Goal: Task Accomplishment & Management: Complete application form

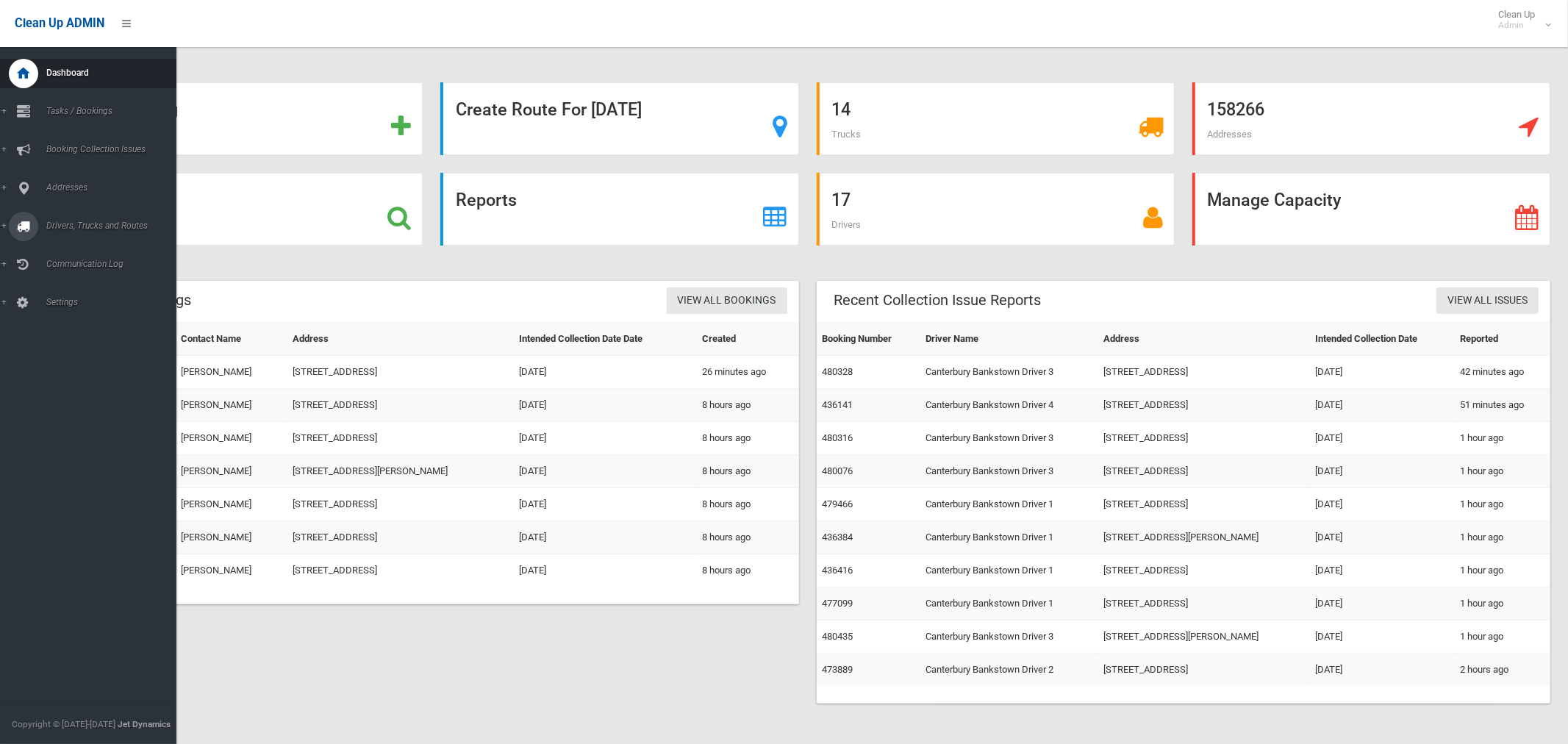
click at [63, 226] on span "Drivers, Trucks and Routes" at bounding box center [109, 225] width 134 height 10
click at [63, 293] on span "Driver Rostering / Shifts" at bounding box center [103, 292] width 122 height 10
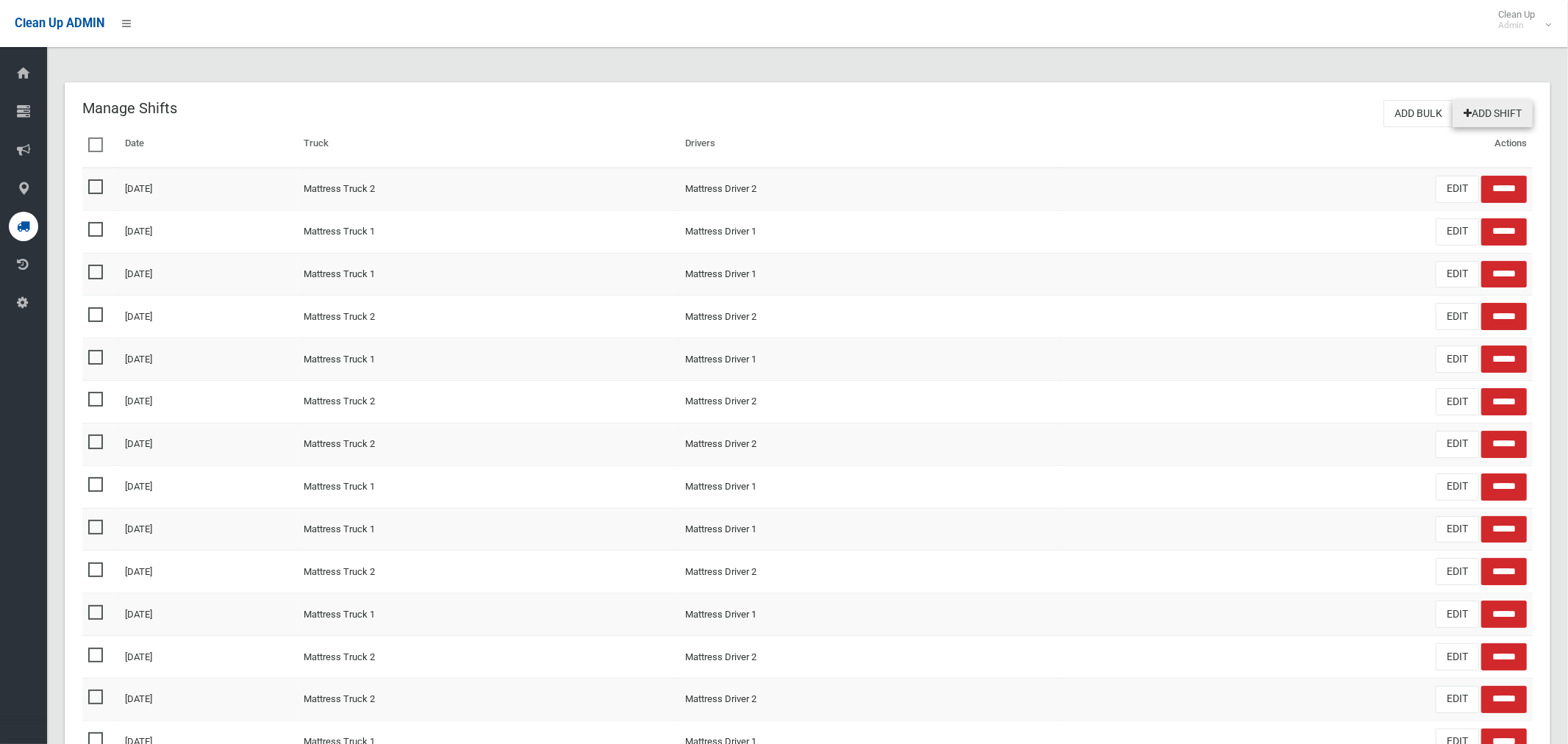
click at [1496, 111] on link "Add Shift" at bounding box center [1492, 114] width 80 height 27
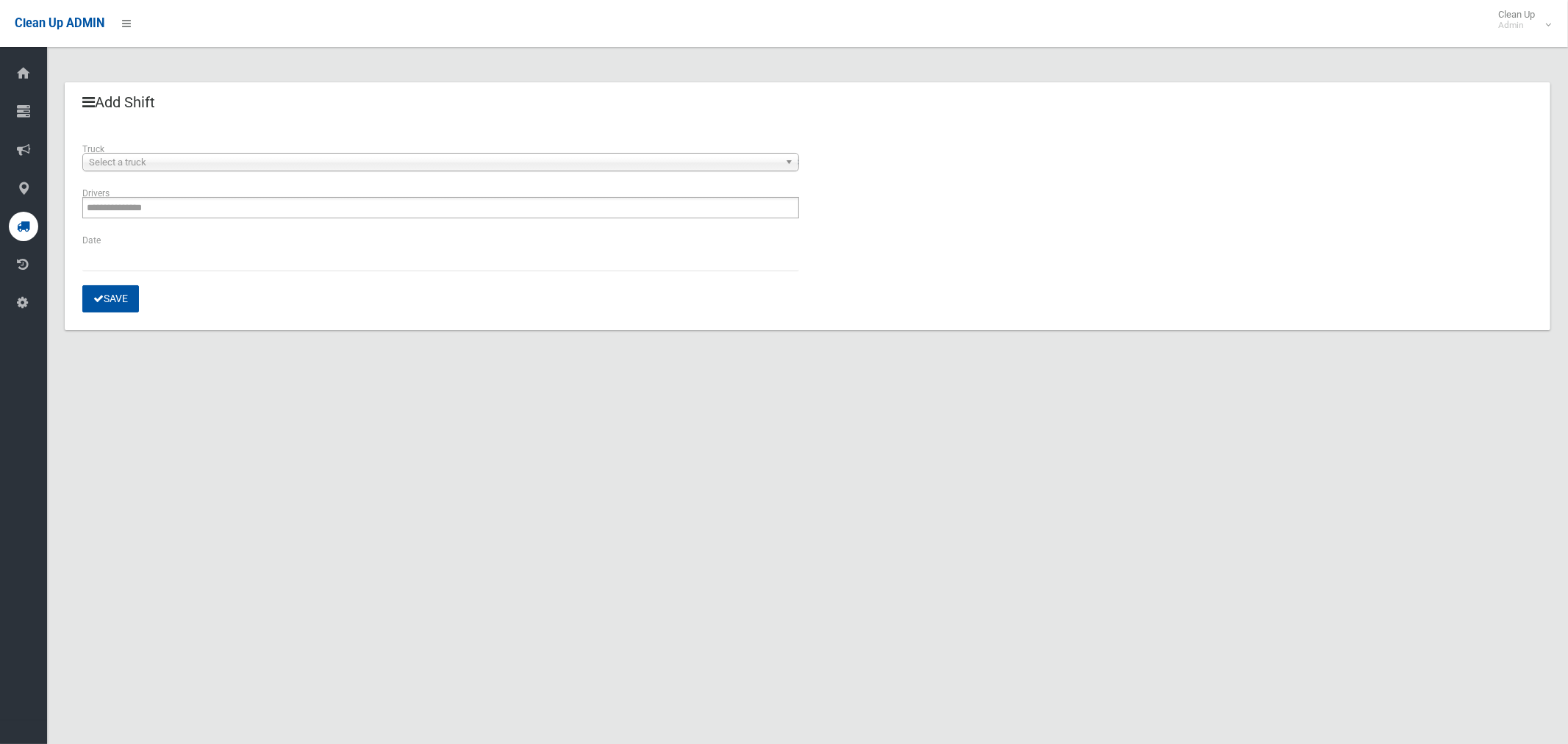
click at [220, 166] on span "Select a truck" at bounding box center [435, 162] width 690 height 18
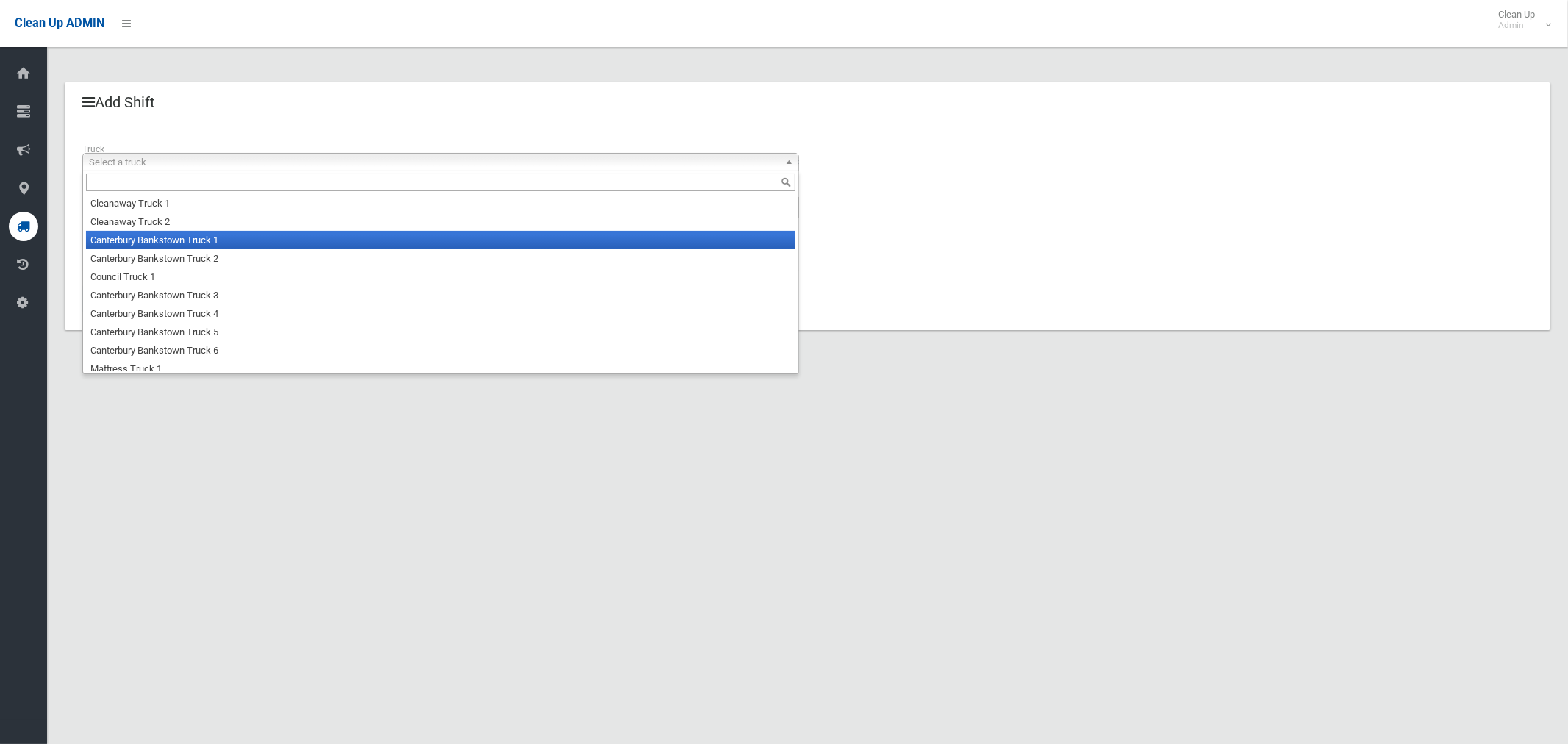
click at [208, 243] on li "Canterbury Bankstown Truck 1" at bounding box center [440, 240] width 709 height 19
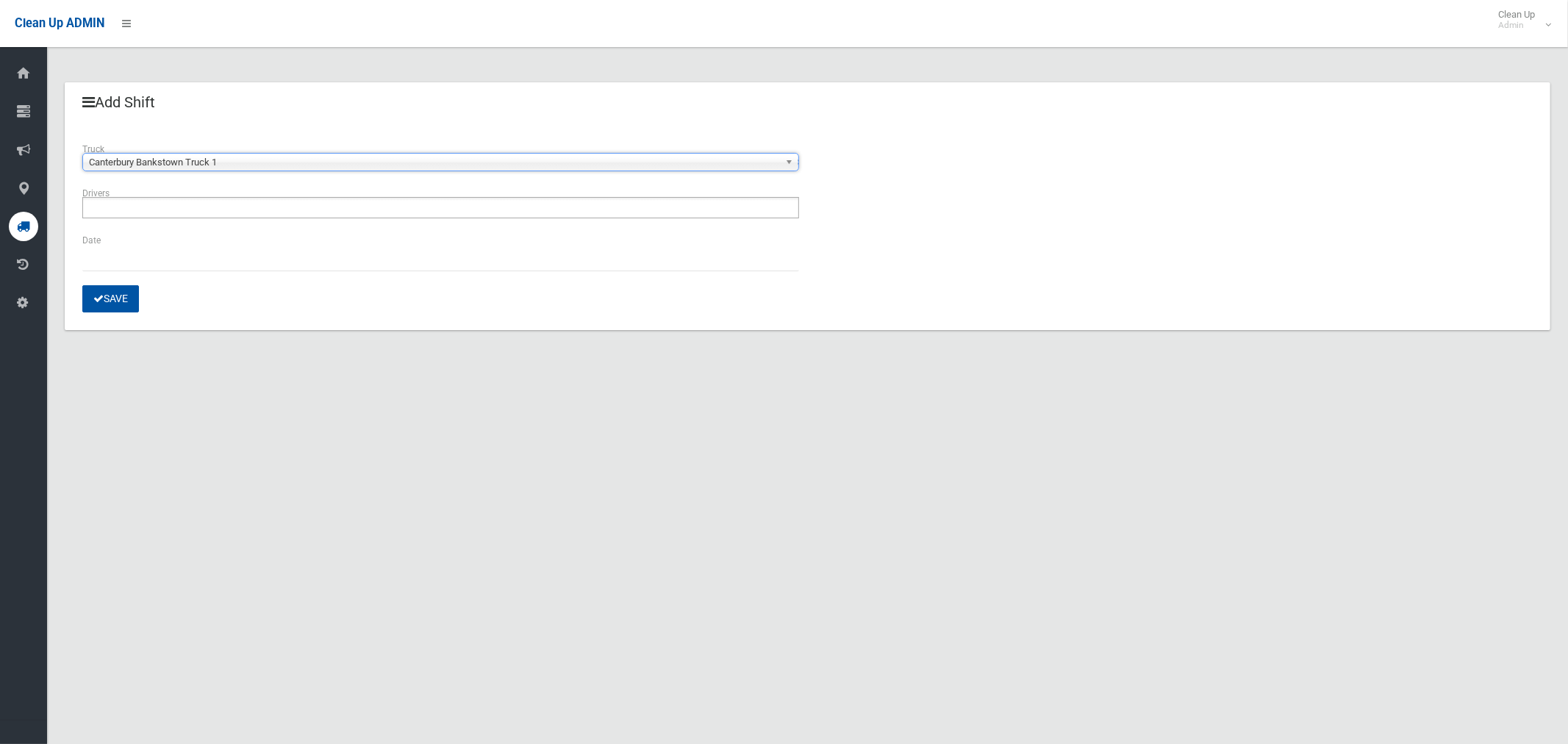
click at [215, 201] on ul at bounding box center [440, 207] width 717 height 21
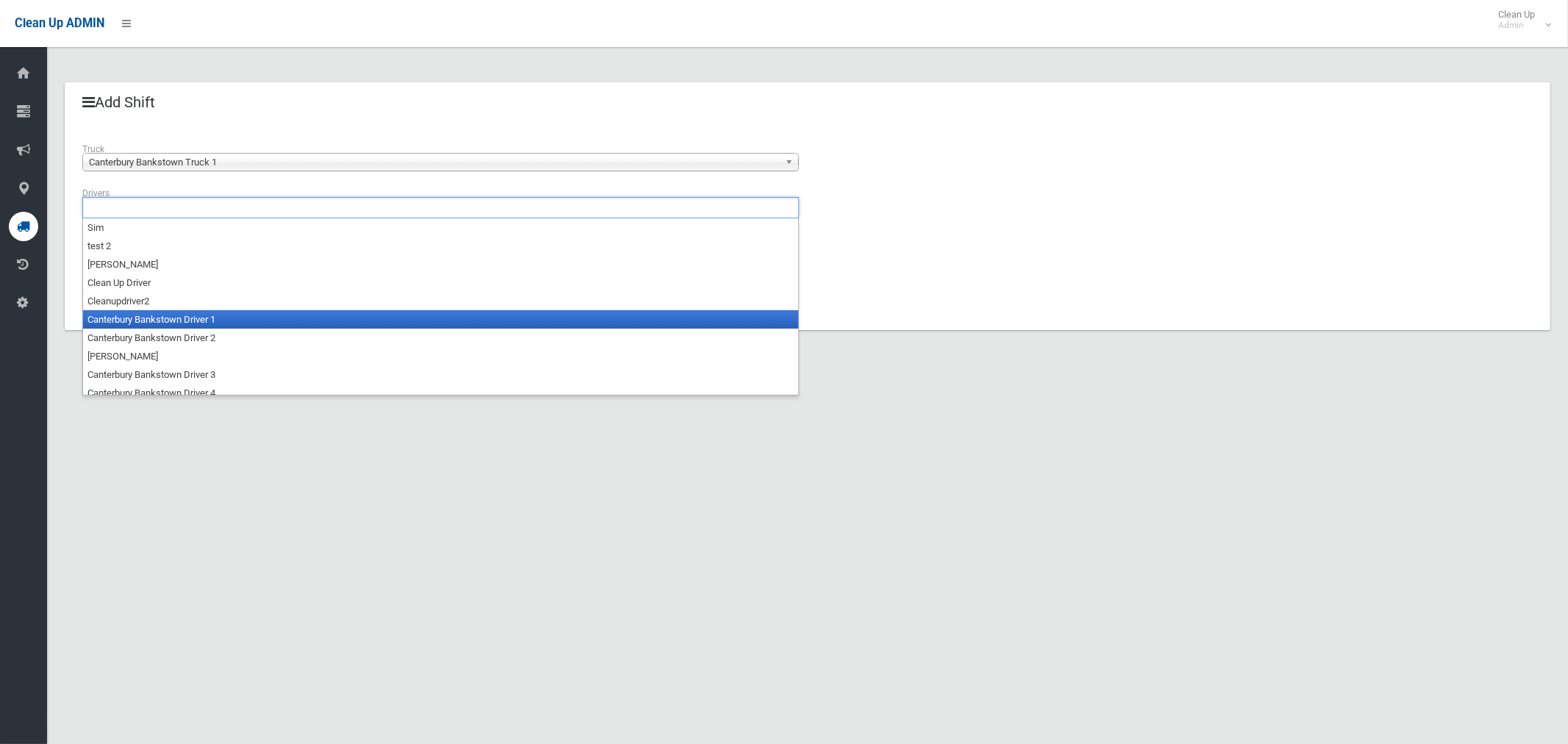
click at [217, 321] on li "Canterbury Bankstown Driver 1" at bounding box center [440, 320] width 715 height 19
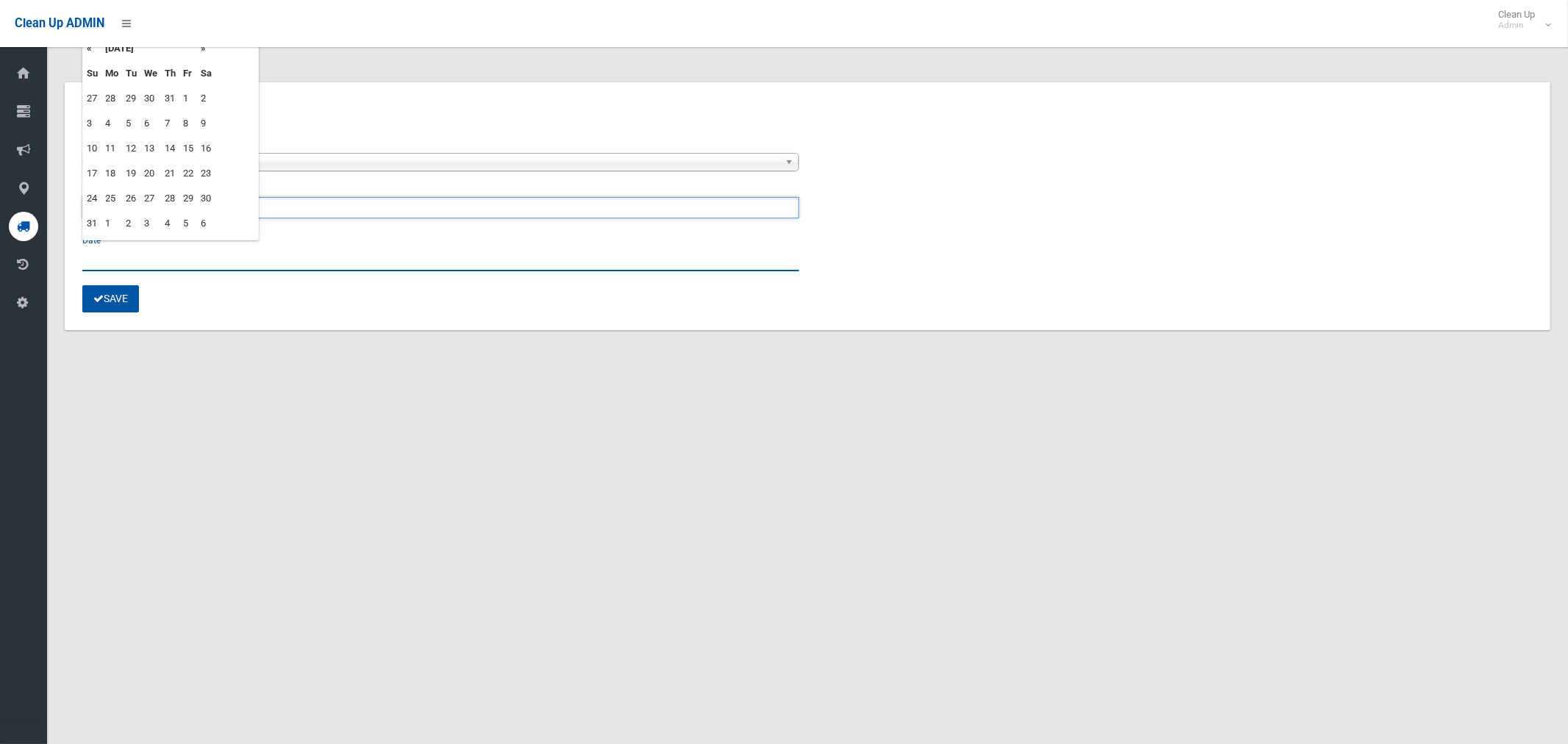
click at [122, 254] on input "text" at bounding box center [440, 258] width 717 height 27
click at [187, 195] on td "29" at bounding box center [188, 198] width 18 height 25
type input "**********"
click at [122, 301] on button "Save" at bounding box center [111, 298] width 57 height 27
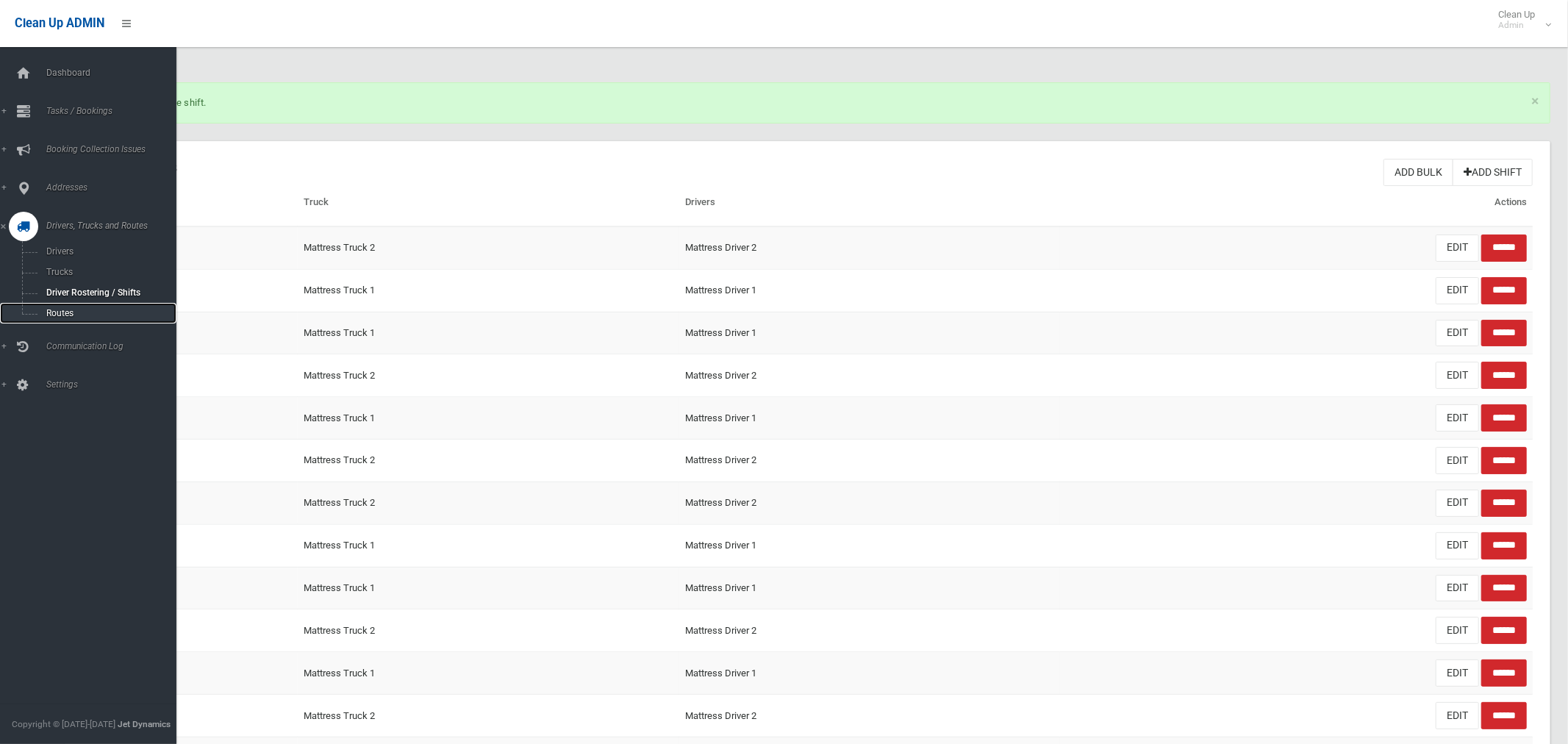
click at [62, 314] on span "Routes" at bounding box center [103, 313] width 122 height 10
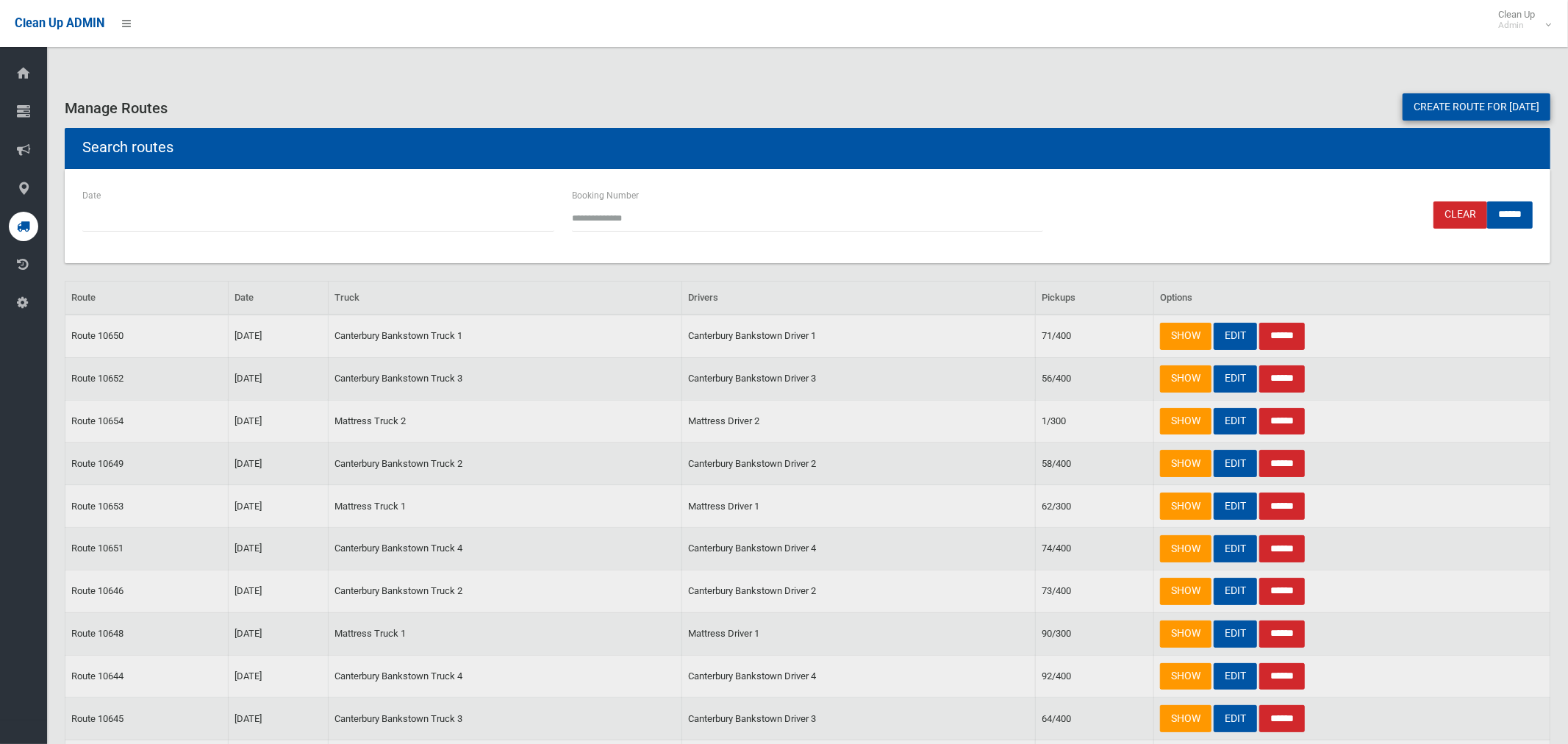
click at [1424, 111] on link "Create route for [DATE]" at bounding box center [1477, 107] width 148 height 27
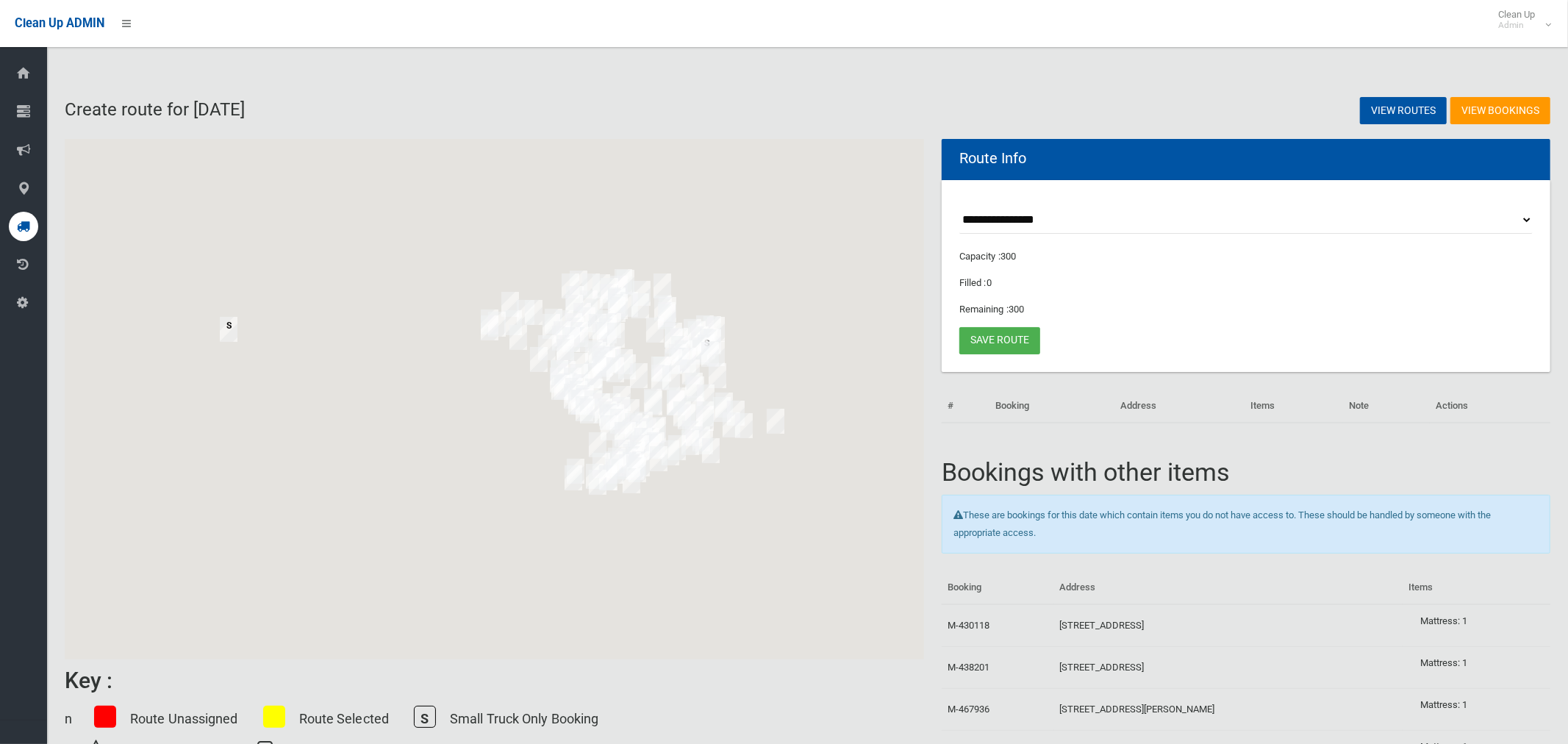
click at [1022, 222] on select "**********" at bounding box center [1246, 220] width 573 height 27
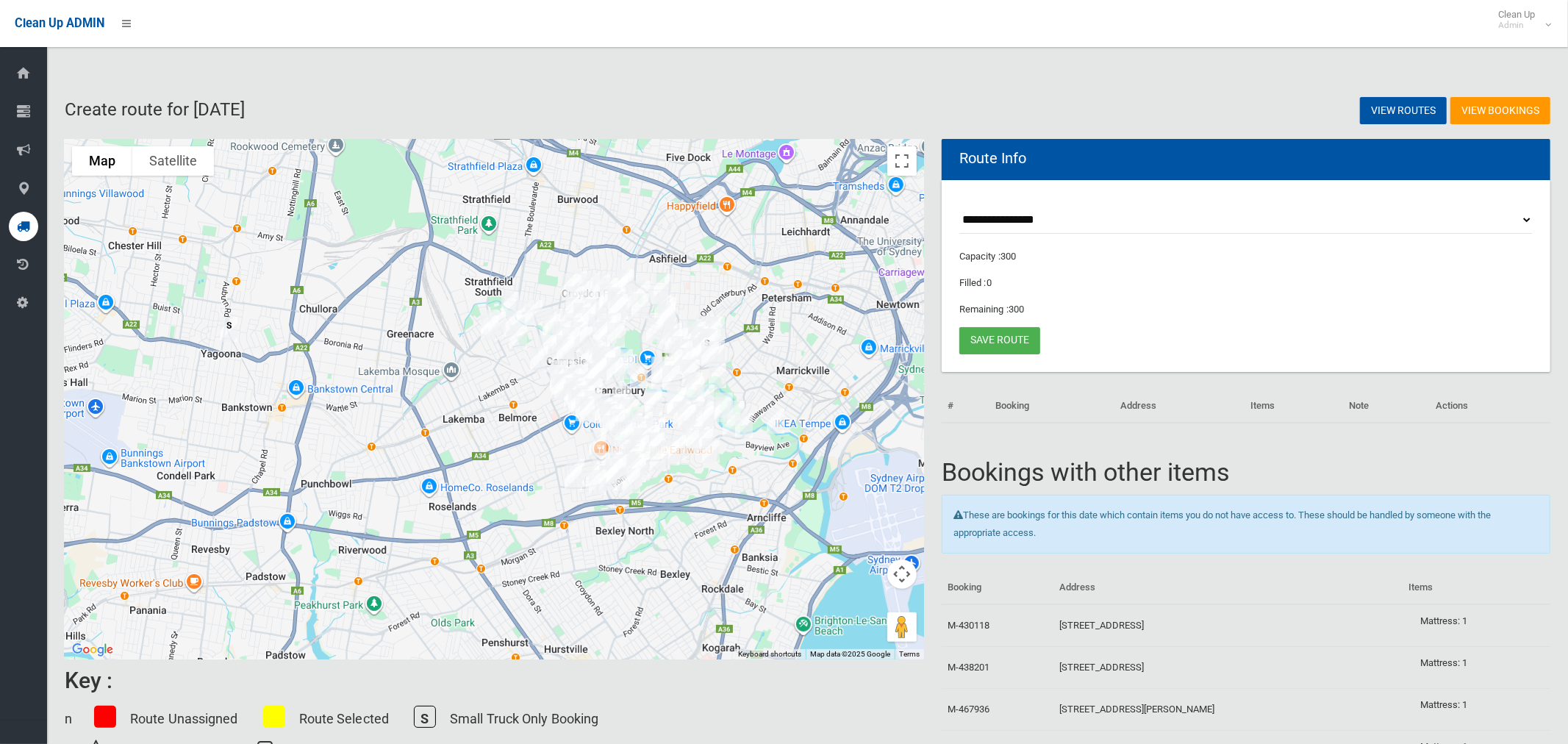
select select "*****"
click at [959, 207] on select "**********" at bounding box center [1246, 220] width 573 height 27
click at [904, 168] on button "Toggle fullscreen view" at bounding box center [901, 161] width 30 height 30
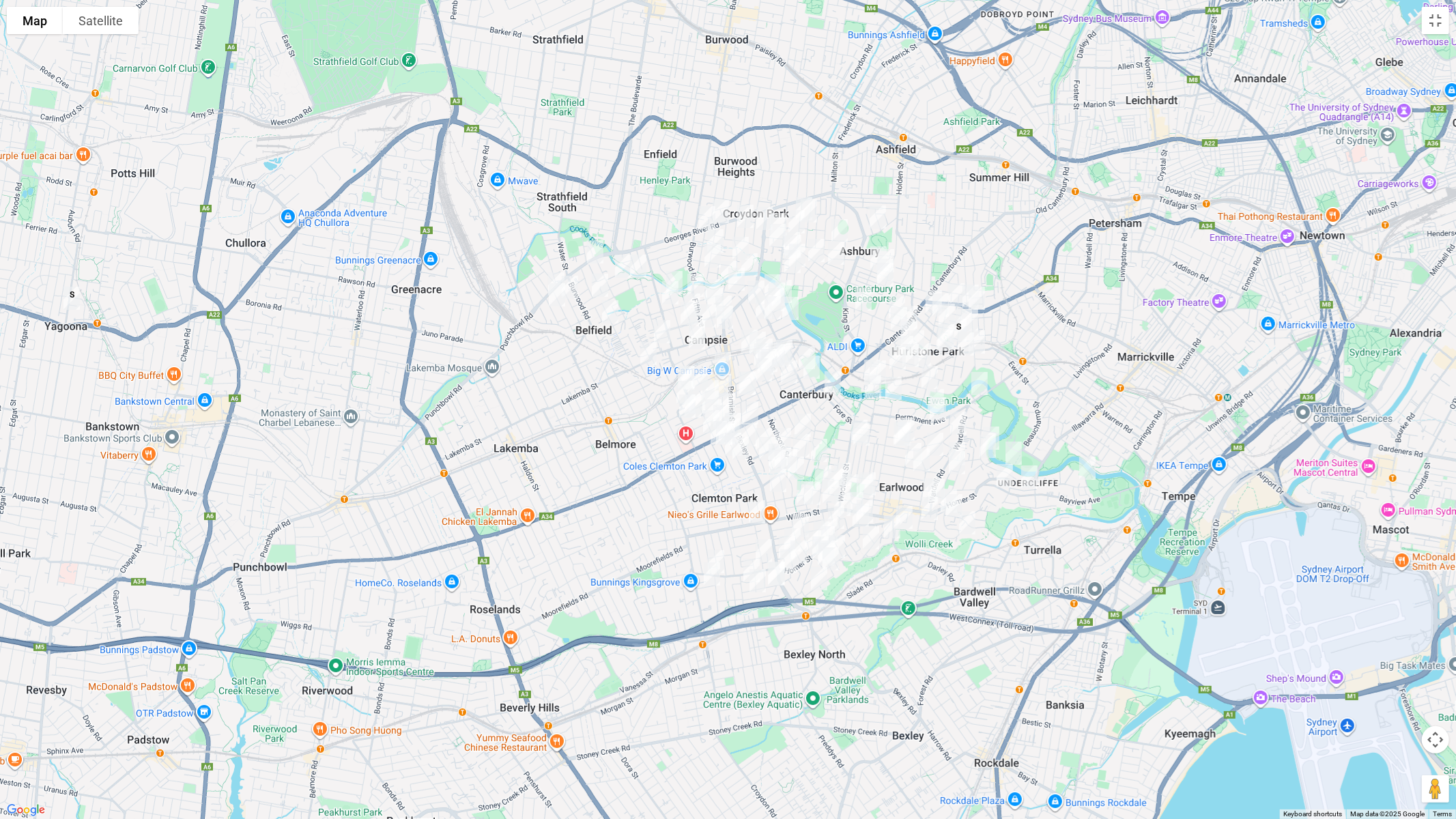
click at [591, 247] on img "1 Saxon Street, BELFIELD NSW 2191" at bounding box center [595, 251] width 28 height 34
click at [553, 272] on img "49A Persic Street, BELFIELD NSW 2191" at bounding box center [556, 284] width 28 height 34
click at [569, 281] on img "26 Persic Street, BELFIELD NSW 2191" at bounding box center [557, 295] width 28 height 34
click at [552, 300] on img "26 Persic Street, BELFIELD NSW 2191" at bounding box center [557, 295] width 28 height 34
click at [599, 291] on img "14 Jay Avenue, BELFIELD NSW 2191" at bounding box center [600, 285] width 28 height 34
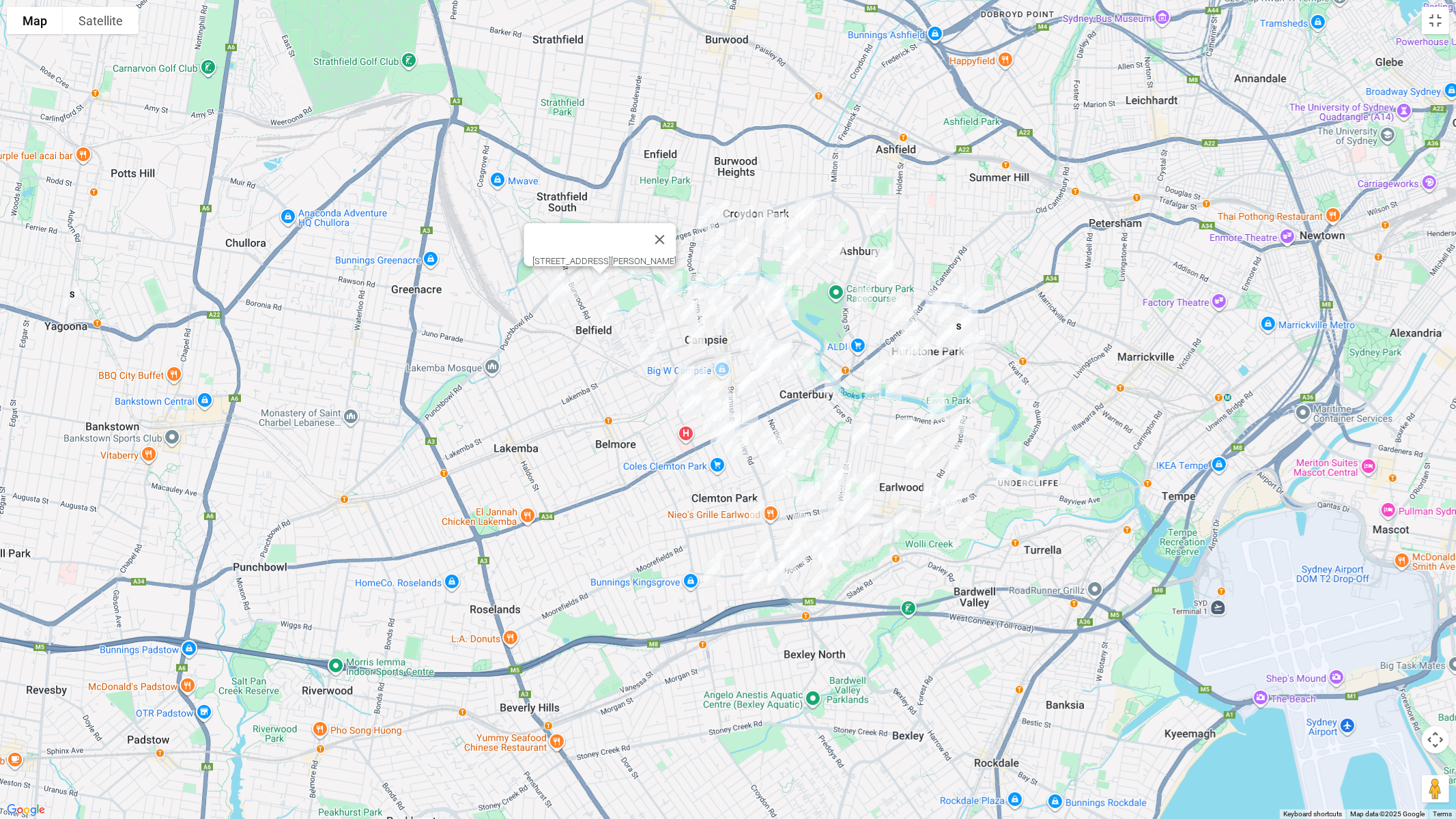
click at [570, 289] on img "26 Persic Street, BELFIELD NSW 2191" at bounding box center [557, 295] width 28 height 34
click at [1435, 24] on button "Toggle fullscreen view" at bounding box center [1435, 21] width 28 height 28
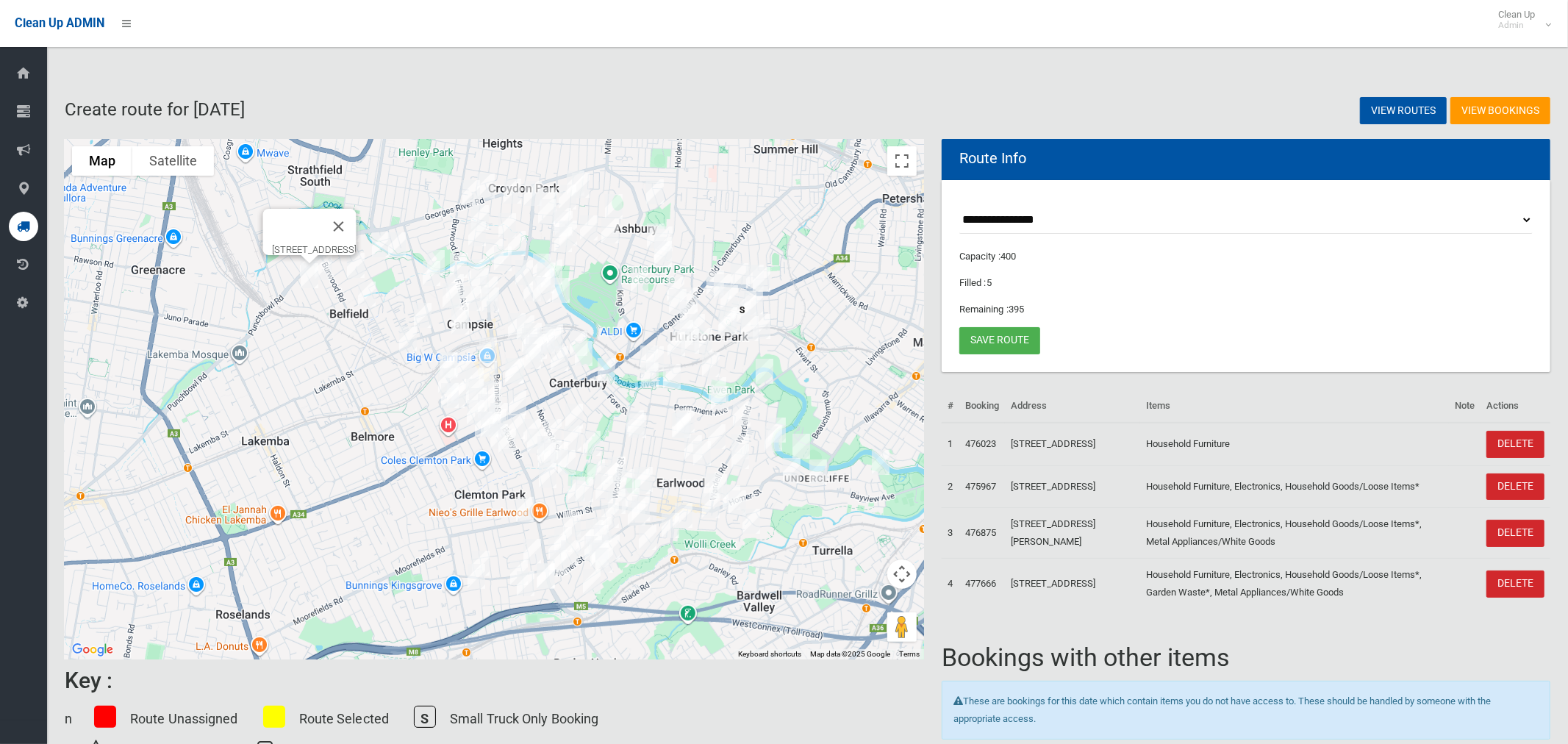
click at [306, 280] on img "26 Persic Street, BELFIELD NSW 2191" at bounding box center [310, 275] width 30 height 37
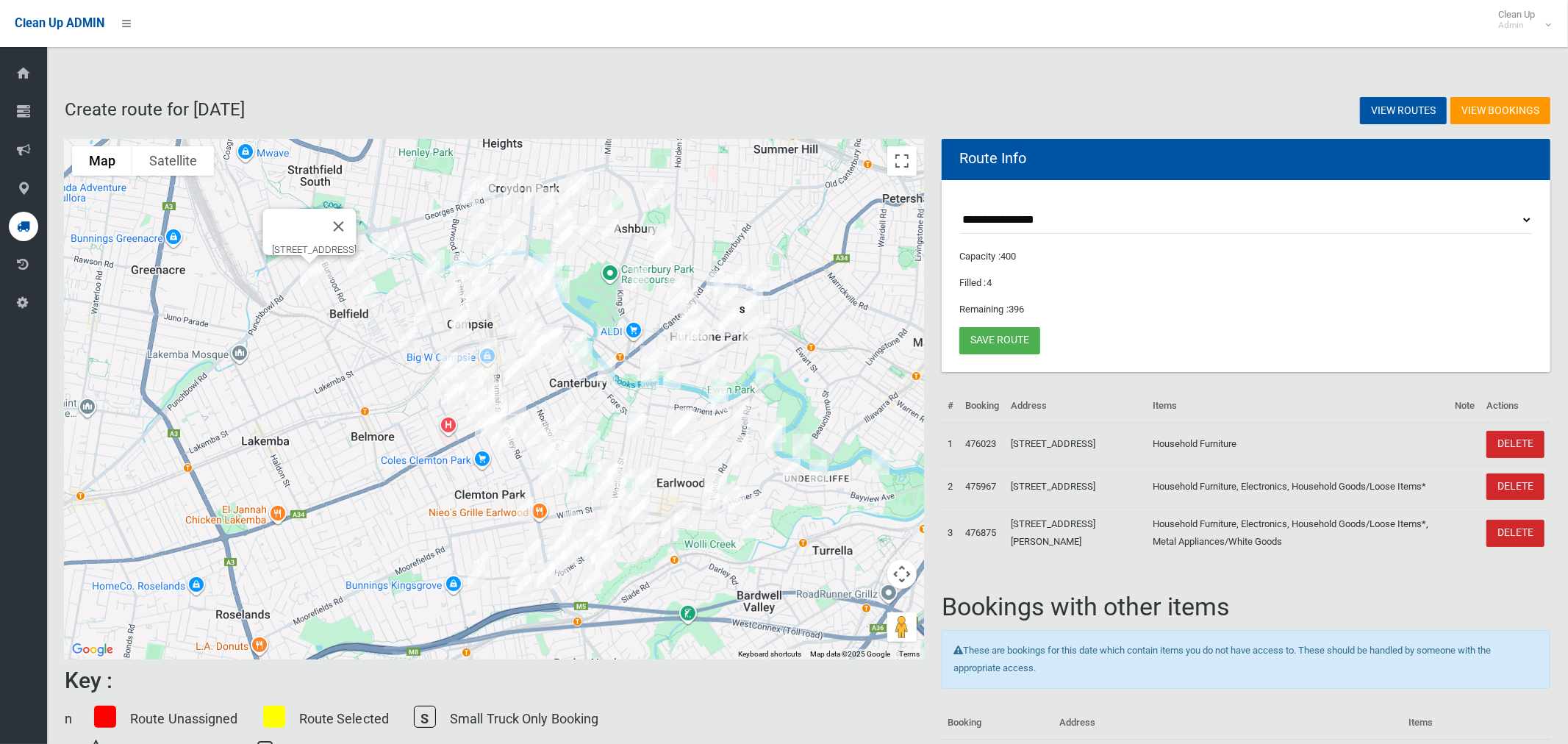
click at [306, 279] on img "26 Persic Street, BELFIELD NSW 2191" at bounding box center [310, 275] width 30 height 37
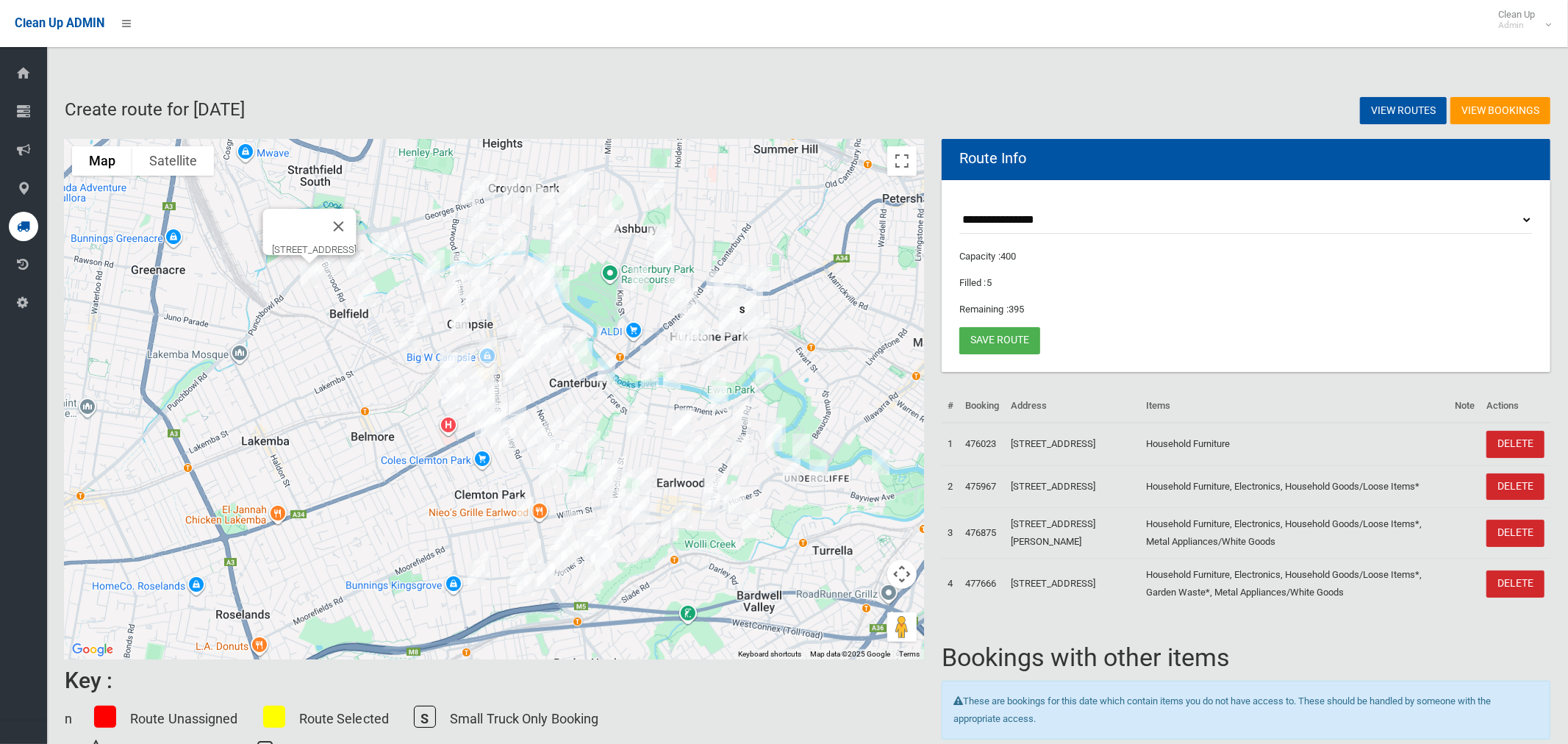
click at [333, 268] on img "61 Seymour Parade, BELFIELD NSW 2191" at bounding box center [323, 267] width 30 height 37
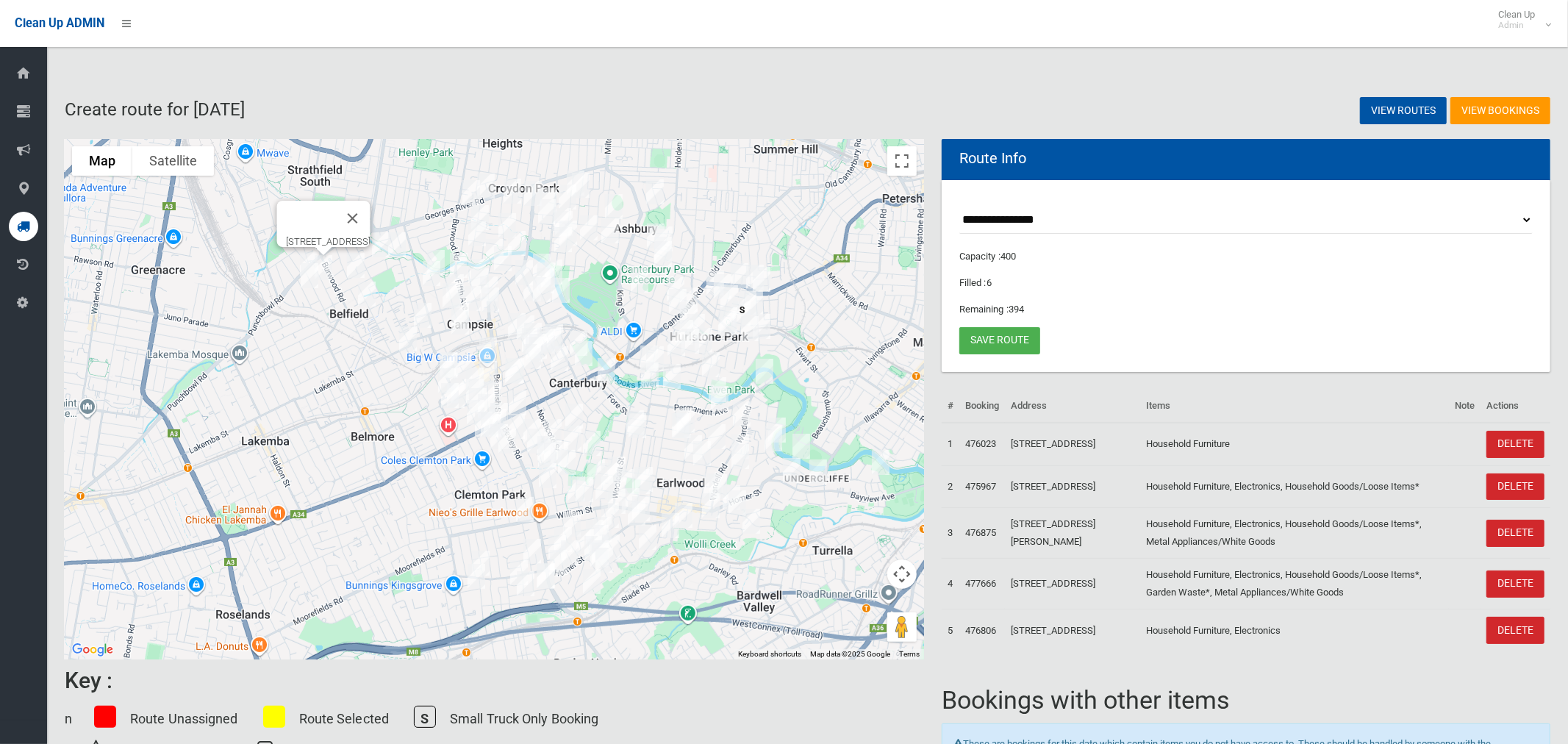
drag, startPoint x: 409, startPoint y: 205, endPoint x: 328, endPoint y: 236, distance: 86.7
click at [371, 205] on button "Close" at bounding box center [352, 218] width 35 height 35
click at [303, 246] on img "49A Persic Street, BELFIELD NSW 2191" at bounding box center [309, 264] width 30 height 37
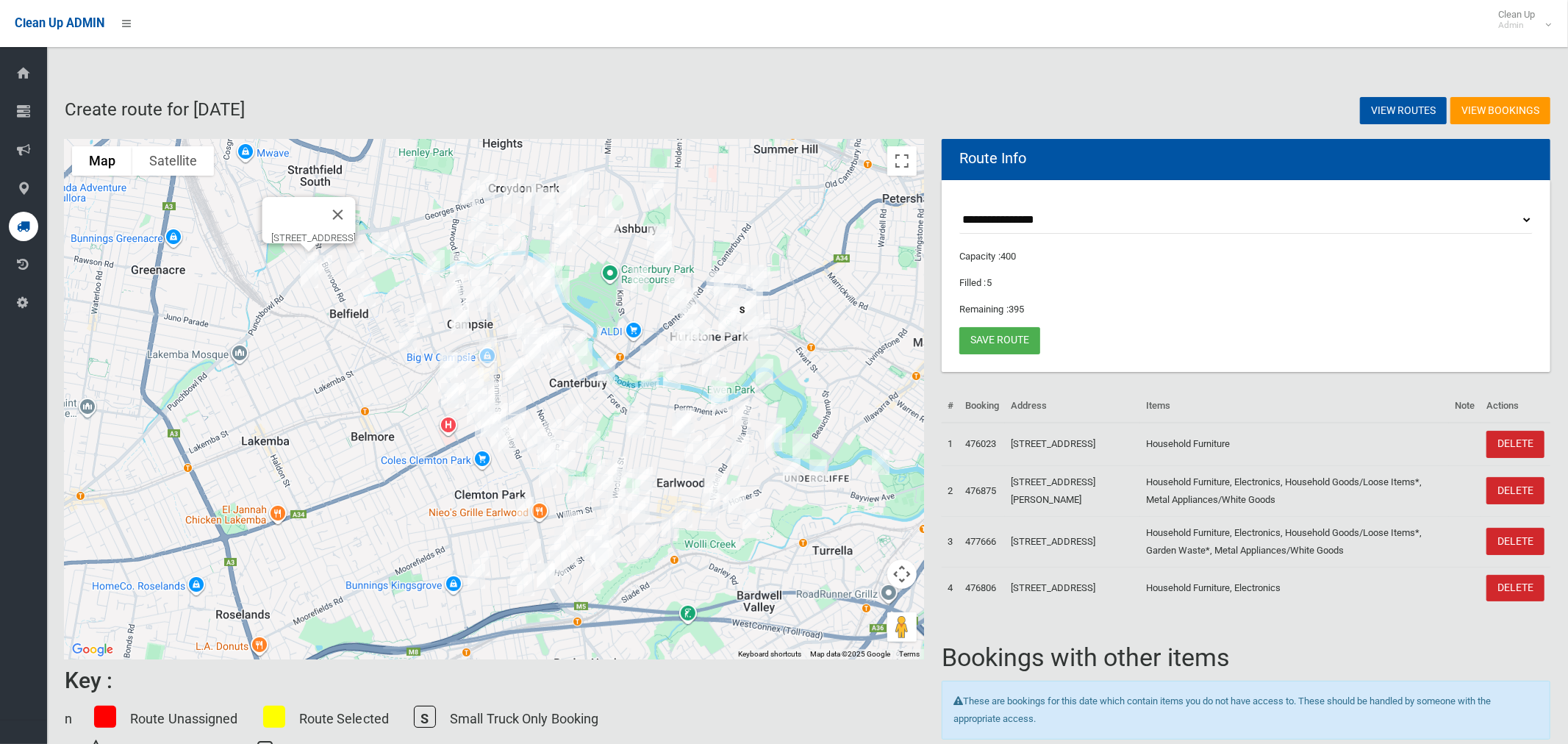
click at [303, 246] on div at bounding box center [310, 247] width 19 height 9
click at [355, 207] on button "Close" at bounding box center [338, 214] width 35 height 35
click at [306, 246] on img "49A Persic Street, BELFIELD NSW 2191" at bounding box center [309, 264] width 30 height 37
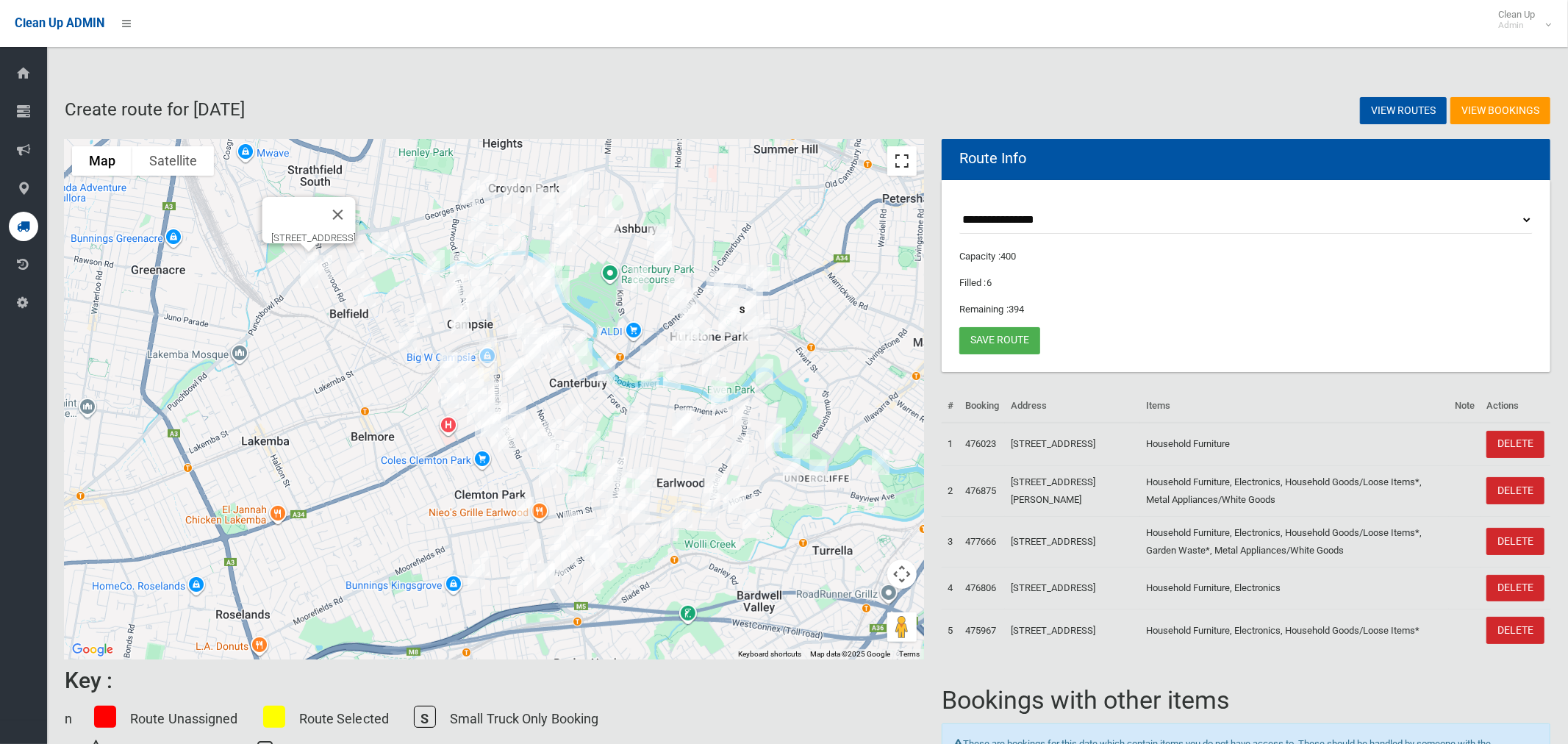
click at [905, 163] on button "Toggle fullscreen view" at bounding box center [901, 161] width 30 height 30
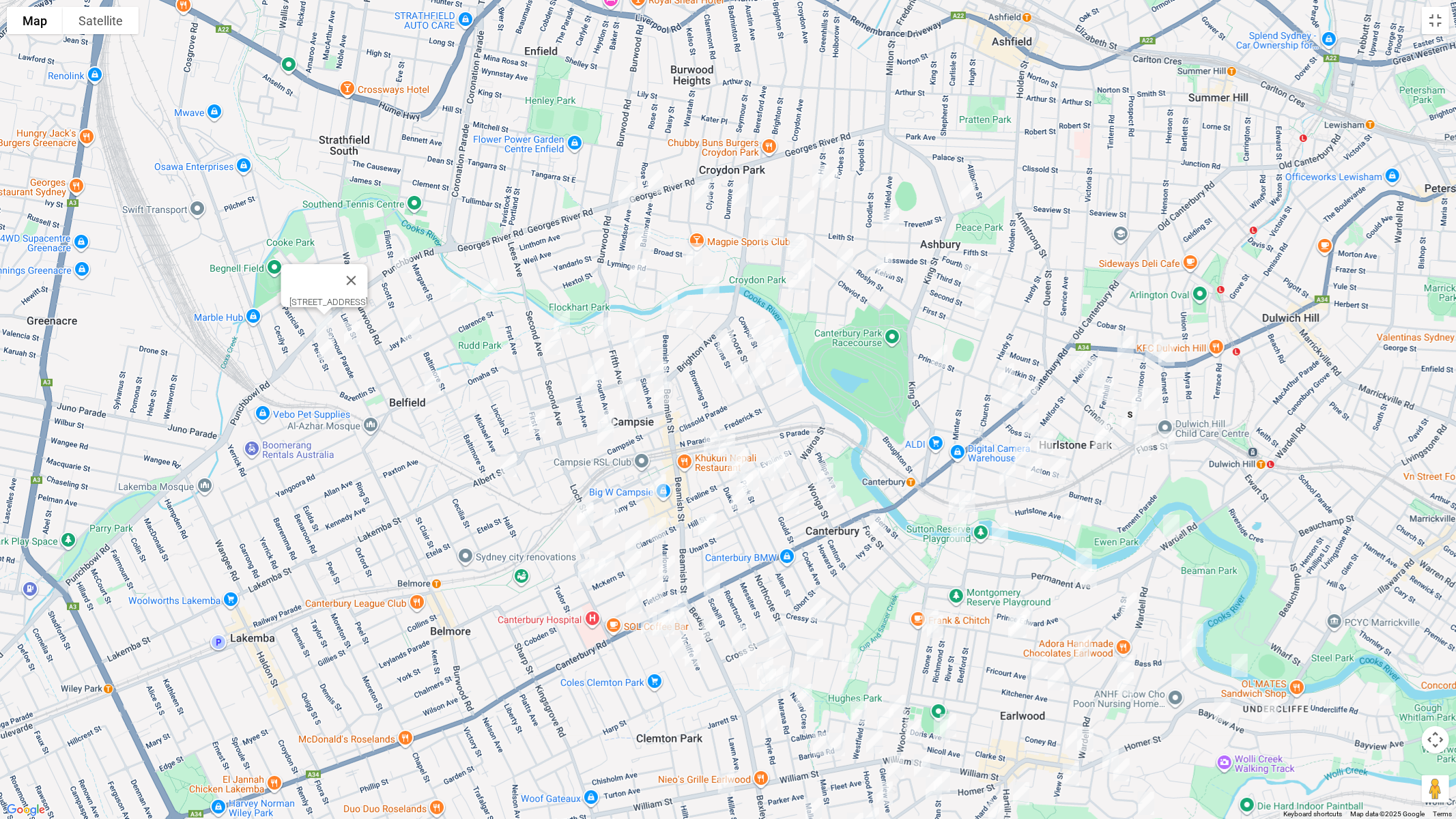
click at [463, 294] on img "31 Birdwood Avenue, BELFIELD NSW 2191" at bounding box center [459, 290] width 28 height 34
click at [499, 289] on img "7A Birdwood Avenue, BELFIELD NSW 2191" at bounding box center [490, 290] width 28 height 34
click at [431, 388] on img "51 Omaha Street, BELFIELD NSW 2191" at bounding box center [433, 382] width 28 height 34
click at [632, 190] on img "332 Georges River Road, CROYDON PARK NSW 2133" at bounding box center [626, 193] width 28 height 34
click at [648, 189] on img "1 Balmoral Avenue, CROYDON PARK NSW 2133" at bounding box center [655, 181] width 28 height 34
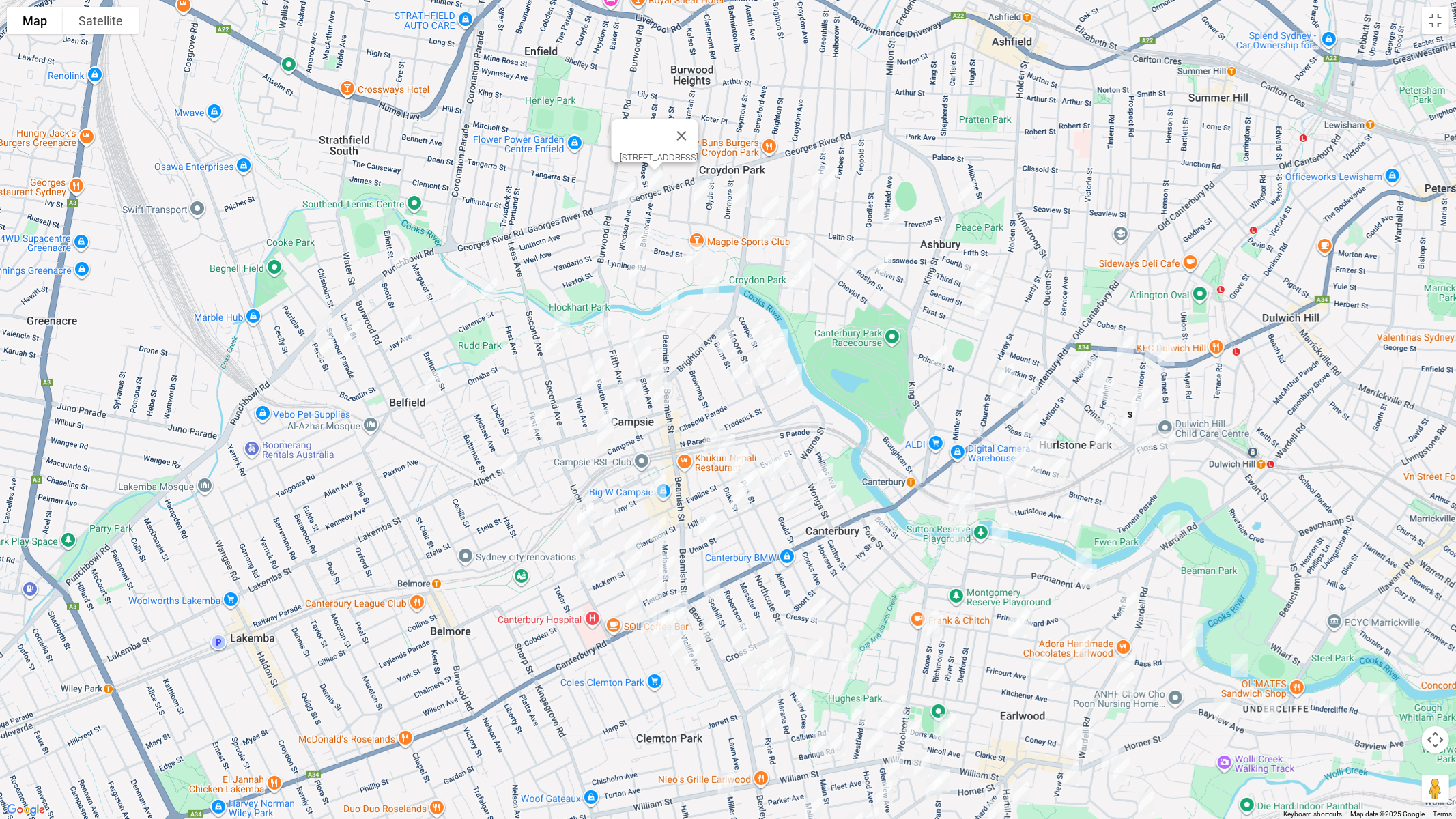
click at [700, 197] on img "18 Hampton Street, CROYDON PARK NSW 2133" at bounding box center [702, 191] width 28 height 34
click at [645, 239] on img "53 Balmoral Avenue, CROYDON PARK NSW 2133" at bounding box center [643, 239] width 28 height 34
drag, startPoint x: 637, startPoint y: 267, endPoint x: 618, endPoint y: 283, distance: 24.8
click at [637, 268] on img "83 Balmoral Avenue, CROYDON PARK NSW 2133" at bounding box center [637, 270] width 28 height 34
drag, startPoint x: 569, startPoint y: 318, endPoint x: 561, endPoint y: 332, distance: 16.1
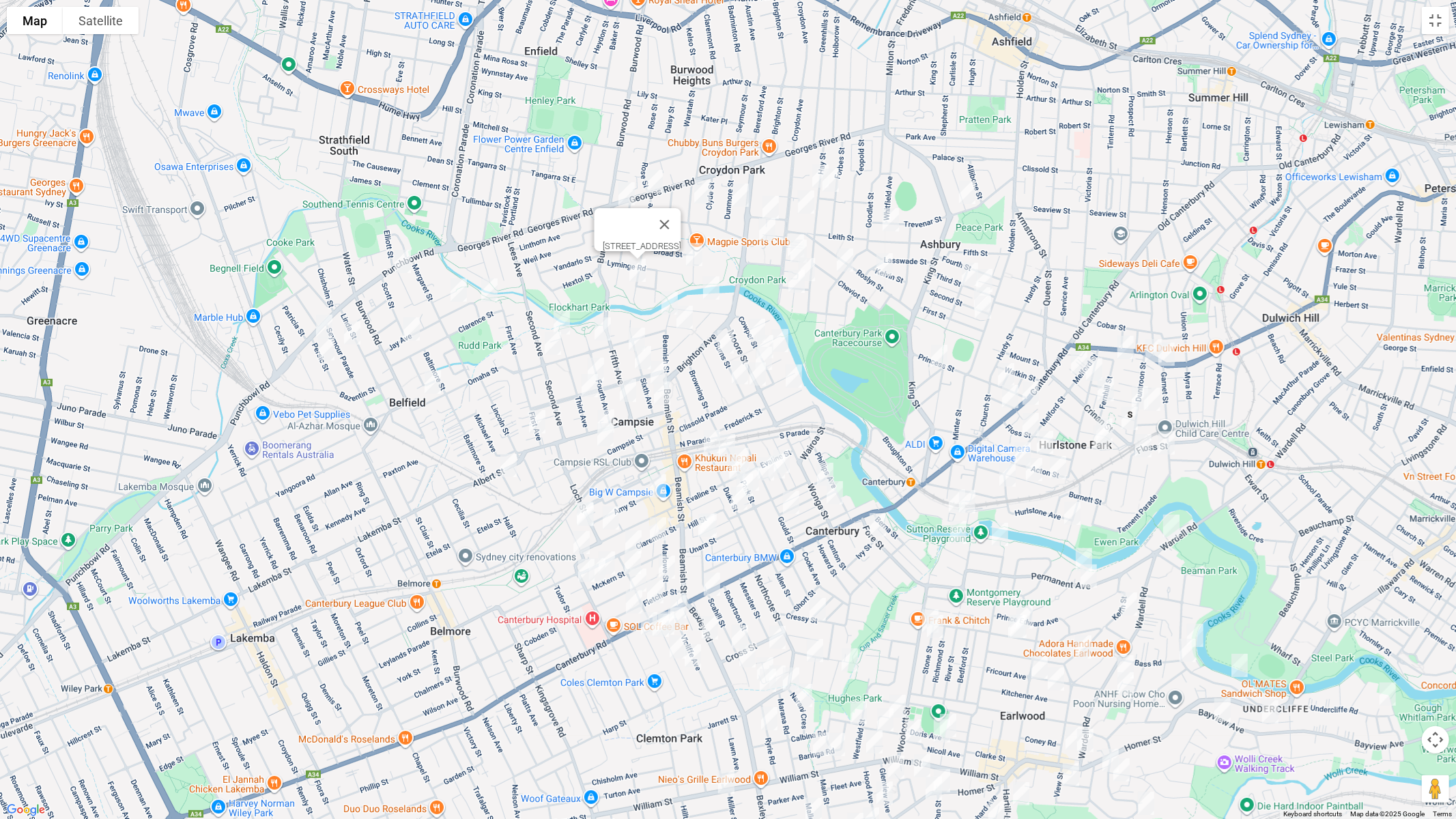
click at [568, 318] on img "50 Third Avenue, CAMPSIE NSW 2194" at bounding box center [561, 322] width 28 height 34
click at [553, 348] on img "89 Seventh Avenue, CAMPSIE NSW 2194" at bounding box center [553, 343] width 28 height 34
click at [538, 423] on img "5/2 First Avenue, BELFIELD NSW 2191" at bounding box center [537, 422] width 28 height 34
click at [505, 467] on img "2 Alma Avenue, CAMPSIE NSW 2194" at bounding box center [508, 465] width 28 height 34
drag, startPoint x: 598, startPoint y: 325, endPoint x: 606, endPoint y: 324, distance: 8.1
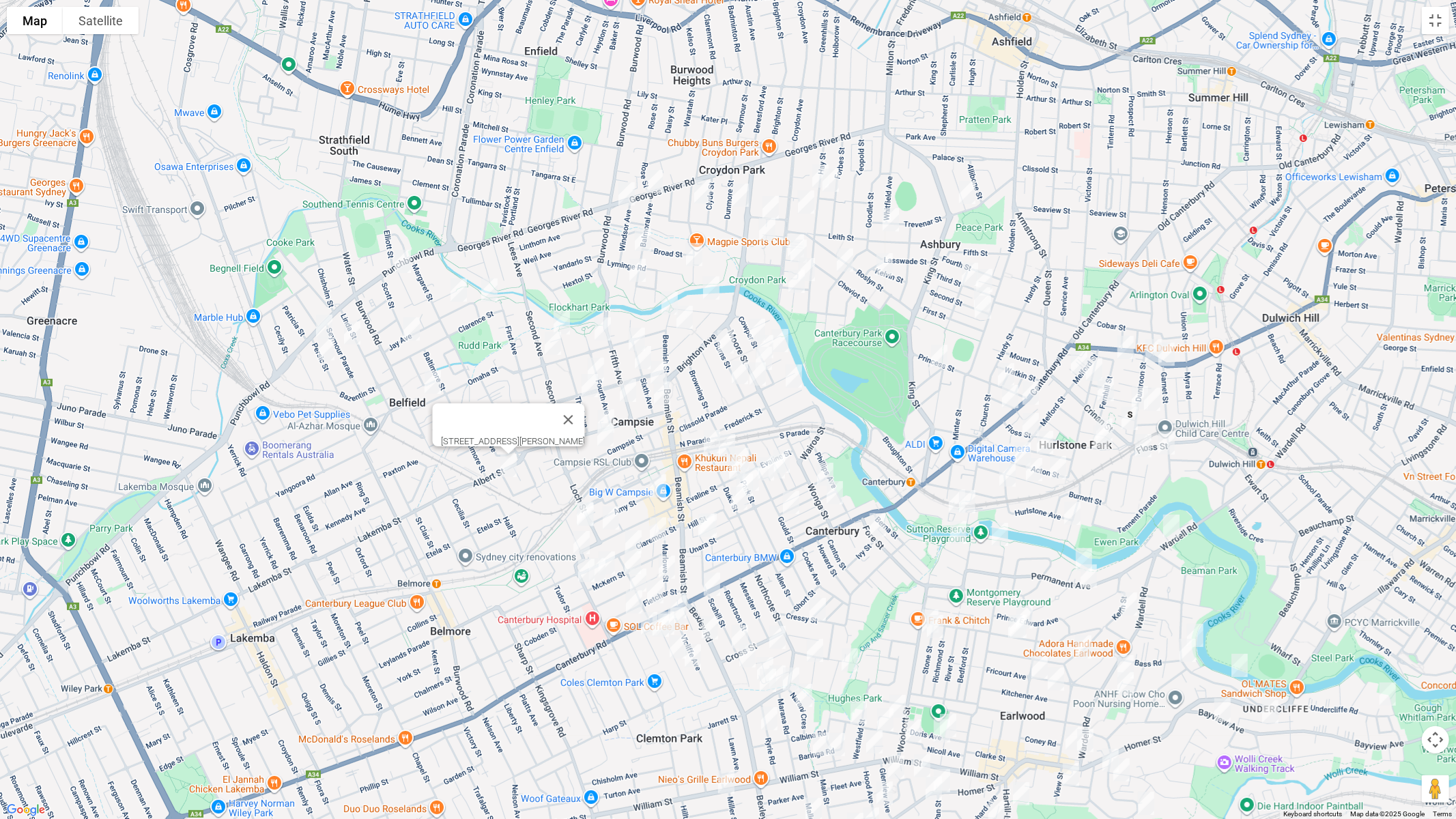
click at [599, 326] on img "51 Seventh Avenue, CAMPSIE NSW 2194" at bounding box center [602, 329] width 28 height 34
click at [734, 195] on img "30 Dunmore Street, CROYDON PARK NSW 2133" at bounding box center [741, 195] width 28 height 34
click at [814, 181] on img "35 Hay Street, CROYDON PARK NSW 2133" at bounding box center [820, 175] width 28 height 34
click at [832, 187] on img "36 Hay Street, CROYDON PARK NSW 2133" at bounding box center [831, 180] width 28 height 34
drag, startPoint x: 970, startPoint y: 193, endPoint x: 941, endPoint y: 202, distance: 30.4
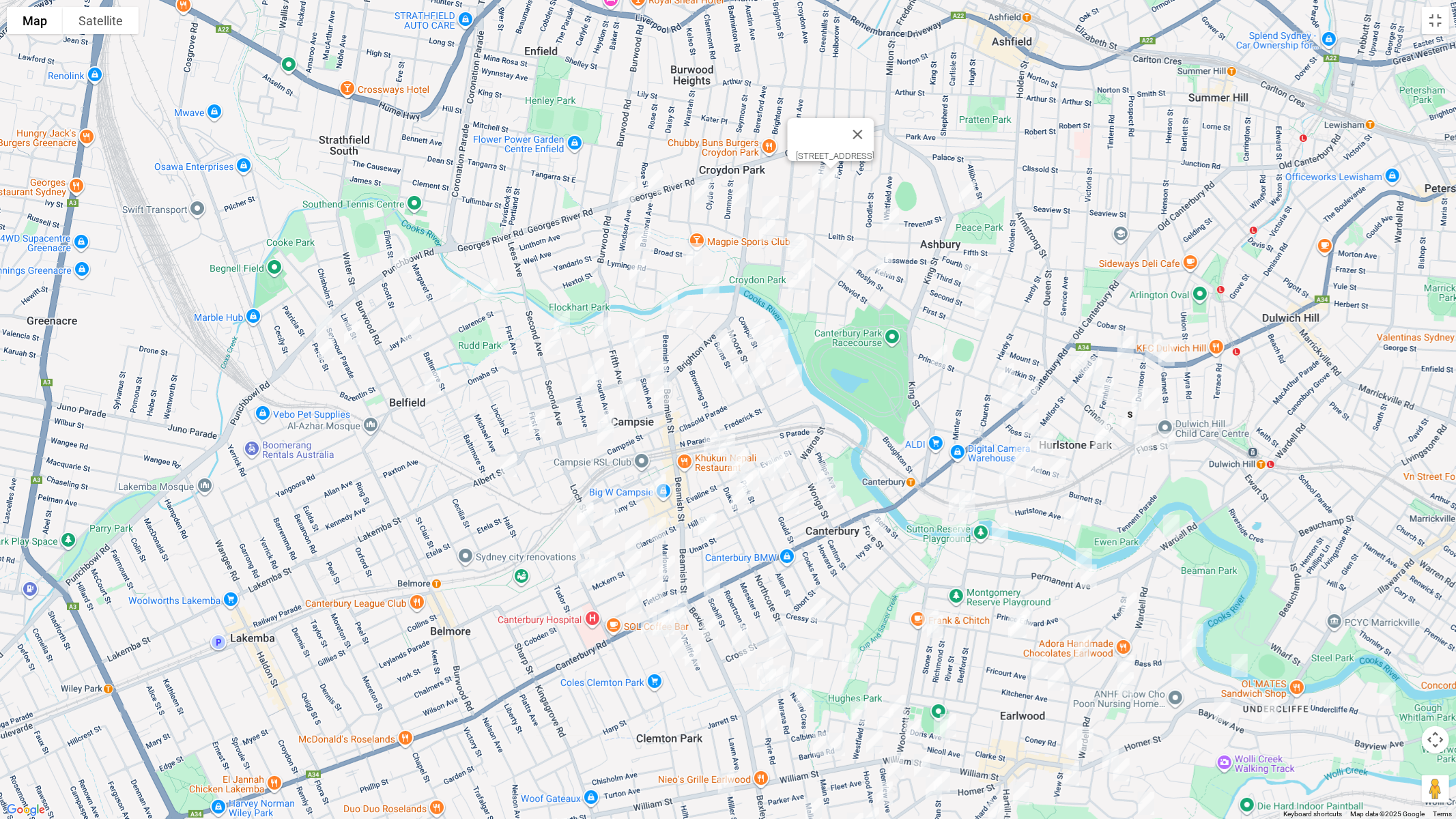
click at [970, 193] on img "40 Woodlands Road, ASHBURY NSW 2193" at bounding box center [967, 192] width 28 height 34
click at [813, 204] on img "164 Croydon Avenue, CROYDON PARK NSW 2133" at bounding box center [806, 201] width 28 height 34
click at [771, 199] on img "12 Queensborough Road, CROYDON PARK NSW 2133" at bounding box center [771, 207] width 28 height 34
click at [768, 229] on img "28 Morris Avenue, CROYDON PARK NSW 2133" at bounding box center [767, 229] width 28 height 34
click at [791, 231] on img "1/198 Croydon Avenue, CROYDON PARK NSW 2133" at bounding box center [796, 246] width 28 height 34
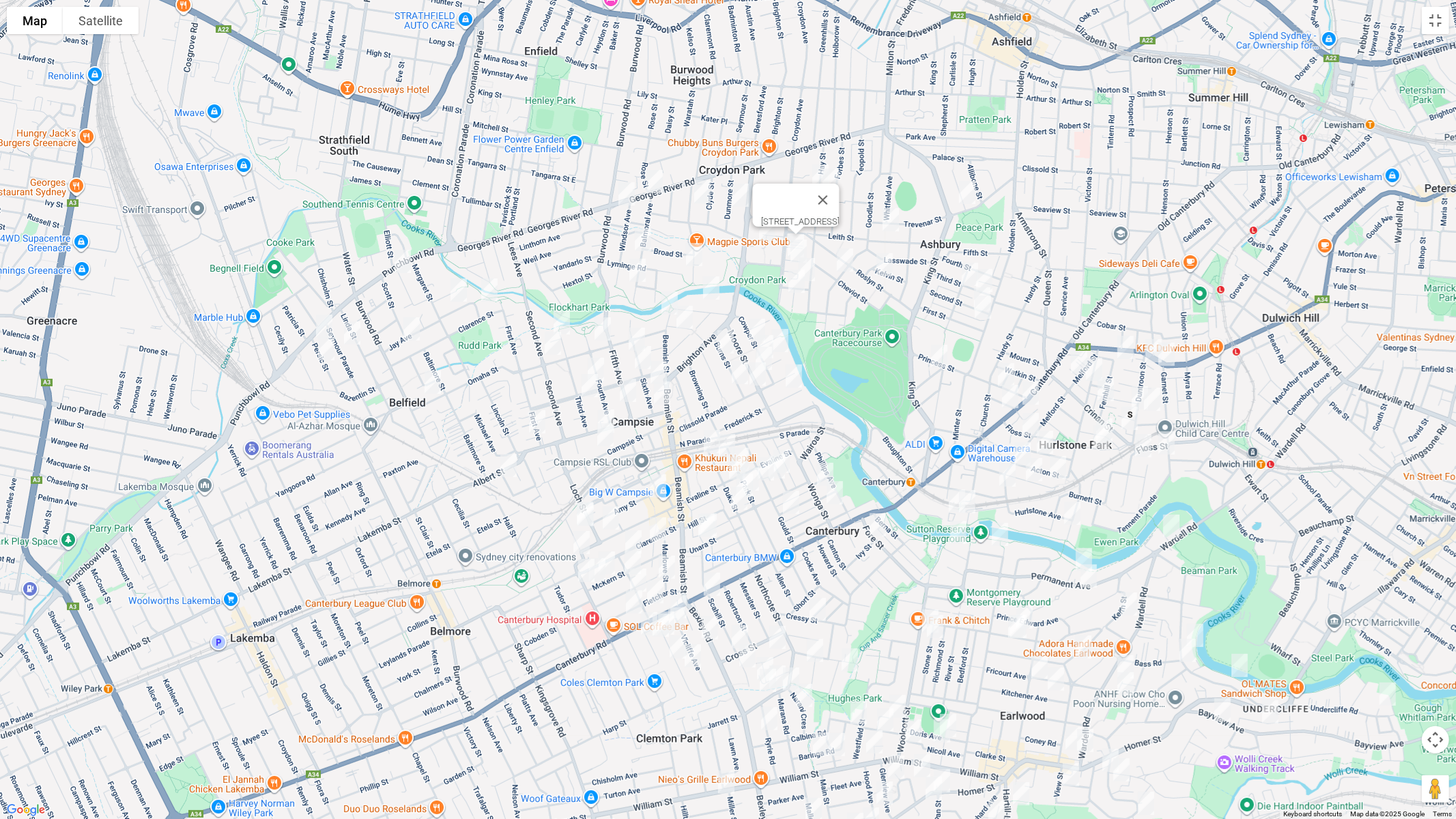
click at [799, 253] on img "2 Dunstan Street, CROYDON PARK NSW 2133" at bounding box center [807, 269] width 28 height 34
click at [809, 266] on img "12 Coorilla Avenue, CROYDON PARK NSW 2133" at bounding box center [797, 281] width 28 height 34
click at [848, 269] on img "39 Cheviot Street, ASHBURY NSW 2193" at bounding box center [845, 260] width 28 height 34
click at [885, 271] on img "15 Roslyn Street, ASHBURY NSW 2193" at bounding box center [884, 265] width 28 height 34
click at [793, 250] on img "1/202 Croydon Avenue, CROYDON PARK NSW 2133" at bounding box center [798, 251] width 28 height 34
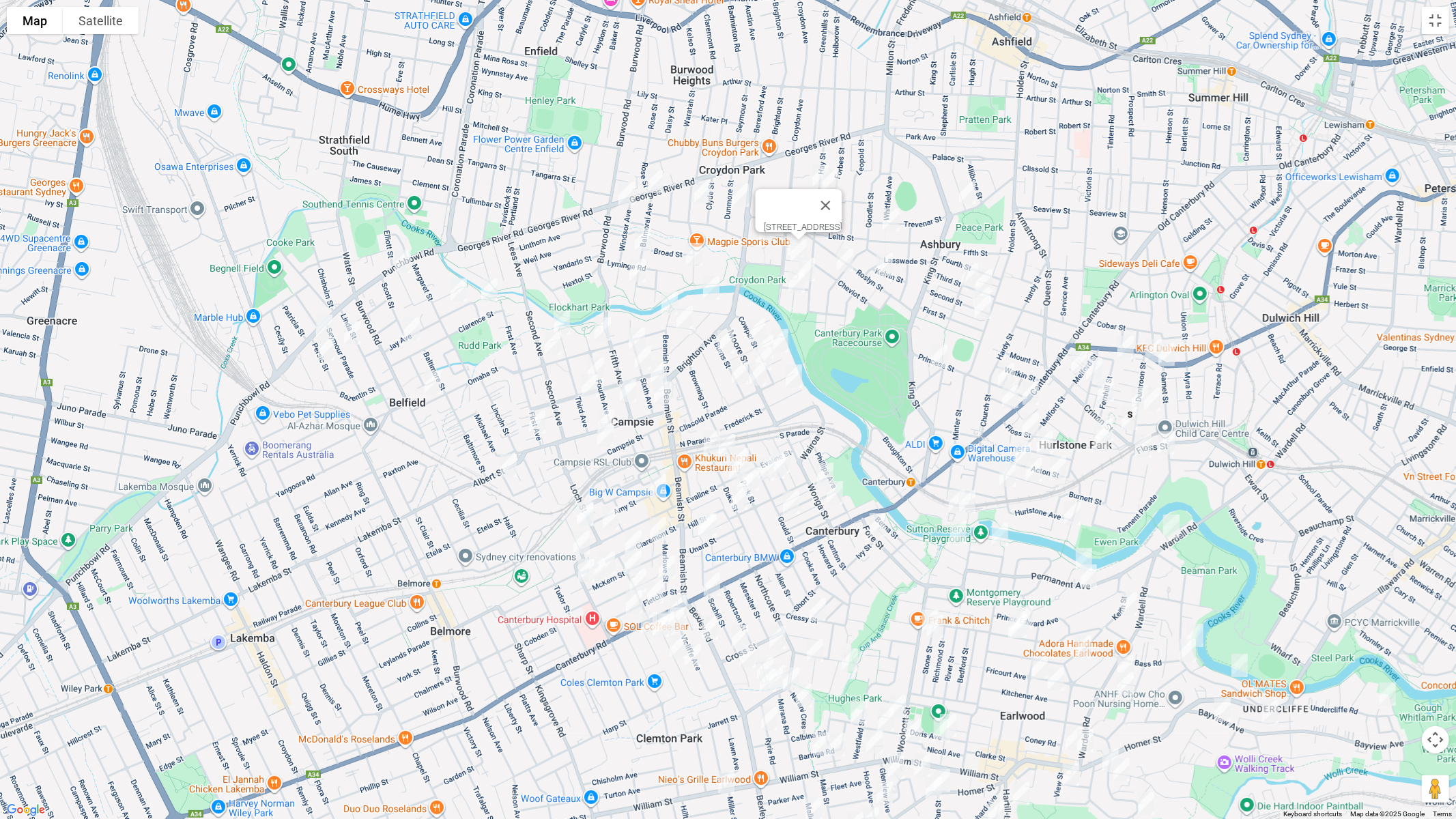
click at [695, 257] on img "59A Hampton Street, CROYDON PARK NSW 2133" at bounding box center [694, 254] width 28 height 34
click at [715, 291] on img "4/17-19 Byron Street, CAMPSIE NSW 2194" at bounding box center [711, 287] width 28 height 34
click at [662, 298] on img "10-12 Beamish Street, CAMPSIE NSW 2194" at bounding box center [670, 302] width 28 height 34
drag, startPoint x: 692, startPoint y: 319, endPoint x: 681, endPoint y: 325, distance: 12.5
click at [692, 319] on img "10 Tennyson Street, CAMPSIE NSW 2194" at bounding box center [685, 317] width 28 height 34
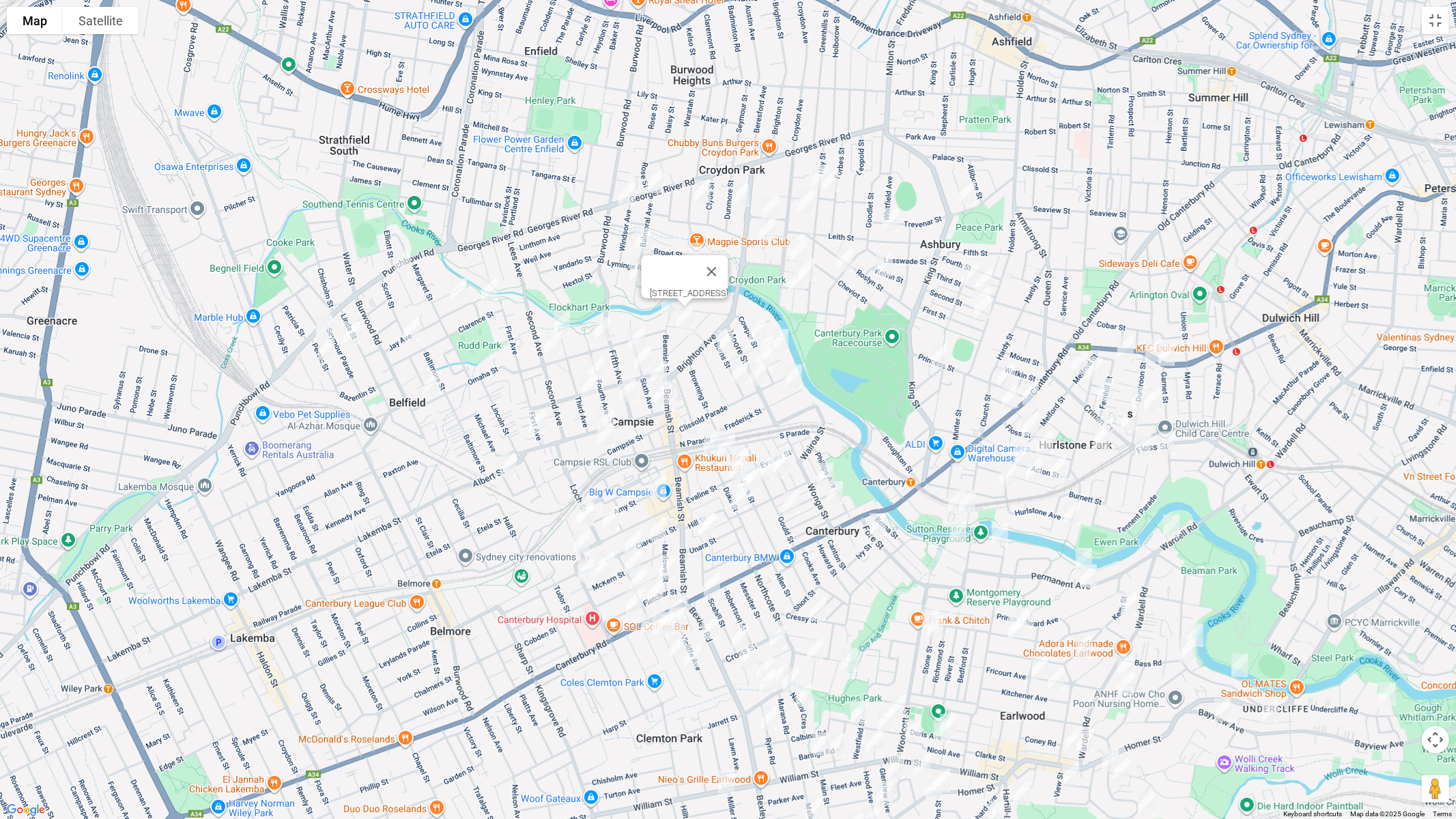
click at [636, 330] on img "38-40 Sixth Avenue, CAMPSIE NSW 2194" at bounding box center [636, 339] width 28 height 34
click at [639, 357] on img "21 Eighth Avenue, CAMPSIE NSW 2194" at bounding box center [643, 357] width 28 height 34
click at [643, 363] on img "21 Eighth Avenue, CAMPSIE NSW 2194" at bounding box center [643, 357] width 28 height 34
click at [659, 367] on img "17 Sixth Avenue, CAMPSIE NSW 2194" at bounding box center [659, 372] width 28 height 34
click at [666, 394] on img "15-21 Ninth Avenue, CAMPSIE NSW 2194" at bounding box center [662, 393] width 28 height 34
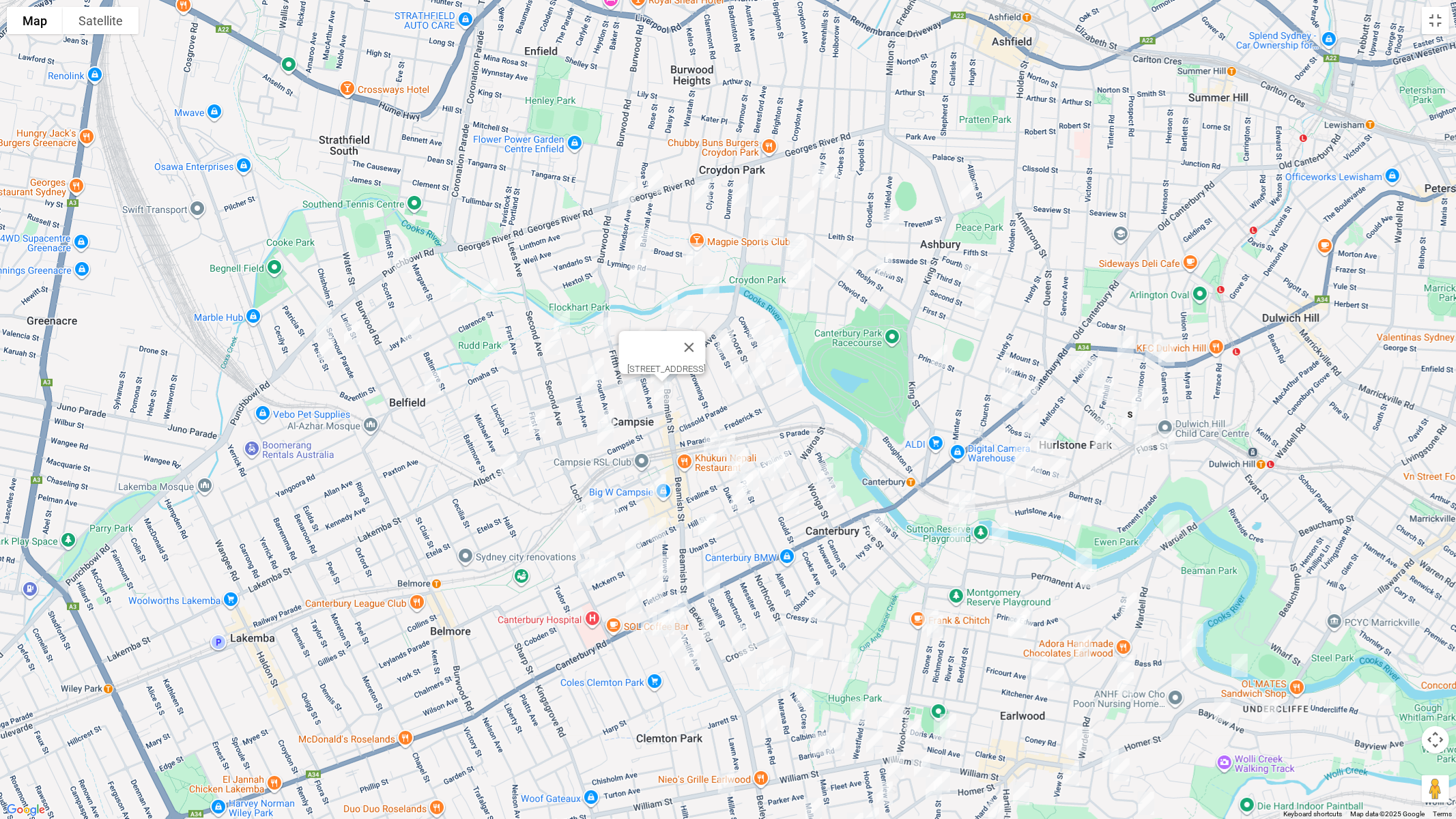
click at [592, 385] on img "13A Third Avenue, CAMPSIE NSW 2194" at bounding box center [590, 385] width 28 height 34
drag, startPoint x: 631, startPoint y: 392, endPoint x: 618, endPoint y: 408, distance: 20.6
click at [631, 392] on img "6 Fifth Avenue, CAMPSIE NSW 2194" at bounding box center [628, 390] width 28 height 34
drag, startPoint x: 612, startPoint y: 407, endPoint x: 605, endPoint y: 427, distance: 21.2
click at [612, 408] on img "80 Ninth Avenue, CAMPSIE NSW 2194" at bounding box center [606, 421] width 28 height 34
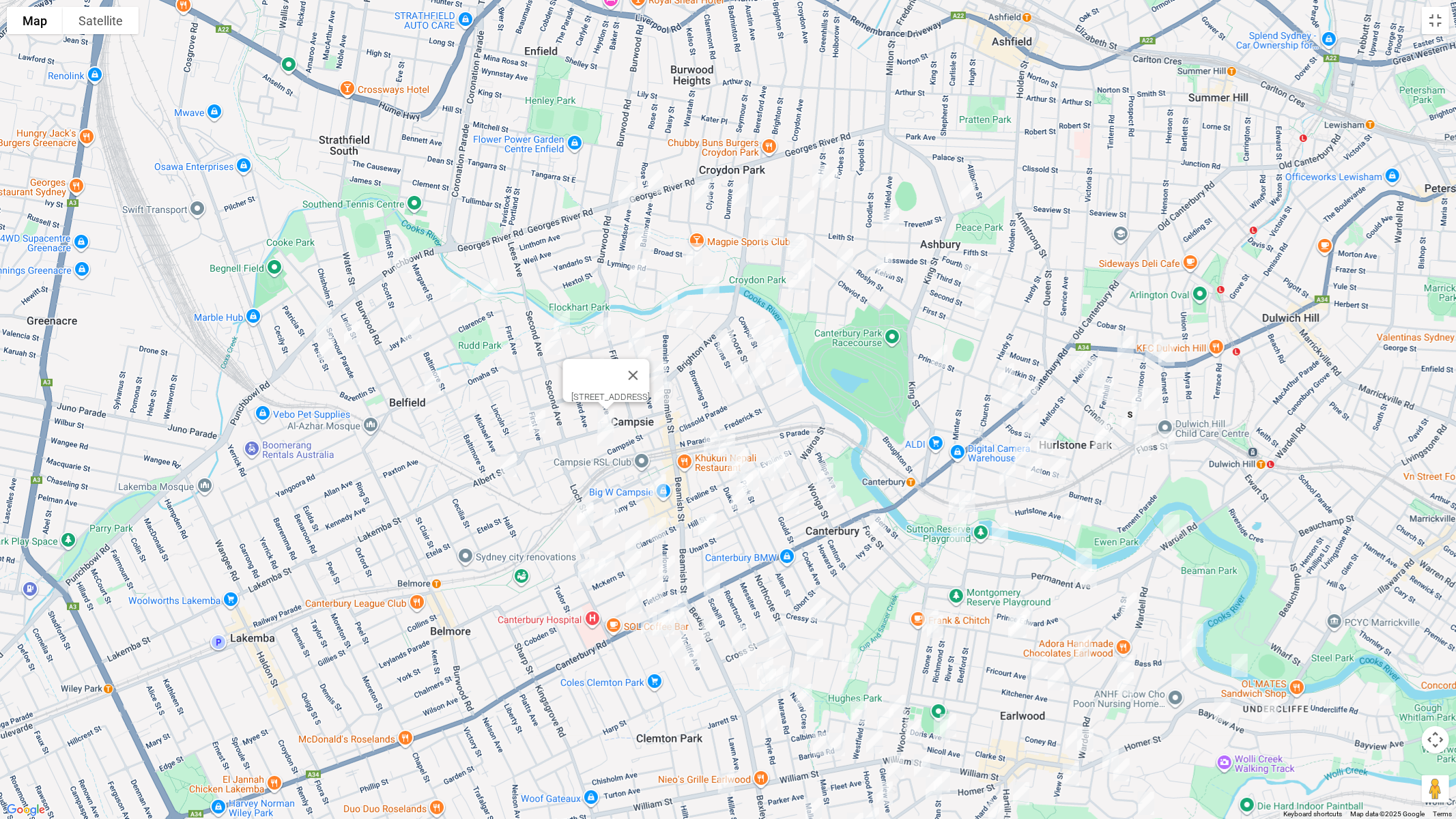
click at [605, 436] on img "75-77 Campsie Street, CAMPSIE NSW 2194" at bounding box center [606, 434] width 28 height 34
click at [591, 355] on img "3/55 Eighth Avenue, CAMPSIE NSW 2194" at bounding box center [595, 369] width 28 height 34
click at [760, 322] on img "37 Cowper Street, CAMPSIE NSW 2194" at bounding box center [756, 330] width 28 height 34
click at [726, 342] on img "11 Burns Street, CAMPSIE NSW 2194" at bounding box center [726, 342] width 28 height 34
click at [782, 332] on img "10 Gordon Street, CAMPSIE NSW 2194" at bounding box center [780, 340] width 28 height 34
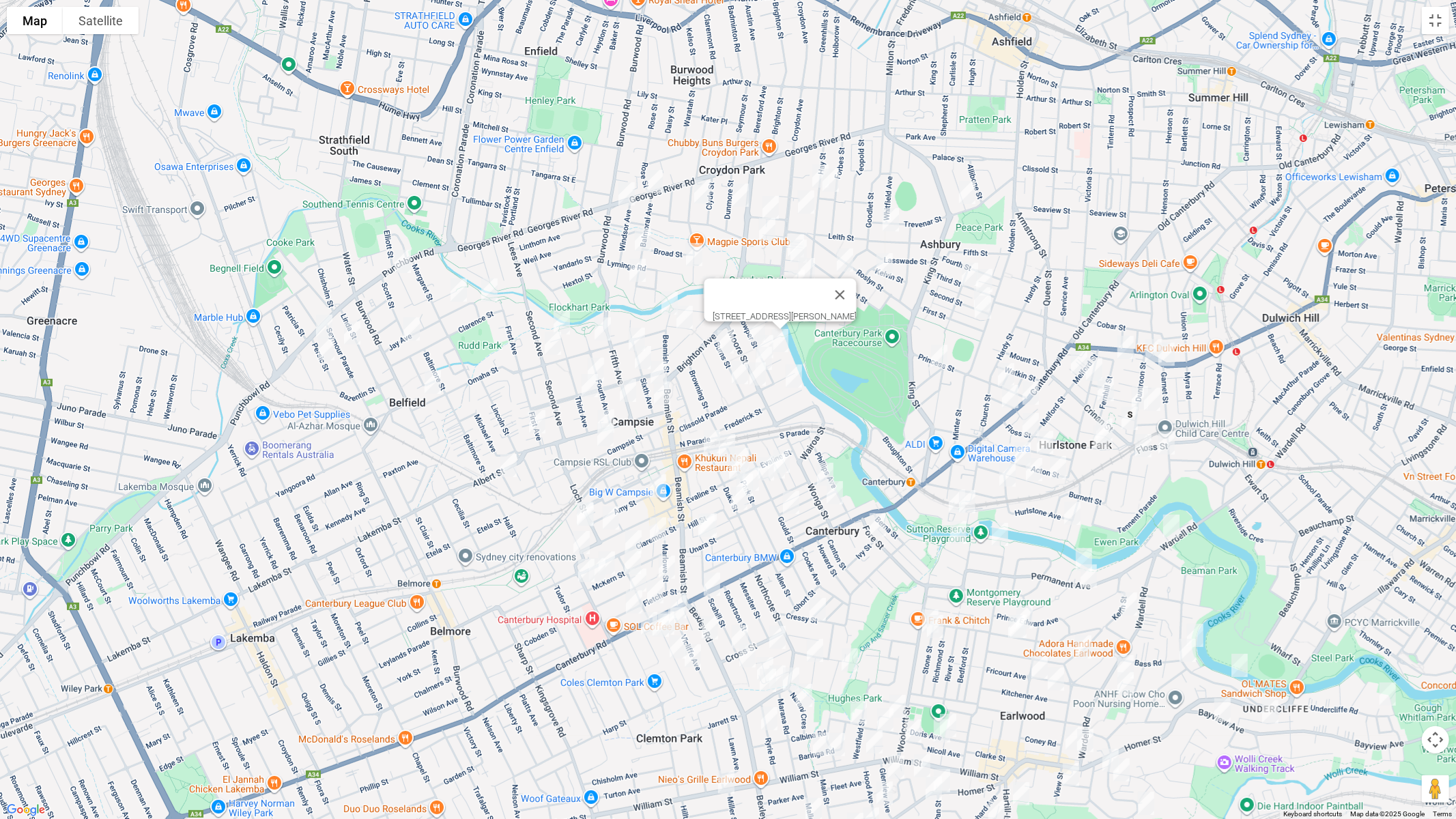
click at [782, 332] on img "10 Gordon Street, CAMPSIE NSW 2194" at bounding box center [780, 340] width 28 height 34
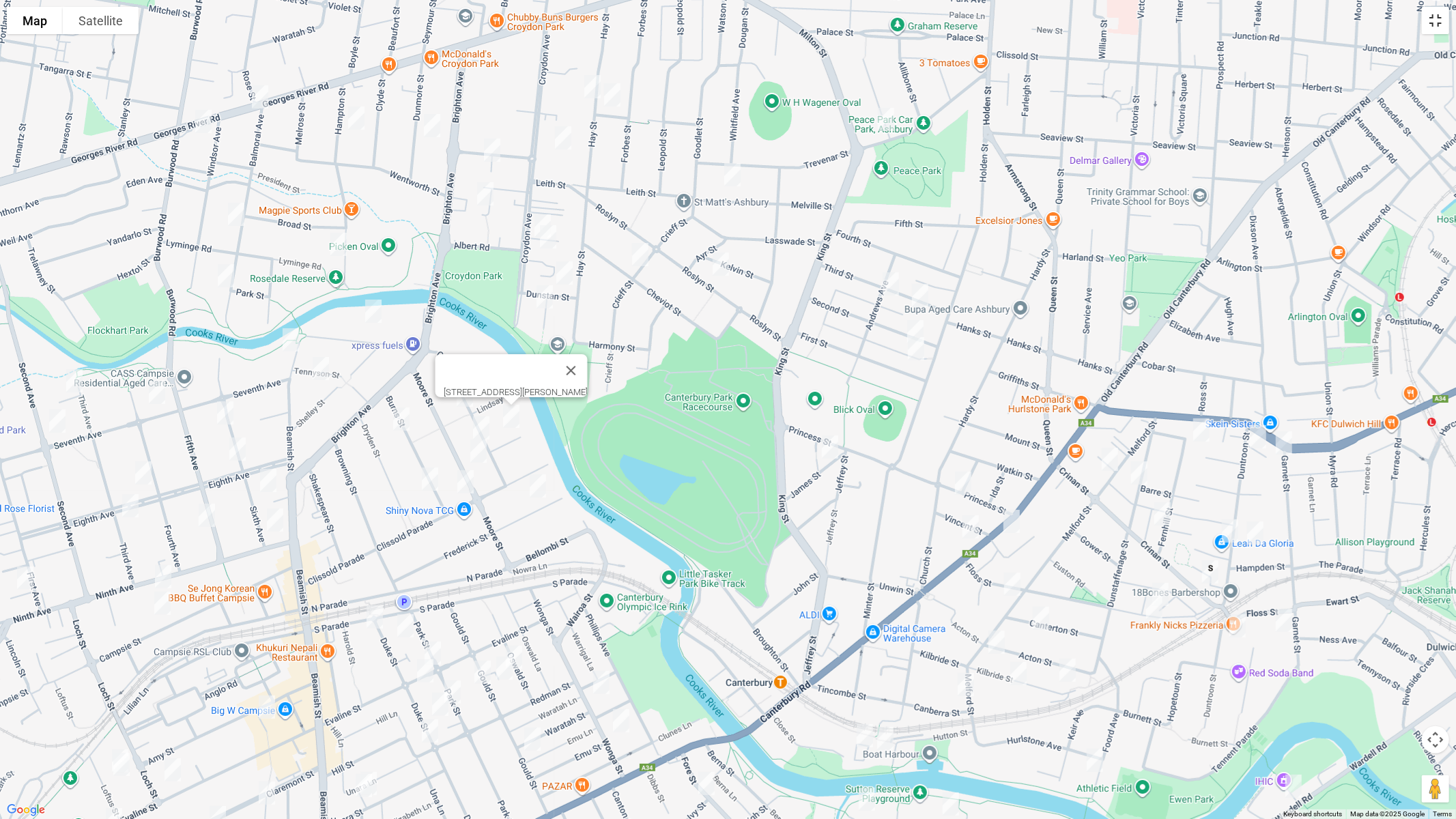
click at [1435, 21] on button "Toggle fullscreen view" at bounding box center [1435, 21] width 28 height 28
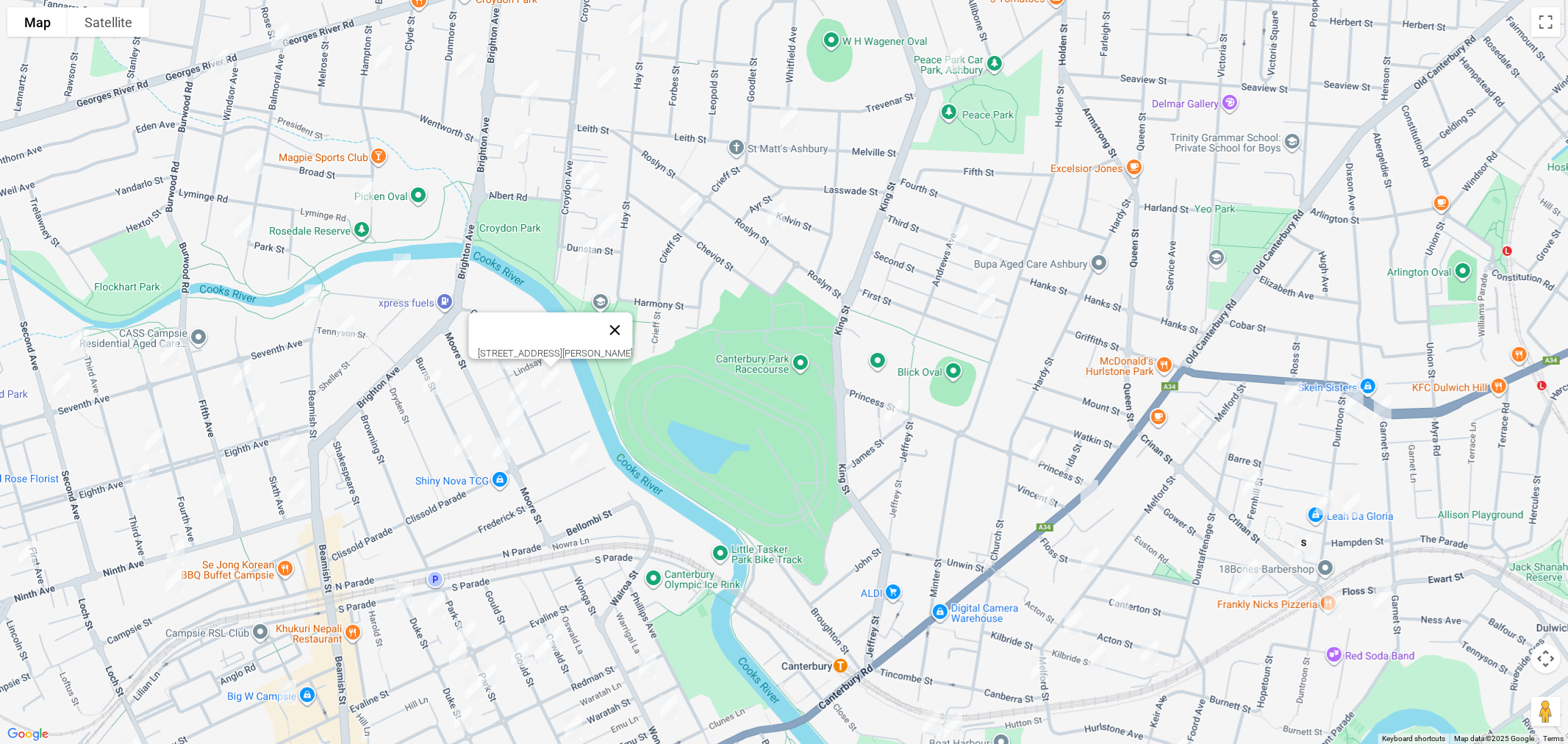
click at [597, 348] on button "Close" at bounding box center [614, 329] width 35 height 35
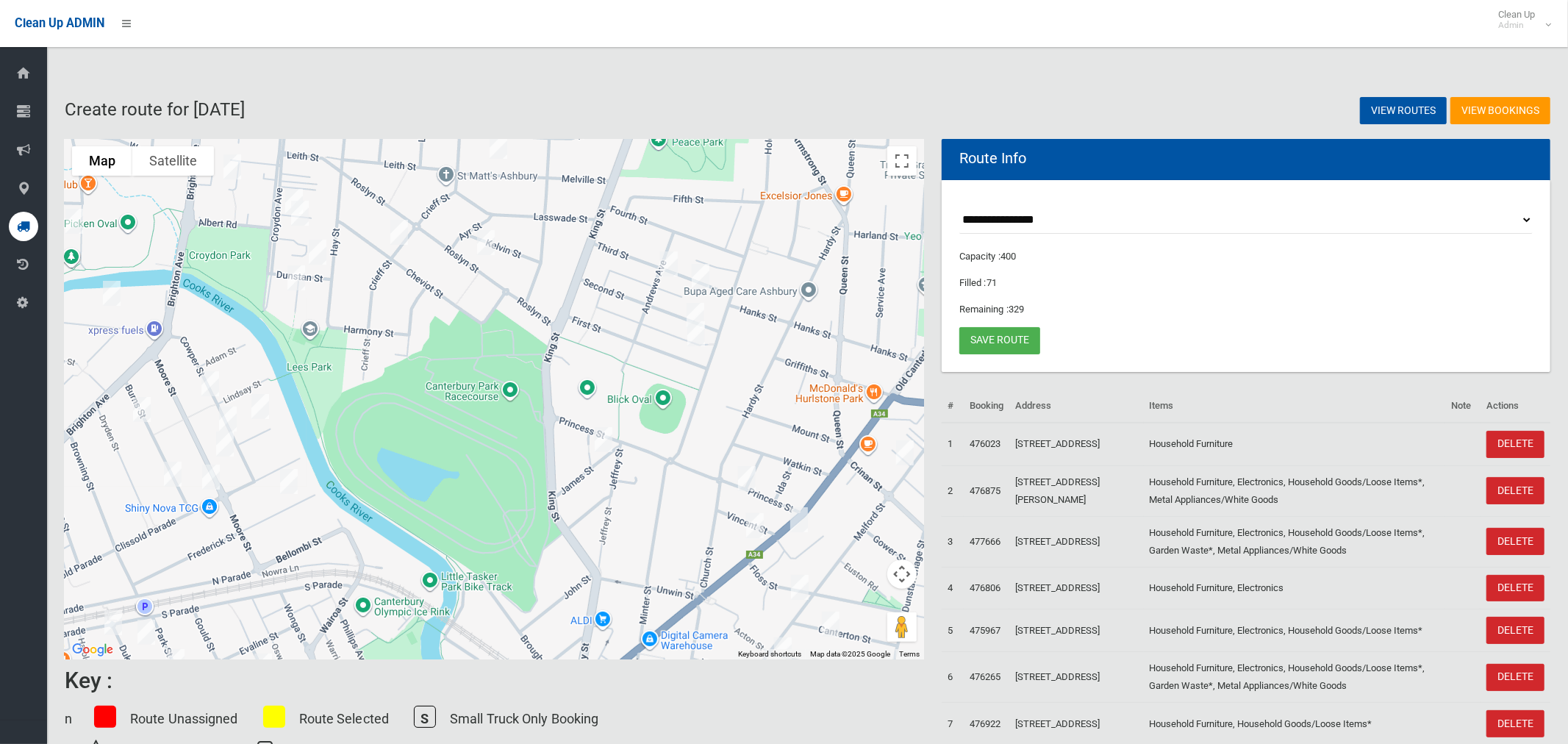
click at [266, 404] on img "10 Gordon Street, CAMPSIE NSW 2194" at bounding box center [260, 406] width 30 height 37
click at [265, 404] on img "10 Gordon Street, CAMPSIE NSW 2194" at bounding box center [260, 406] width 30 height 37
click at [914, 162] on button "Toggle fullscreen view" at bounding box center [901, 161] width 30 height 30
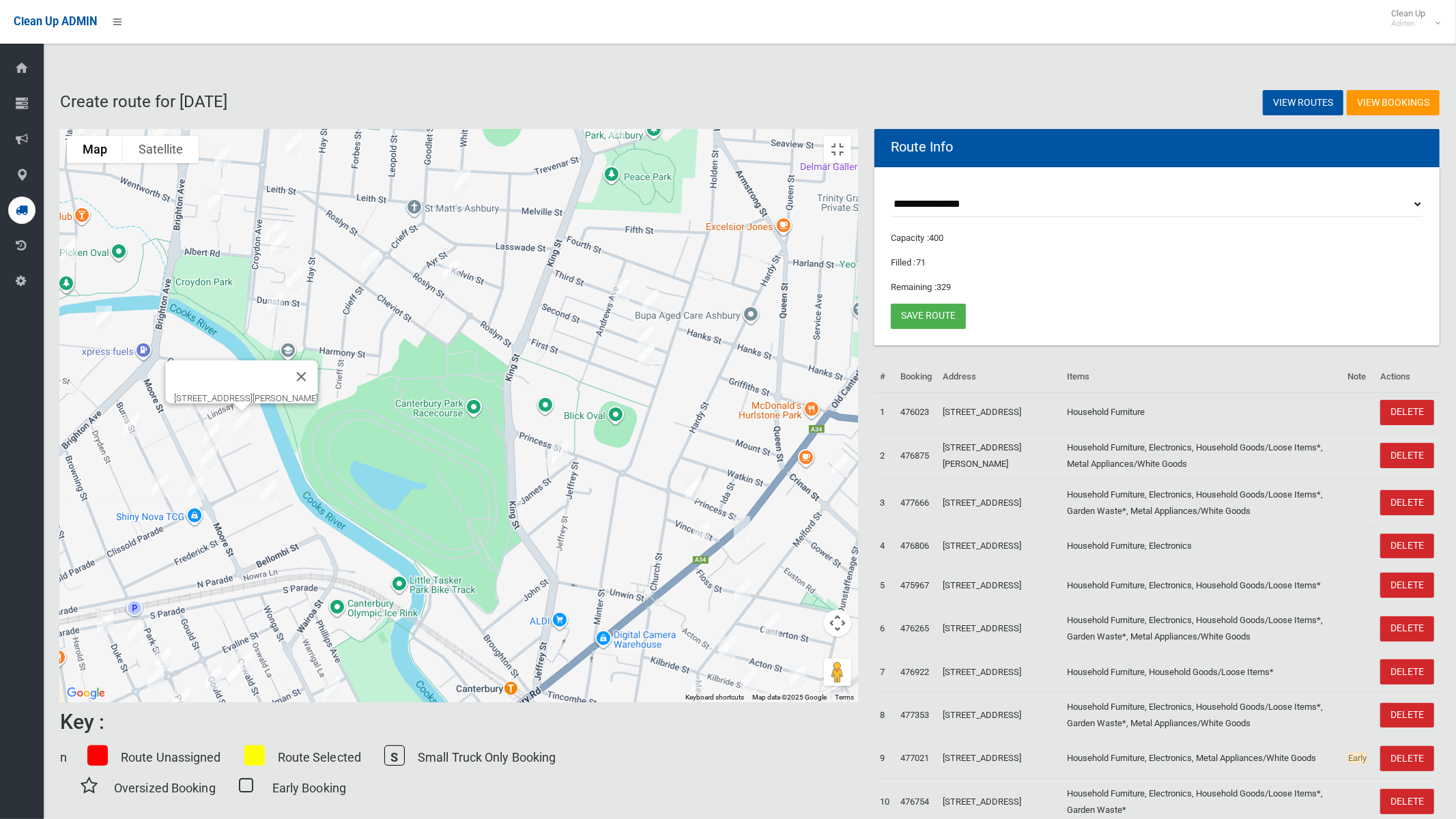
click at [225, 426] on img "61 Cowper Street, CAMPSIE NSW 2194" at bounding box center [212, 434] width 28 height 34
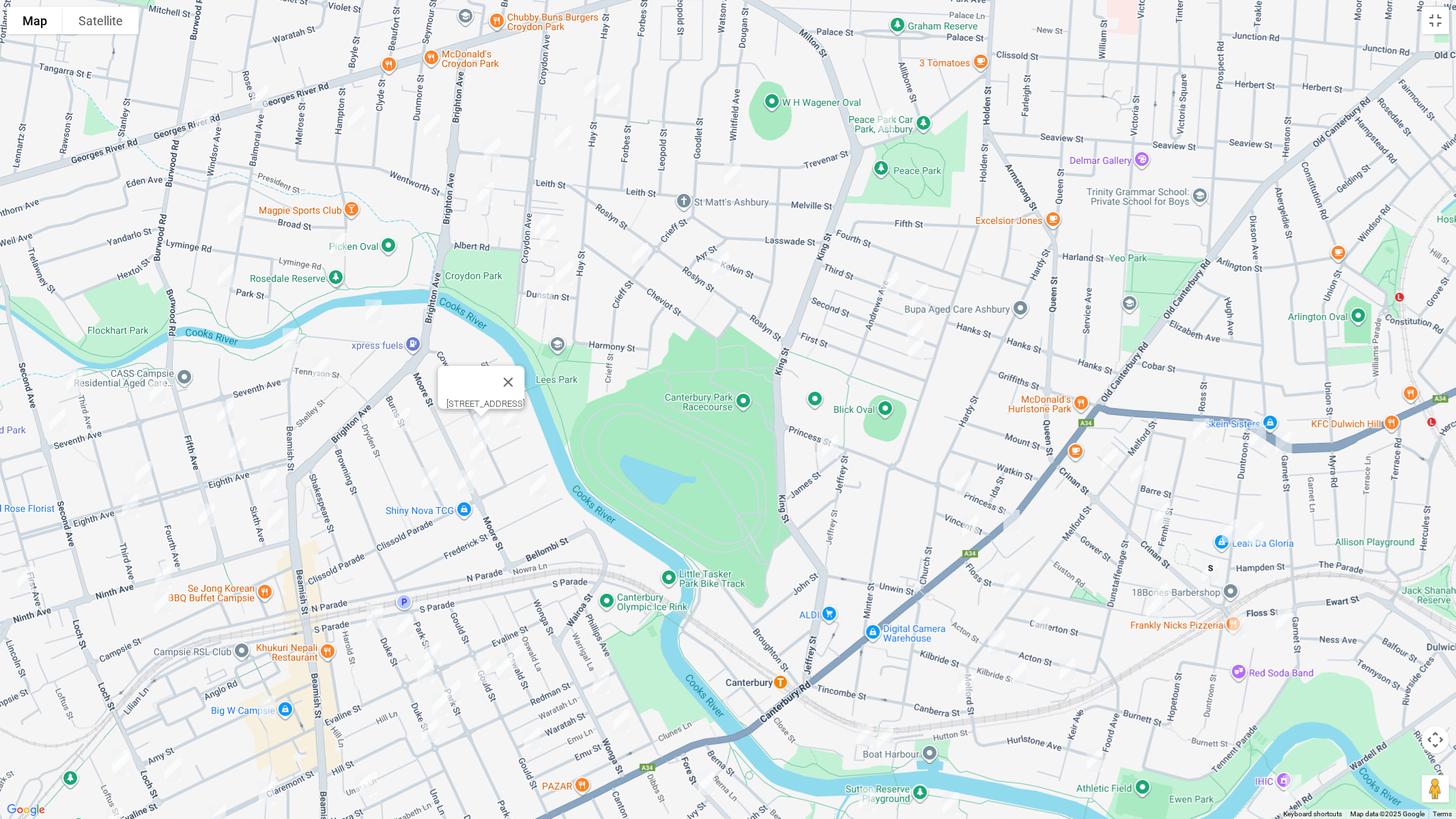
click at [476, 451] on img "62 Moore Street, CAMPSIE NSW 2194" at bounding box center [478, 451] width 28 height 34
click at [427, 475] on img "43 Burns Street, CAMPSIE NSW 2194" at bounding box center [430, 479] width 28 height 34
click at [460, 480] on img "49 Clissold Parade, CAMPSIE NSW 2194" at bounding box center [465, 482] width 28 height 34
click at [541, 487] on img "17 Frederick Street, CAMPSIE NSW 2194" at bounding box center [538, 486] width 28 height 34
click at [735, 166] on img "39 Melville Street, ASHBURY NSW 2193" at bounding box center [732, 175] width 28 height 34
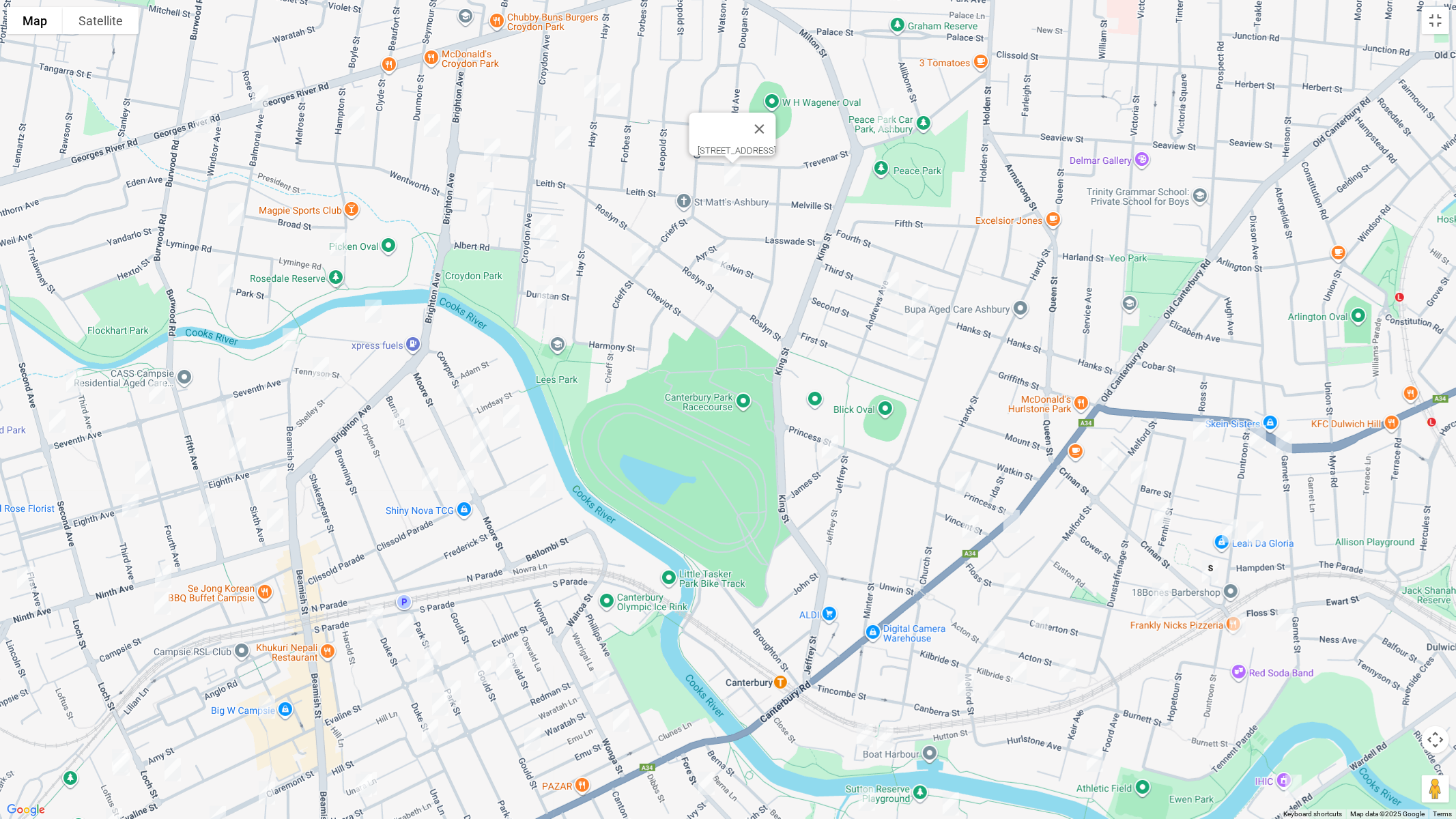
drag, startPoint x: 887, startPoint y: 279, endPoint x: 917, endPoint y: 292, distance: 32.7
click at [887, 280] on img "36 Third Street, ASHBURY NSW 2193" at bounding box center [891, 284] width 28 height 34
drag, startPoint x: 925, startPoint y: 294, endPoint x: 920, endPoint y: 317, distance: 23.5
click at [925, 295] on img "20 Third Street, ASHBURY NSW 2193" at bounding box center [920, 295] width 28 height 34
click at [916, 325] on img "18 Second Street, ASHBURY NSW 2193" at bounding box center [915, 332] width 28 height 34
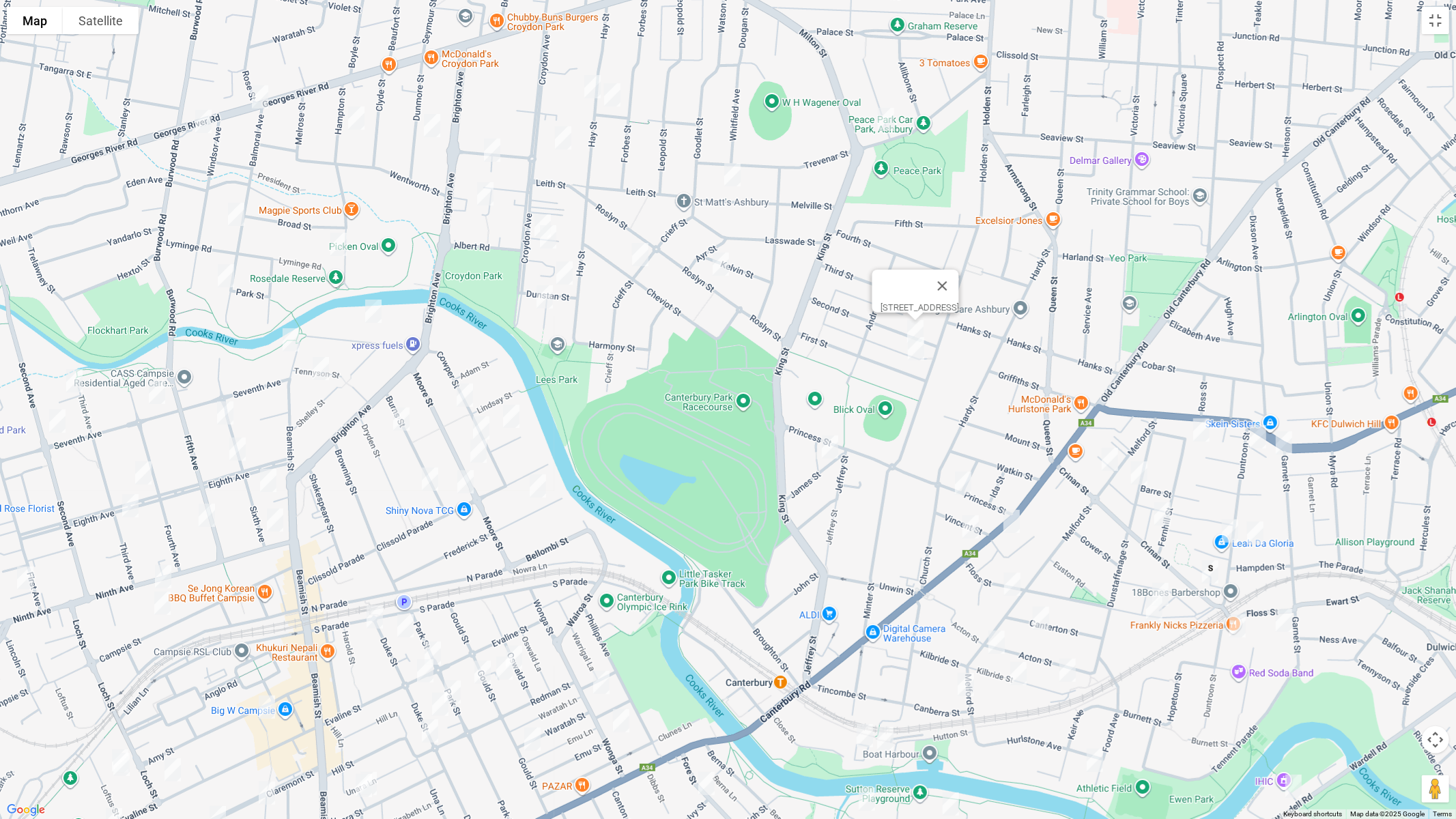
click at [913, 350] on img "7 First Street, ASHBURY NSW 2193" at bounding box center [916, 348] width 28 height 34
click at [816, 450] on img "3 James Street, CANTERBURY NSW 2193" at bounding box center [830, 447] width 28 height 34
drag, startPoint x: 1202, startPoint y: 434, endPoint x: 1248, endPoint y: 445, distance: 47.3
click at [1202, 434] on img "2/3 Fernhill Street, HURLSTONE PARK NSW 2193" at bounding box center [1201, 430] width 28 height 34
click at [1269, 410] on div at bounding box center [1456, 410] width 1456 height 0
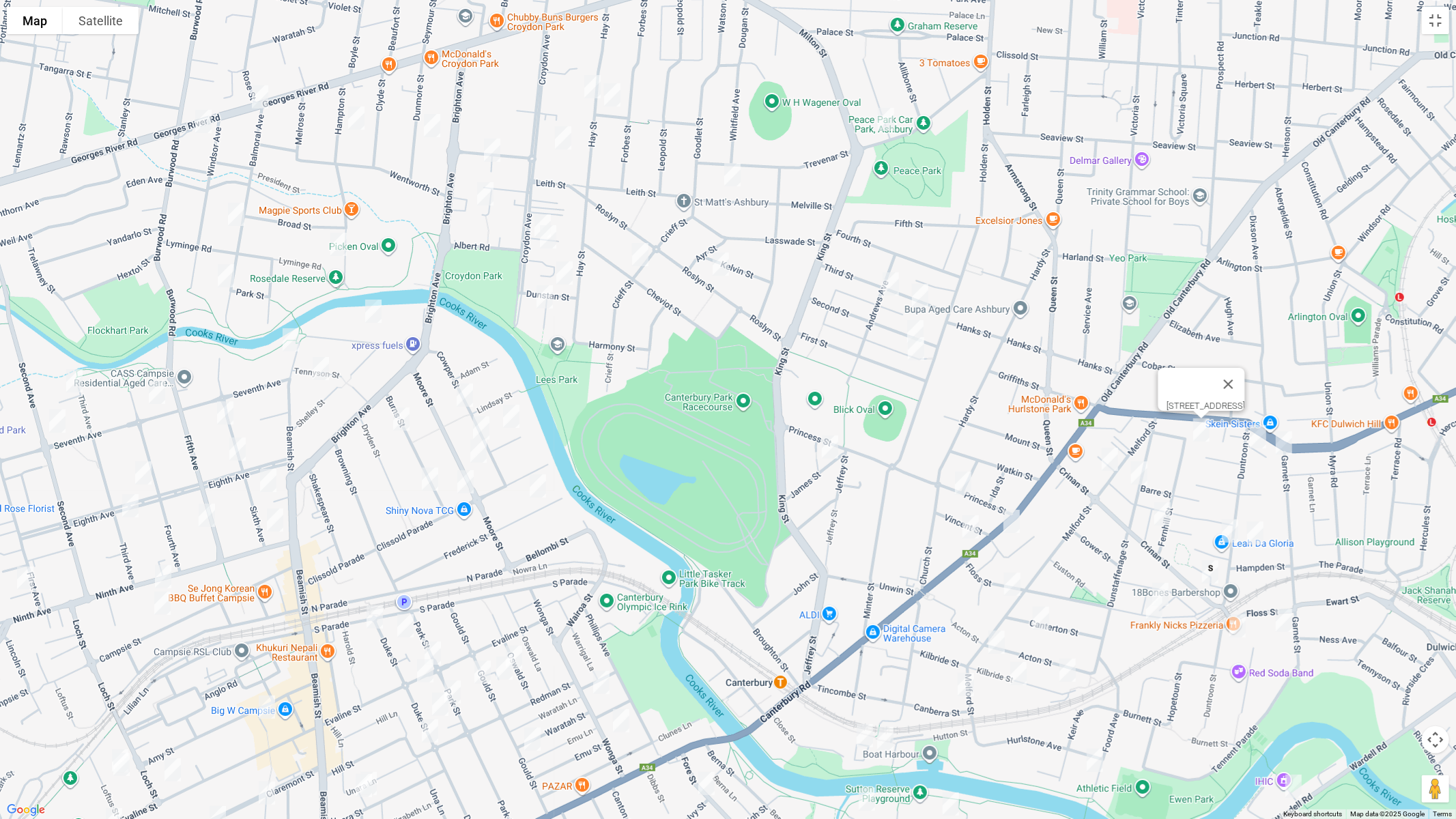
click at [1260, 444] on img "1/16-18 Duntroon Street, HURLSTONE PARK NSW 2193" at bounding box center [1258, 437] width 28 height 34
click at [1289, 445] on img "10 Garnet Street, HURLSTONE PARK NSW 2193" at bounding box center [1284, 442] width 28 height 34
click at [1263, 535] on img "76 Duntroon Street, HURLSTONE PARK NSW 2193" at bounding box center [1255, 533] width 28 height 34
click at [1229, 533] on img "63 Duntroon Street, HURLSTONE PARK NSW 2193" at bounding box center [1230, 531] width 28 height 34
click at [1242, 622] on img "4/124 Duntroon Street, HURLSTONE PARK NSW 2193" at bounding box center [1237, 626] width 28 height 34
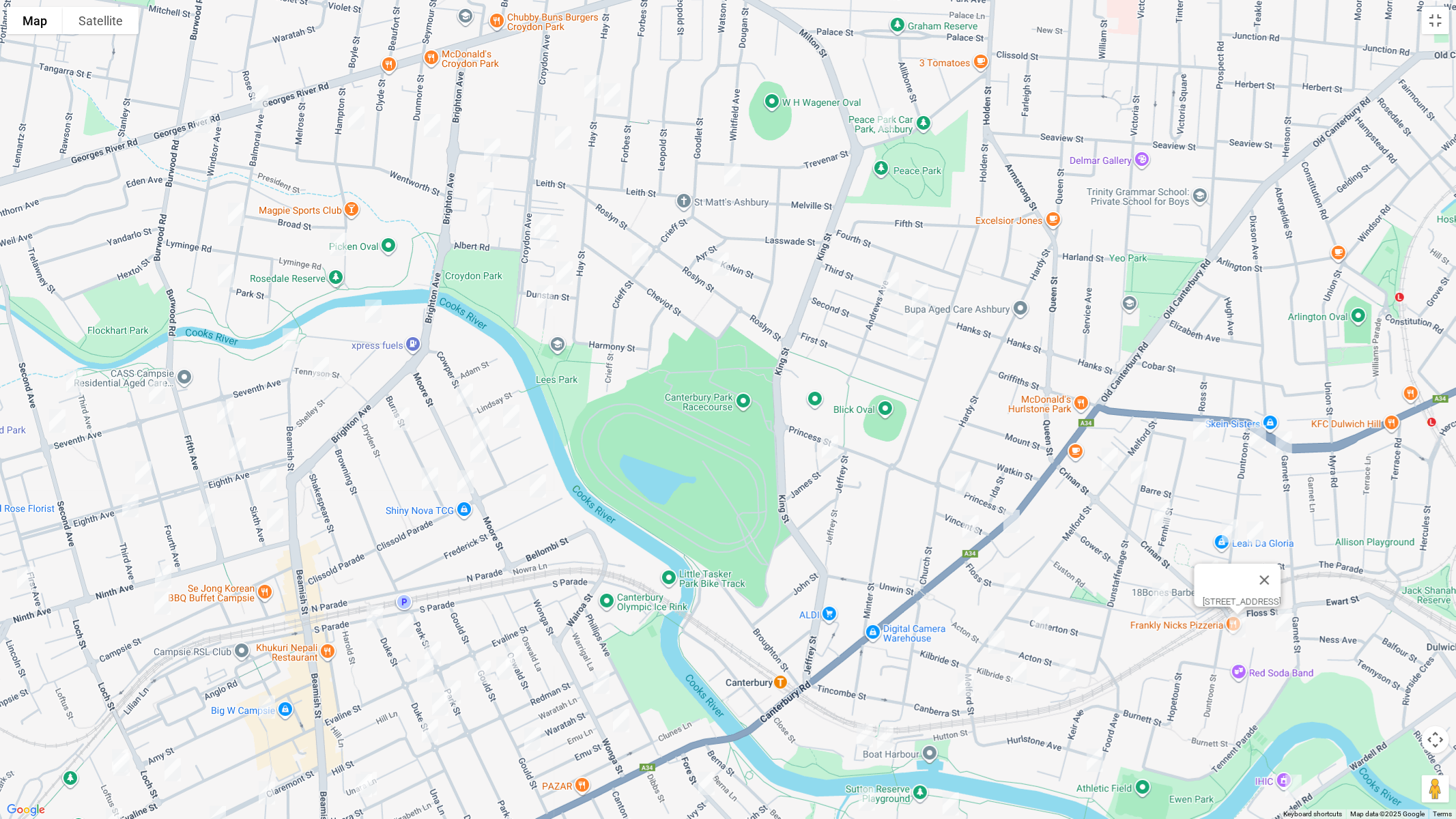
click at [1283, 626] on img "76-80 Garnet Street, HURLSTONE PARK NSW 2193" at bounding box center [1284, 620] width 28 height 34
click at [1109, 457] on img "4 The Avenue, HURLSTONE PARK NSW 2193" at bounding box center [1109, 459] width 28 height 34
click at [1136, 466] on img "18 Dunstaffenage Street, HURLSTONE PARK NSW 2193" at bounding box center [1139, 473] width 28 height 34
click at [1158, 507] on img "40 Fernhill Street, HURLSTONE PARK NSW 2193" at bounding box center [1162, 513] width 28 height 34
click at [1168, 585] on img "13 Mill Street, HURLSTONE PARK NSW 2193" at bounding box center [1160, 594] width 28 height 34
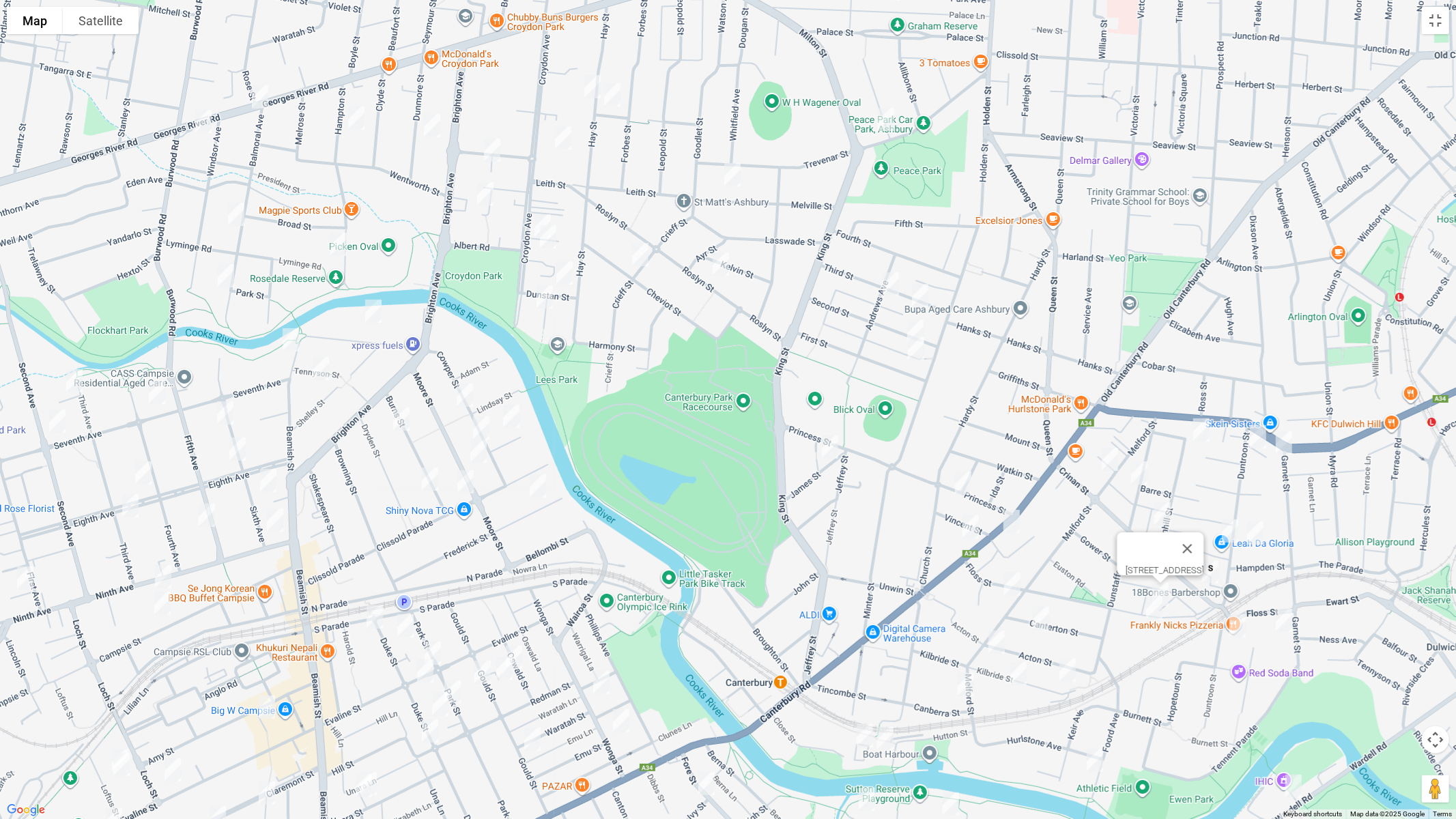
click at [1153, 613] on img "3/66 Floss Street, HURLSTONE PARK NSW 2193" at bounding box center [1154, 608] width 28 height 34
click at [1015, 522] on img "2/86 Canterbury Road, HURLSTONE PARK NSW 2193" at bounding box center [1011, 521] width 28 height 34
click at [970, 532] on img "31 Canterbury Road, CANTERBURY NSW 2193" at bounding box center [970, 527] width 28 height 34
click at [1015, 581] on img "76 Melford Street, HURLSTONE PARK NSW 2193" at bounding box center [1012, 584] width 28 height 34
click at [1041, 618] on img "28 Canterton Street, HURLSTONE PARK NSW 2193" at bounding box center [1041, 618] width 28 height 34
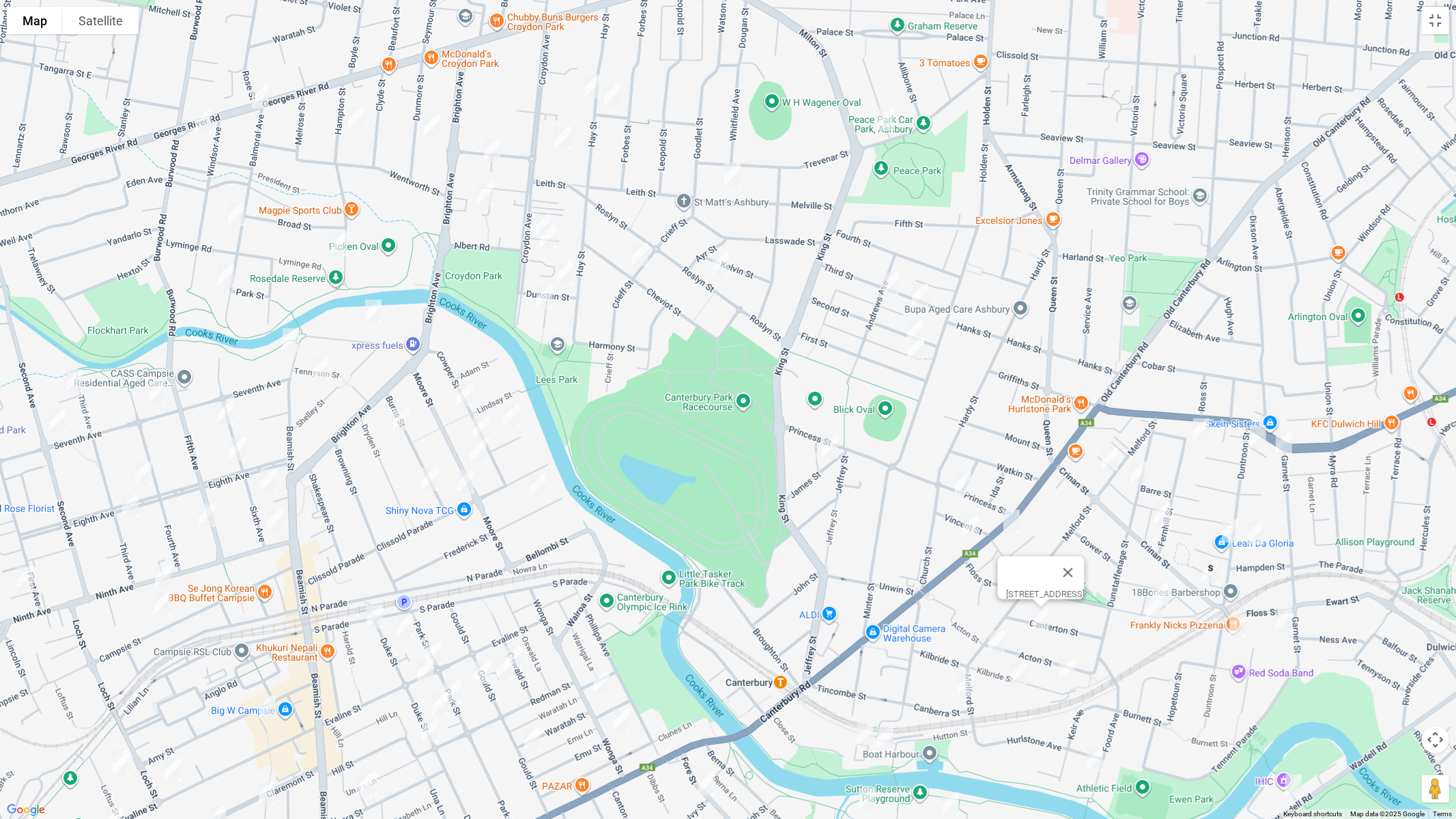
click at [1068, 672] on img "23 Kilbride Street, HURLSTONE PARK NSW 2193" at bounding box center [1068, 670] width 28 height 34
click at [965, 469] on img "20 Princess Street, CANTERBURY NSW 2193" at bounding box center [963, 483] width 28 height 34
click at [996, 648] on img "50 Acton Street, HURLSTONE PARK NSW 2193" at bounding box center [996, 642] width 28 height 34
click at [1015, 670] on img "40 Kilbride Street, HURLSTONE PARK NSW 2193" at bounding box center [1019, 674] width 28 height 34
click at [969, 683] on img "120 Melford Street, HURLSTONE PARK NSW 2193" at bounding box center [966, 685] width 28 height 34
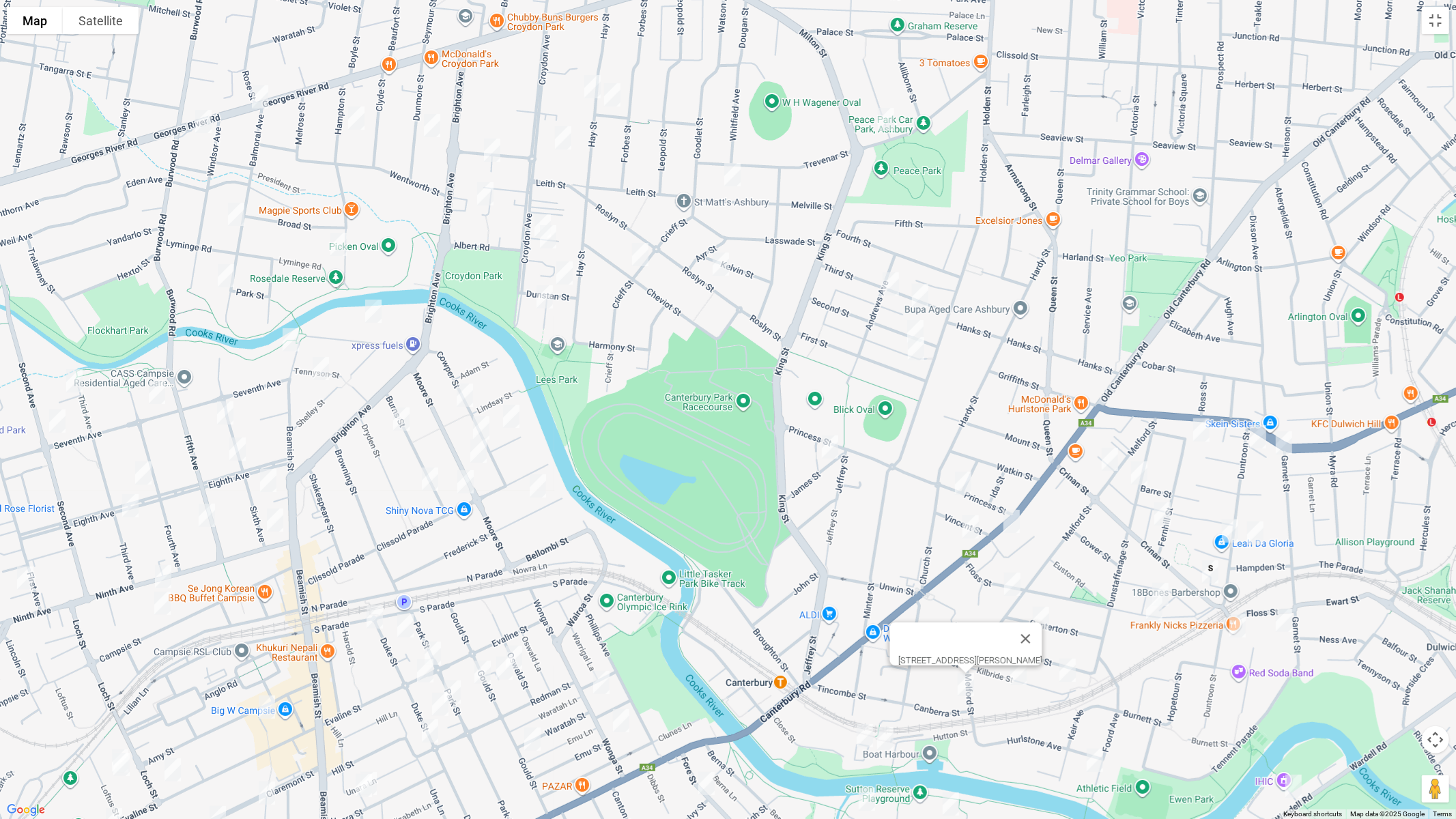
click at [1092, 690] on img "34 Foord Avenue, HURLSTONE PARK NSW 2193" at bounding box center [1094, 760] width 28 height 34
drag, startPoint x: 1209, startPoint y: 713, endPoint x: 1096, endPoint y: 456, distance: 280.7
click at [1090, 451] on div "[STREET_ADDRESS]" at bounding box center [728, 409] width 1456 height 819
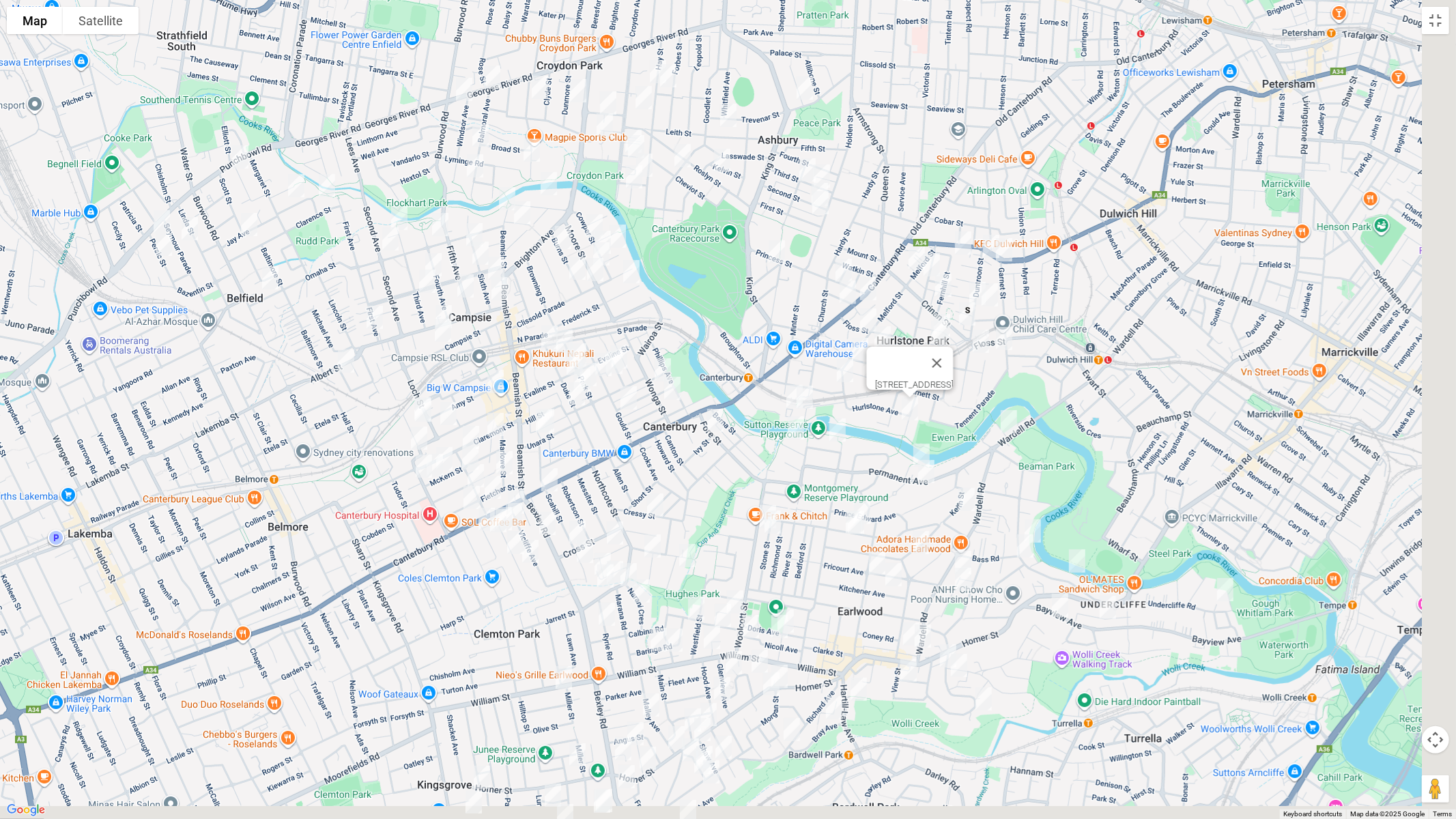
drag, startPoint x: 1206, startPoint y: 562, endPoint x: 1046, endPoint y: 309, distance: 299.3
click at [1046, 309] on div "[STREET_ADDRESS]" at bounding box center [728, 409] width 1456 height 819
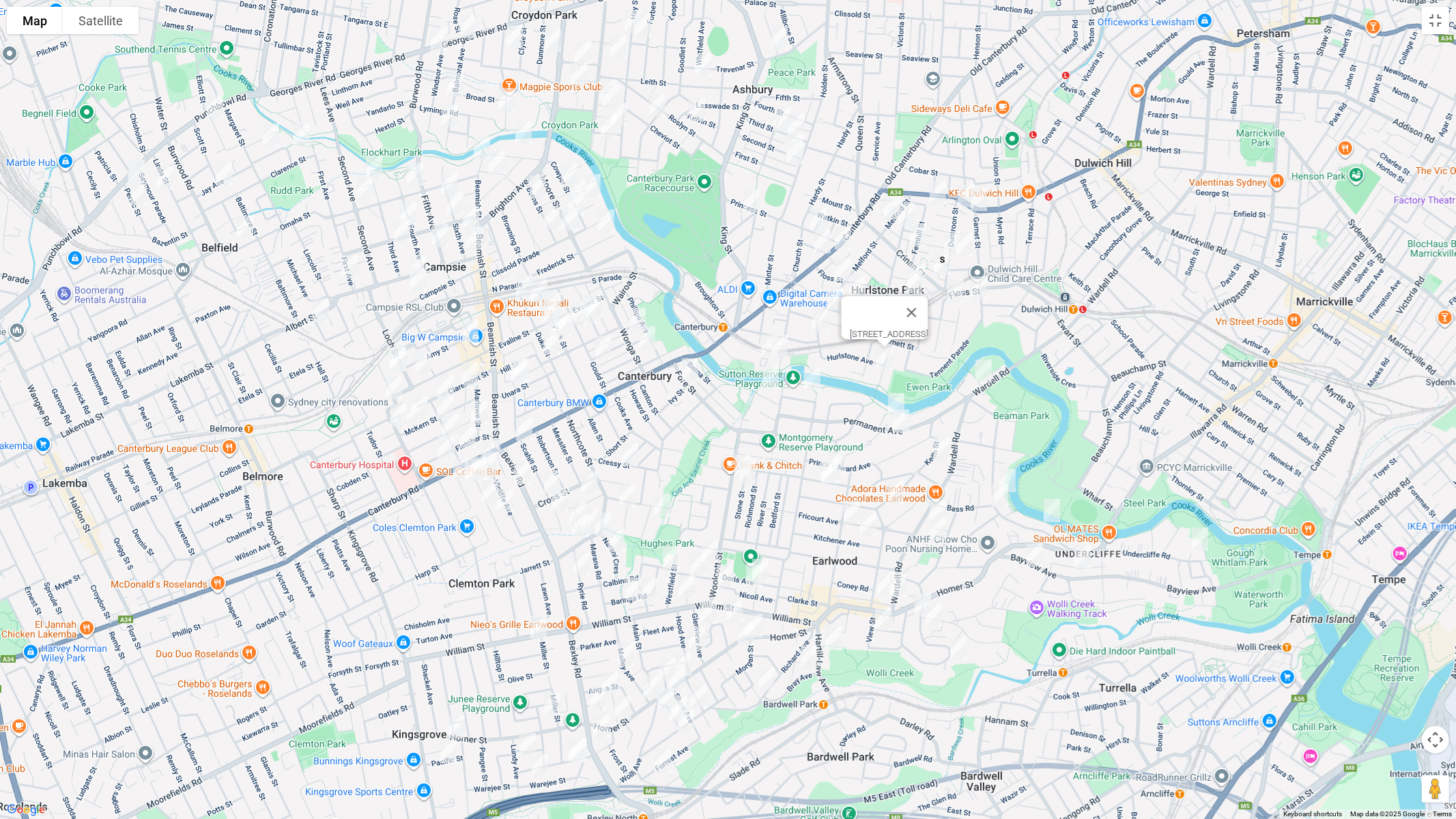
drag, startPoint x: 988, startPoint y: 373, endPoint x: 967, endPoint y: 370, distance: 21.2
click at [987, 373] on img "21 Wardell Road, EARLWOOD NSW 2206" at bounding box center [984, 371] width 28 height 34
click at [760, 340] on img "20 Close Street, CANTERBURY NSW 2193" at bounding box center [769, 346] width 28 height 34
drag, startPoint x: 785, startPoint y: 345, endPoint x: 773, endPoint y: 366, distance: 24.2
click at [785, 345] on img "2-4 Sugar House Road, CANTERBURY NSW 2193" at bounding box center [779, 347] width 28 height 34
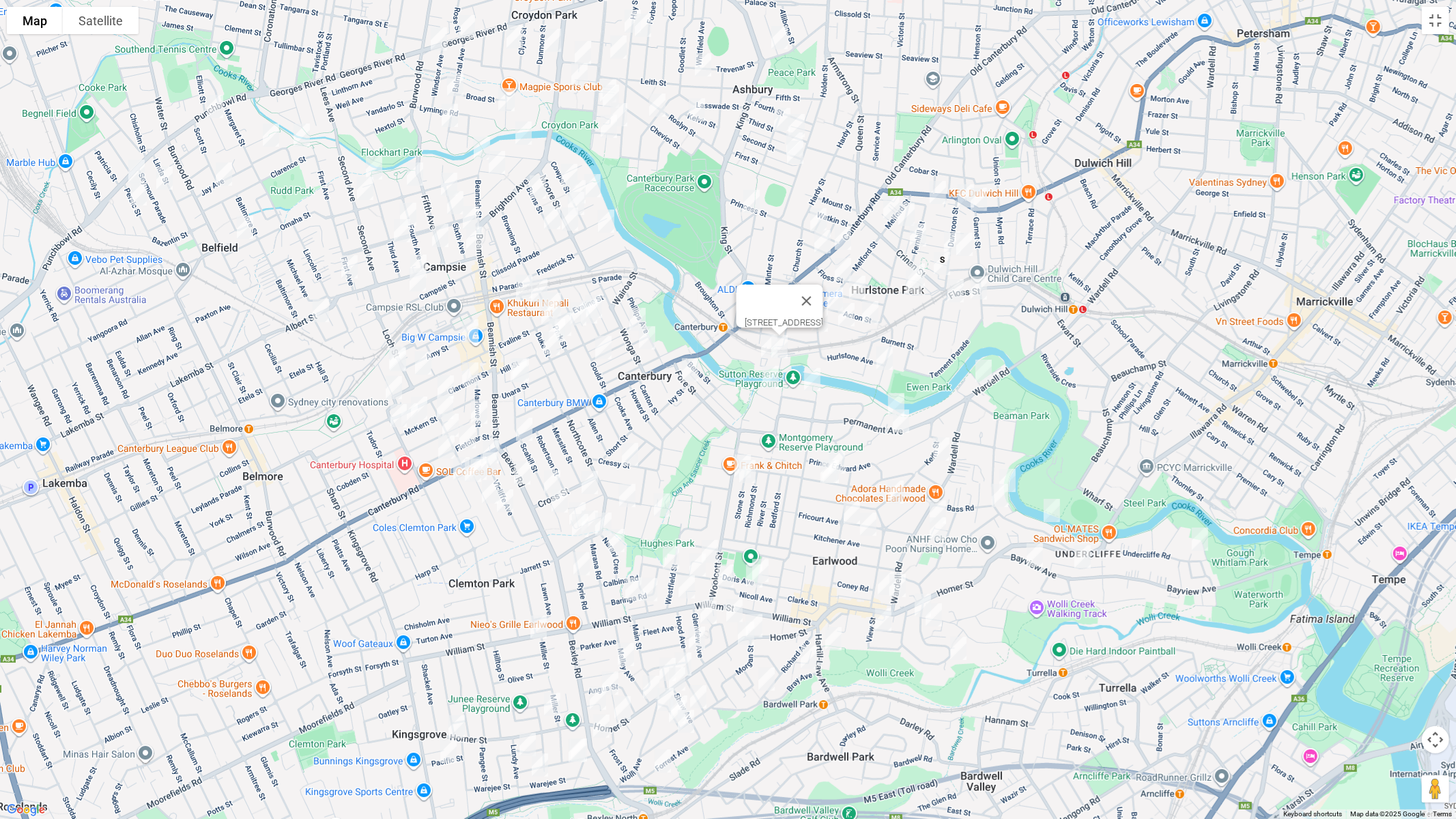
click at [769, 376] on img "19 Gornall Avenue, EARLWOOD NSW 2206" at bounding box center [771, 377] width 28 height 34
click at [812, 381] on img "9 Ronald Avenue, EARLWOOD NSW 2206" at bounding box center [812, 379] width 28 height 34
click at [889, 394] on img "1 Younger Avenue, EARLWOOD NSW 2206" at bounding box center [896, 404] width 28 height 34
click at [903, 423] on img "52 Permanent Avenue, EARLWOOD NSW 2206" at bounding box center [901, 421] width 28 height 34
click at [944, 452] on img "26 Keith Street, EARLWOOD NSW 2206" at bounding box center [941, 449] width 28 height 34
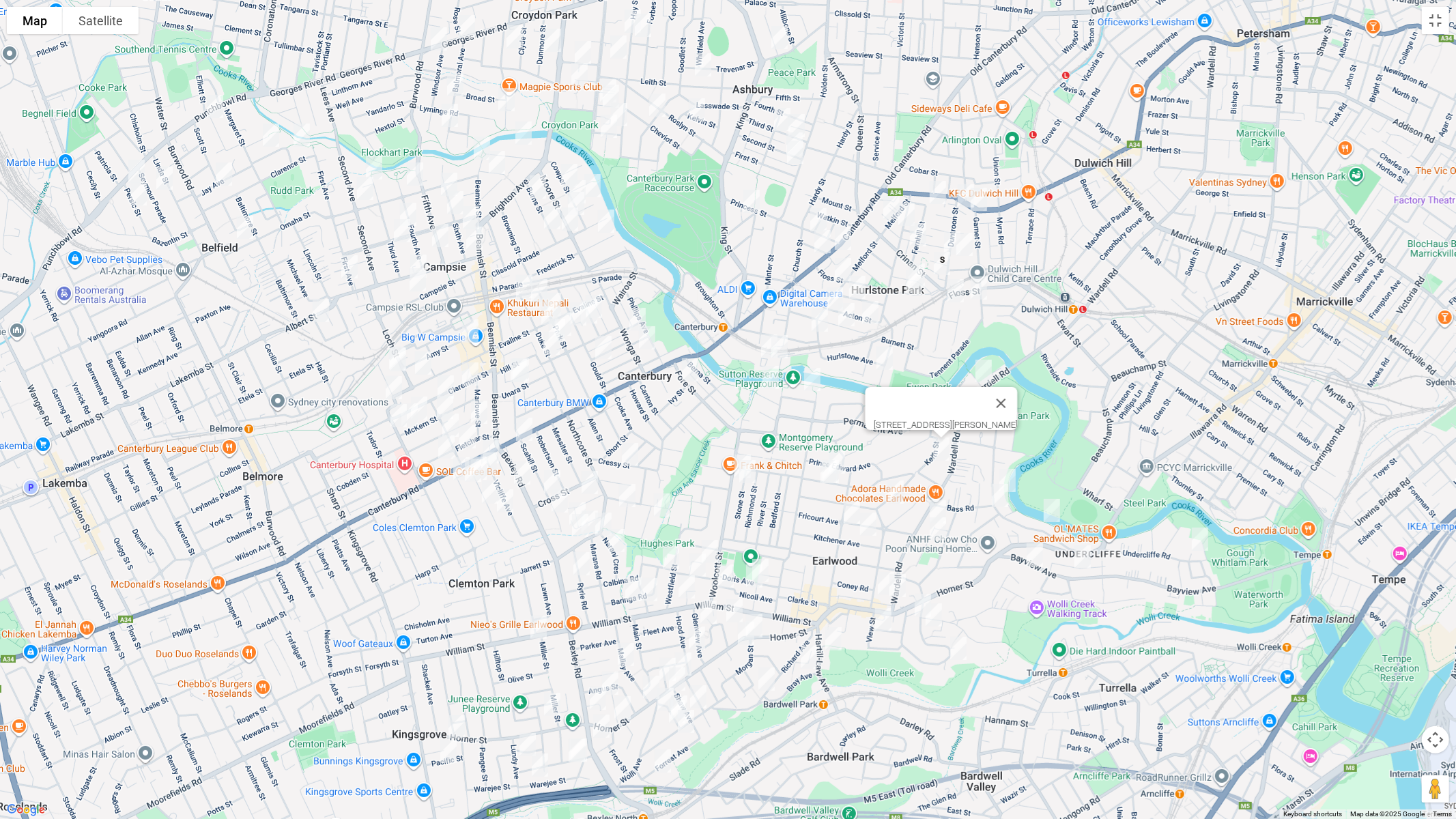
click at [1018, 471] on img "97 Riverview Road, EARLWOOD NSW 2206" at bounding box center [1008, 480] width 28 height 34
click at [995, 497] on img "42 Riverview Road, EARLWOOD NSW 2206" at bounding box center [1000, 495] width 28 height 34
click at [1056, 513] on img "47 Riverview Road, EARLWOOD NSW 2206" at bounding box center [1052, 510] width 28 height 34
click at [1197, 539] on img "13 Undercliffe Road, EARLWOOD NSW 2206" at bounding box center [1200, 539] width 28 height 34
click at [1087, 557] on img "125 Bayview Avenue, EARLWOOD NSW 2206" at bounding box center [1083, 557] width 28 height 34
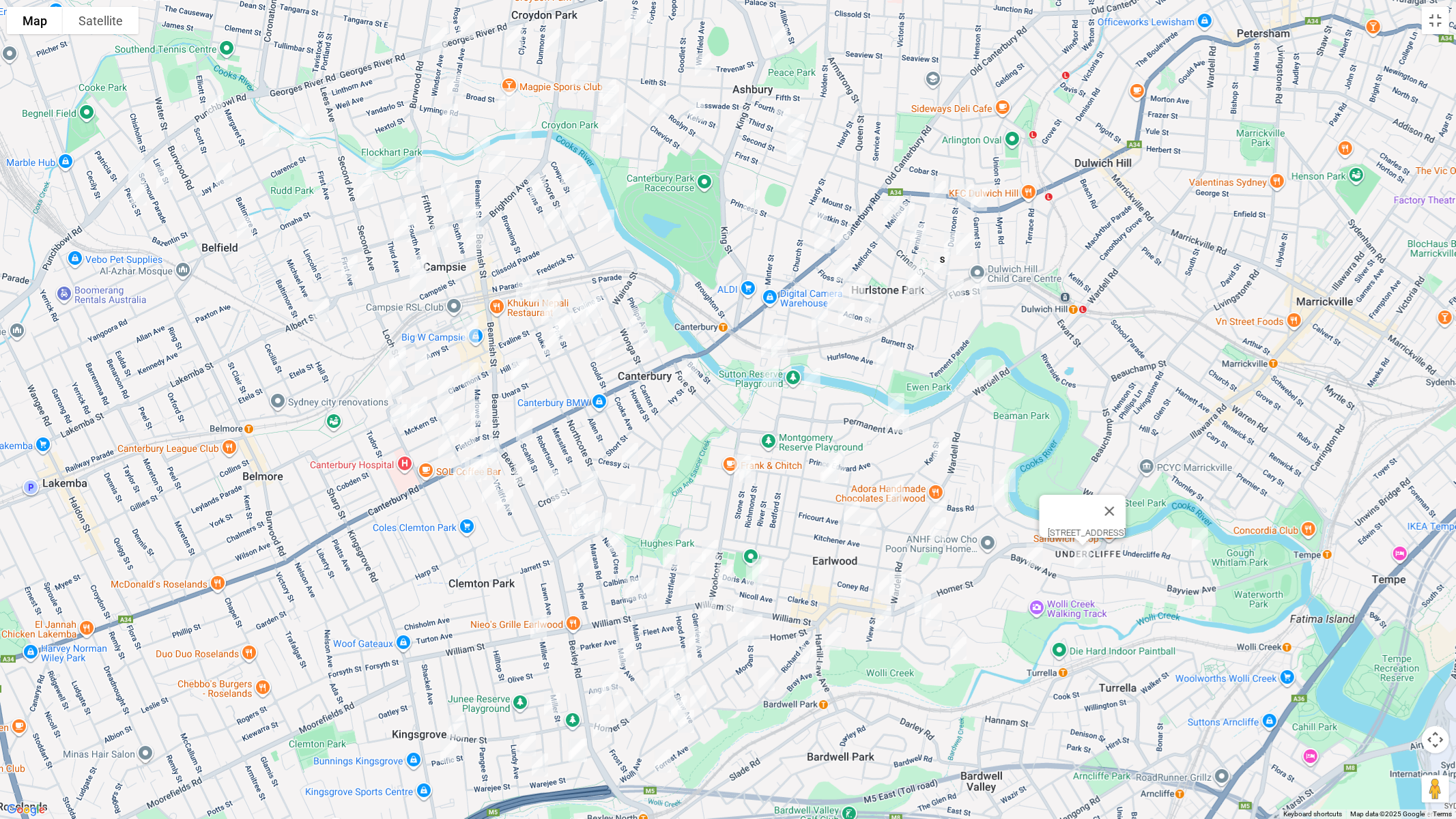
click at [1034, 558] on img "152 Bayview Avenue, EARLWOOD NSW 2206" at bounding box center [1034, 554] width 28 height 34
click at [845, 451] on img "55 Flers Avenue, EARLWOOD NSW 2206" at bounding box center [837, 462] width 28 height 34
click at [815, 465] on img "46 Flers Avenue, EARLWOOD NSW 2206" at bounding box center [828, 471] width 28 height 34
click at [836, 476] on img "44 Flers Avenue, EARLWOOD NSW 2206" at bounding box center [831, 471] width 28 height 34
click at [898, 488] on img "38 Gueudecourt Avenue, EARLWOOD NSW 2206" at bounding box center [895, 492] width 28 height 34
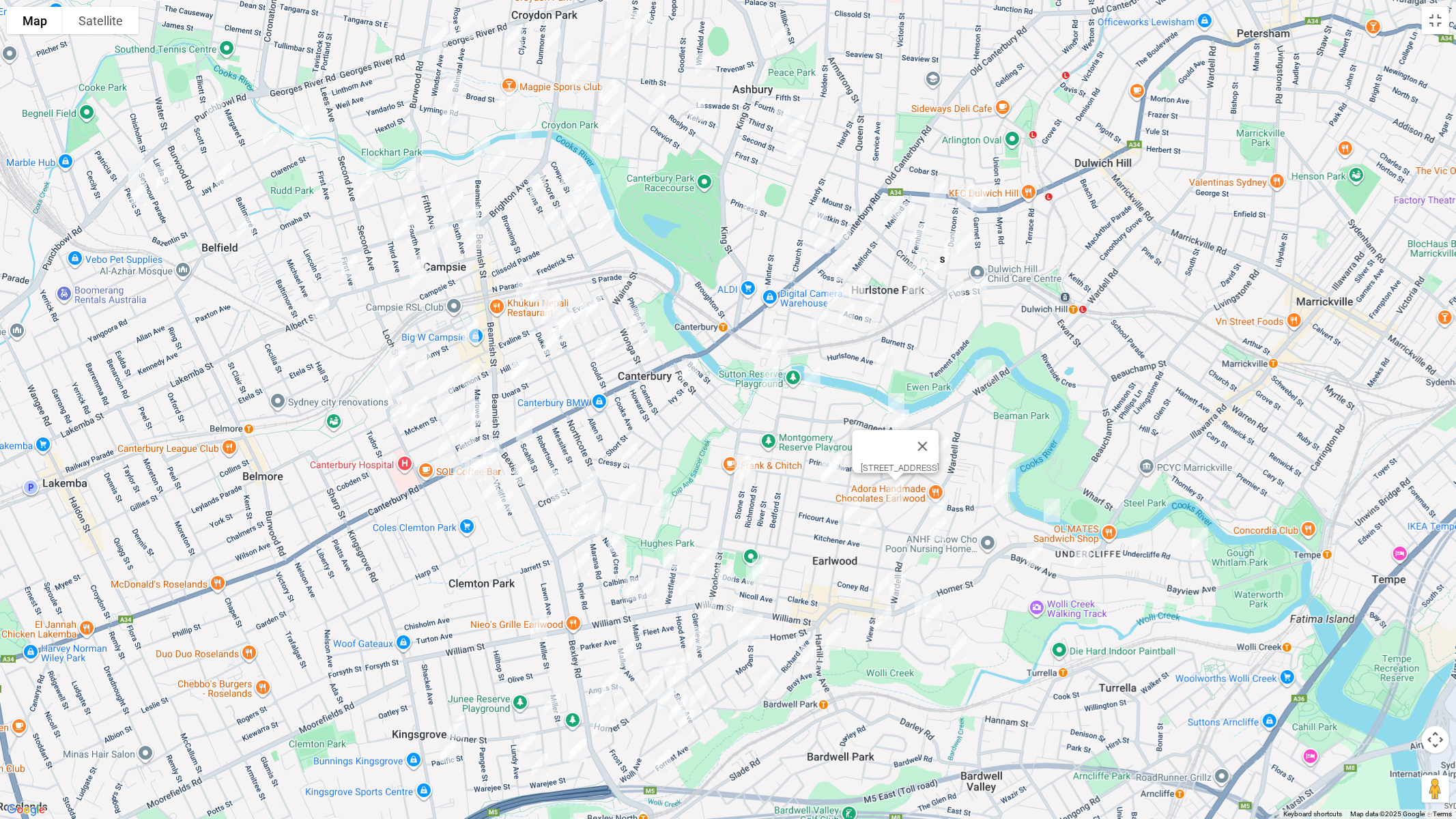
click at [935, 497] on img "11A Paris Avenue, EARLWOOD NSW 2206" at bounding box center [938, 512] width 28 height 34
click at [938, 528] on img "12 Paris Avenue, EARLWOOD NSW 2206" at bounding box center [938, 528] width 28 height 34
click at [840, 513] on img "46 Fricourt Avenue, EARLWOOD NSW 2206" at bounding box center [852, 513] width 28 height 34
click at [872, 532] on img "9 Kitchener Avenue, EARLWOOD NSW 2206" at bounding box center [868, 524] width 28 height 34
click at [903, 587] on img "195a Wardell Road, EARLWOOD NSW 2206" at bounding box center [898, 585] width 28 height 34
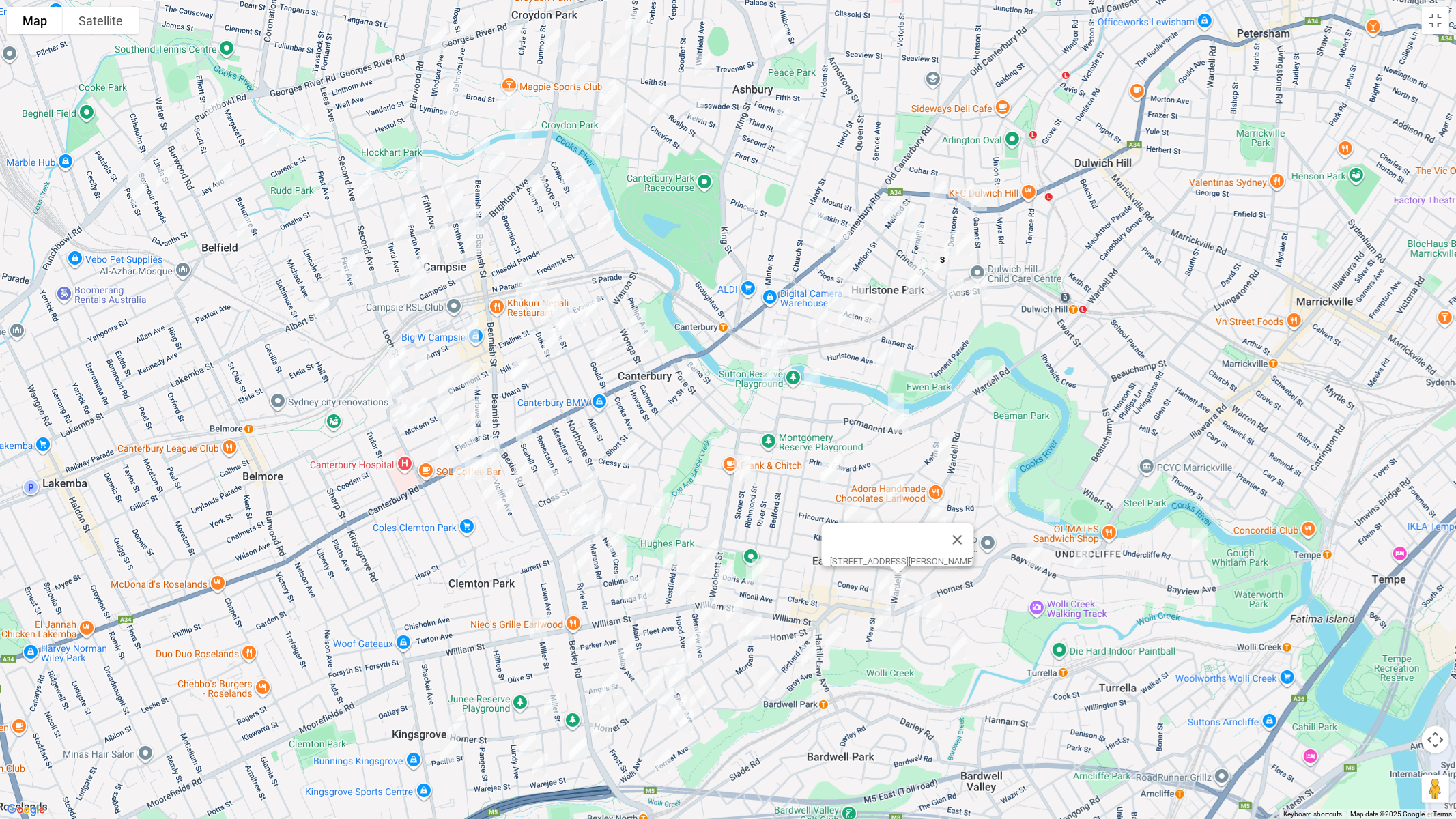
click at [874, 592] on img "38 Collingwood Avenue, EARLWOOD NSW 2206" at bounding box center [886, 584] width 28 height 34
click at [912, 600] on img "7 Hocking Avenue, EARLWOOD NSW 2206" at bounding box center [923, 605] width 28 height 34
click at [930, 618] on img "10 Hocking Avenue, EARLWOOD NSW 2206" at bounding box center [933, 614] width 28 height 34
click at [962, 656] on img "50 Hocking Avenue, EARLWOOD NSW 2206" at bounding box center [959, 648] width 28 height 34
click at [833, 641] on img "6 Fauna Street, EARLWOOD NSW 2206" at bounding box center [833, 639] width 28 height 34
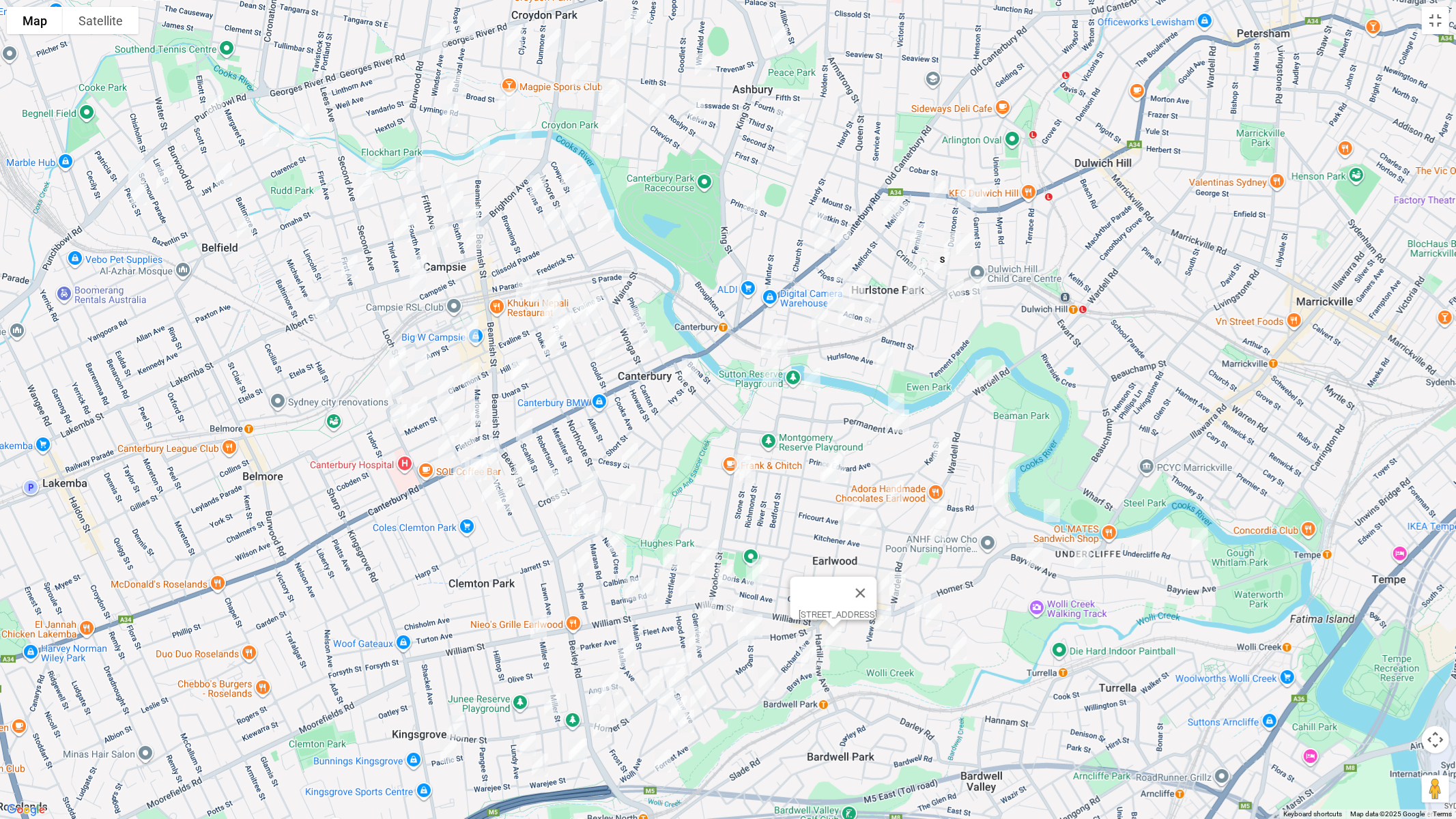
click at [880, 628] on img "12 View Street, EARLWOOD NSW 2206" at bounding box center [883, 619] width 28 height 34
click at [816, 652] on img "11 Bray Avenue, EARLWOOD NSW 2206" at bounding box center [809, 657] width 28 height 34
click at [773, 678] on img "37 Richard Avenue, EARLWOOD NSW 2206" at bounding box center [767, 679] width 28 height 34
click at [601, 290] on img "1/21 Oswald Street, CAMPSIE NSW 2194" at bounding box center [594, 306] width 28 height 34
click at [593, 323] on img "24 Gould Street, CAMPSIE NSW 2194" at bounding box center [589, 311] width 28 height 34
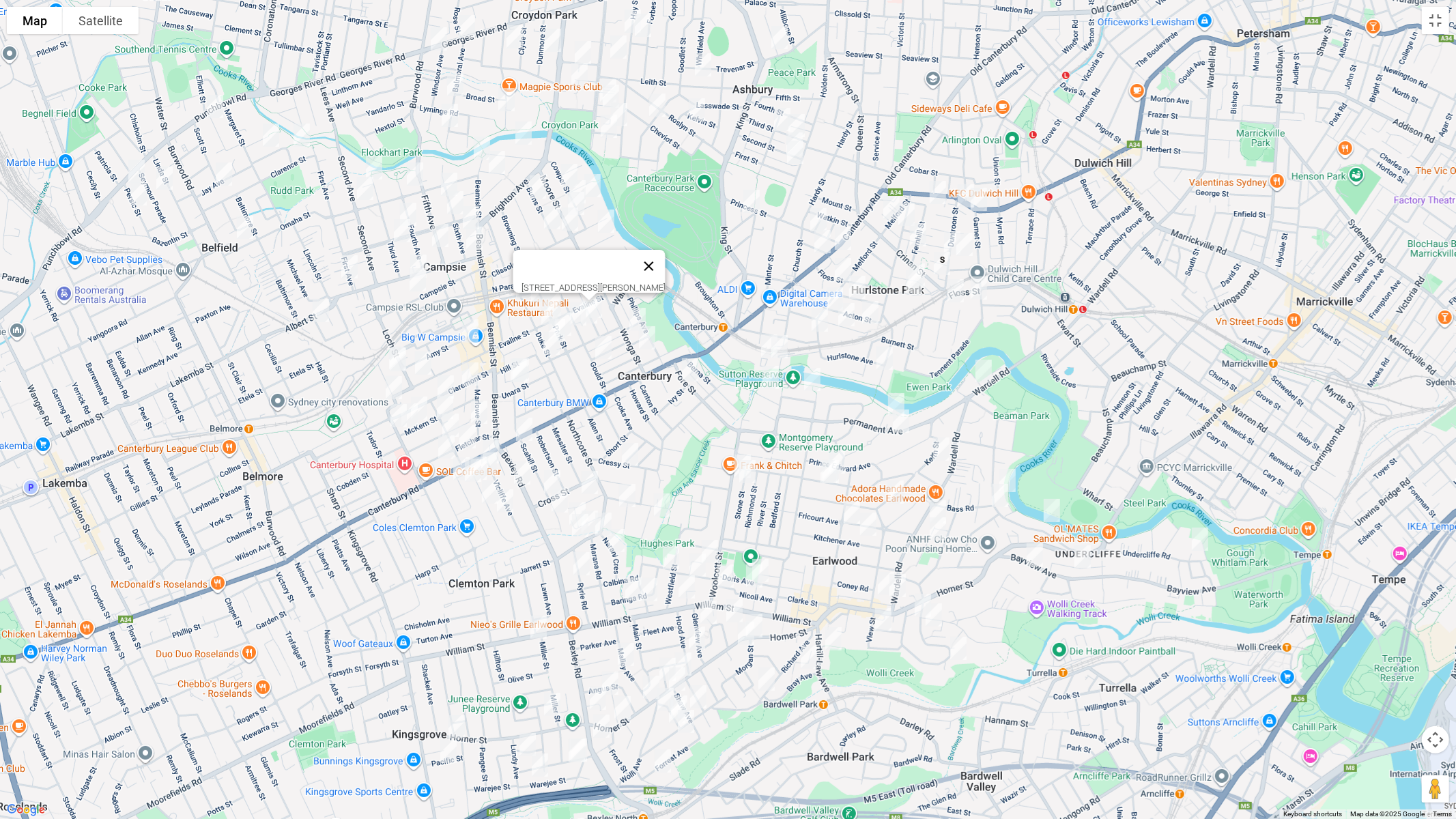
click at [652, 259] on button "Close" at bounding box center [648, 265] width 32 height 32
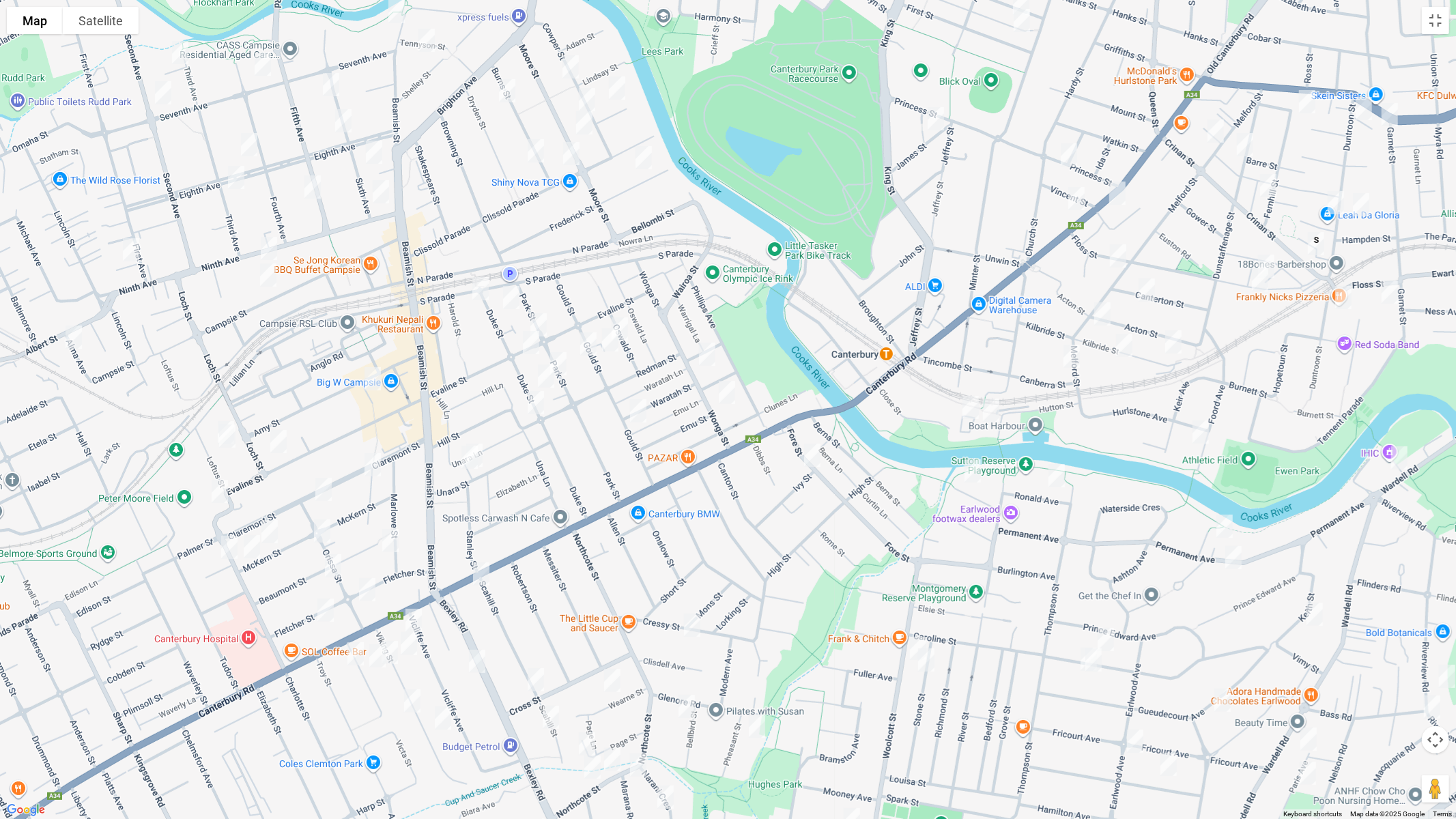
click at [587, 341] on img "23 Gould Street, CAMPSIE NSW 2194" at bounding box center [588, 344] width 28 height 34
click at [566, 355] on img "1/31 Park Street, CAMPSIE NSW 2194" at bounding box center [558, 363] width 28 height 34
click at [370, 376] on img "30 Amy Street, CAMPSIE NSW 2194" at bounding box center [373, 378] width 28 height 34
click at [484, 293] on img "41 South Parade, CAMPSIE NSW 2194" at bounding box center [480, 288] width 28 height 34
click at [508, 299] on img "3/11 Duke Street, CAMPSIE NSW 2194" at bounding box center [511, 297] width 28 height 34
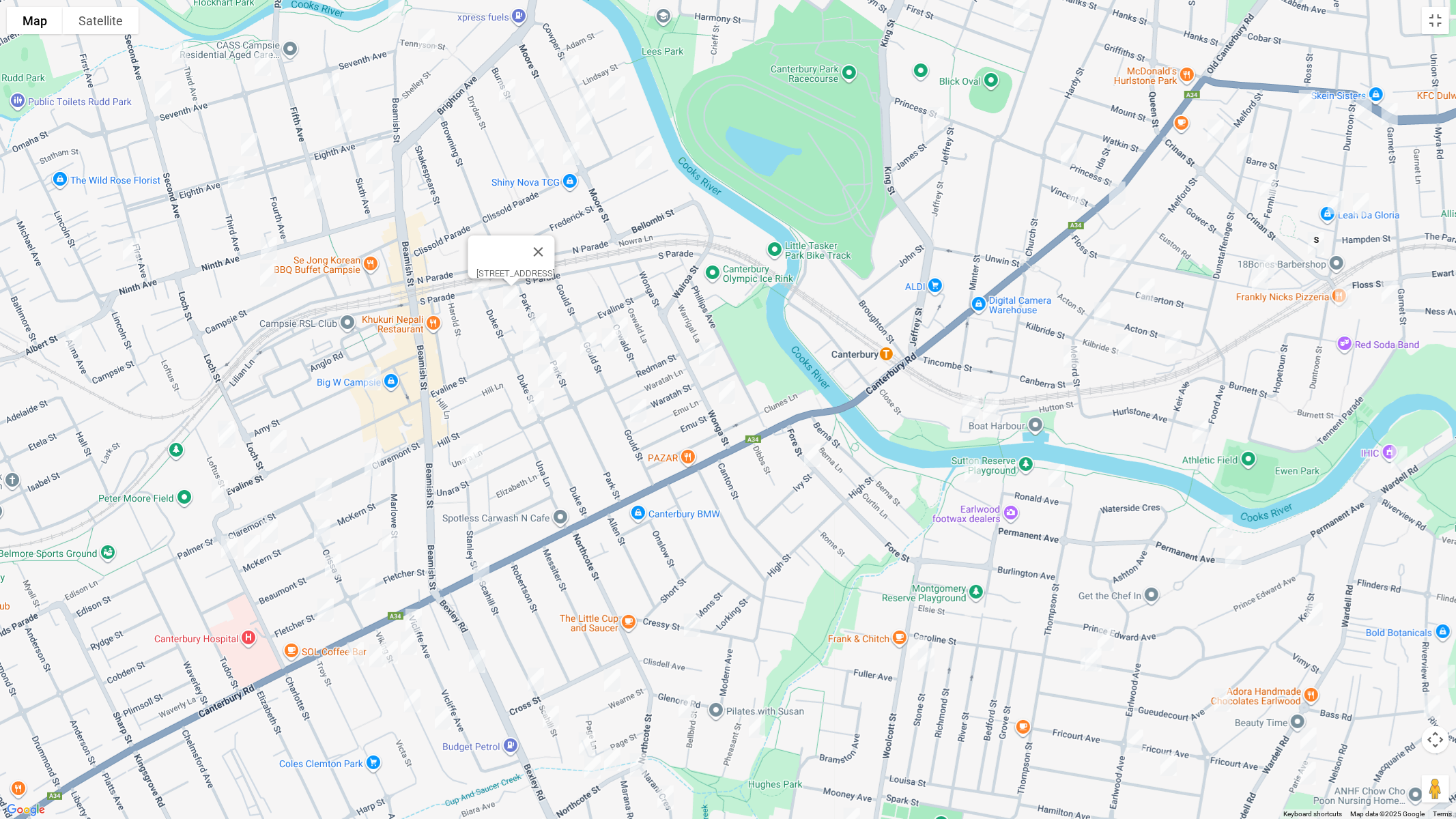
click at [545, 317] on img "15 Park Street, CAMPSIE NSW 2194" at bounding box center [538, 325] width 28 height 34
click at [525, 340] on img "27A Duke Street, CAMPSIE NSW 2194" at bounding box center [531, 342] width 28 height 34
click at [549, 374] on img "43 Duke Street, CAMPSIE NSW 2194" at bounding box center [546, 376] width 28 height 34
click at [532, 404] on img "2/70 Duke Street, CAMPSIE NSW 2194" at bounding box center [535, 402] width 28 height 34
click at [706, 351] on img "44 Wonga Street, CANTERBURY NSW 2193" at bounding box center [707, 354] width 28 height 34
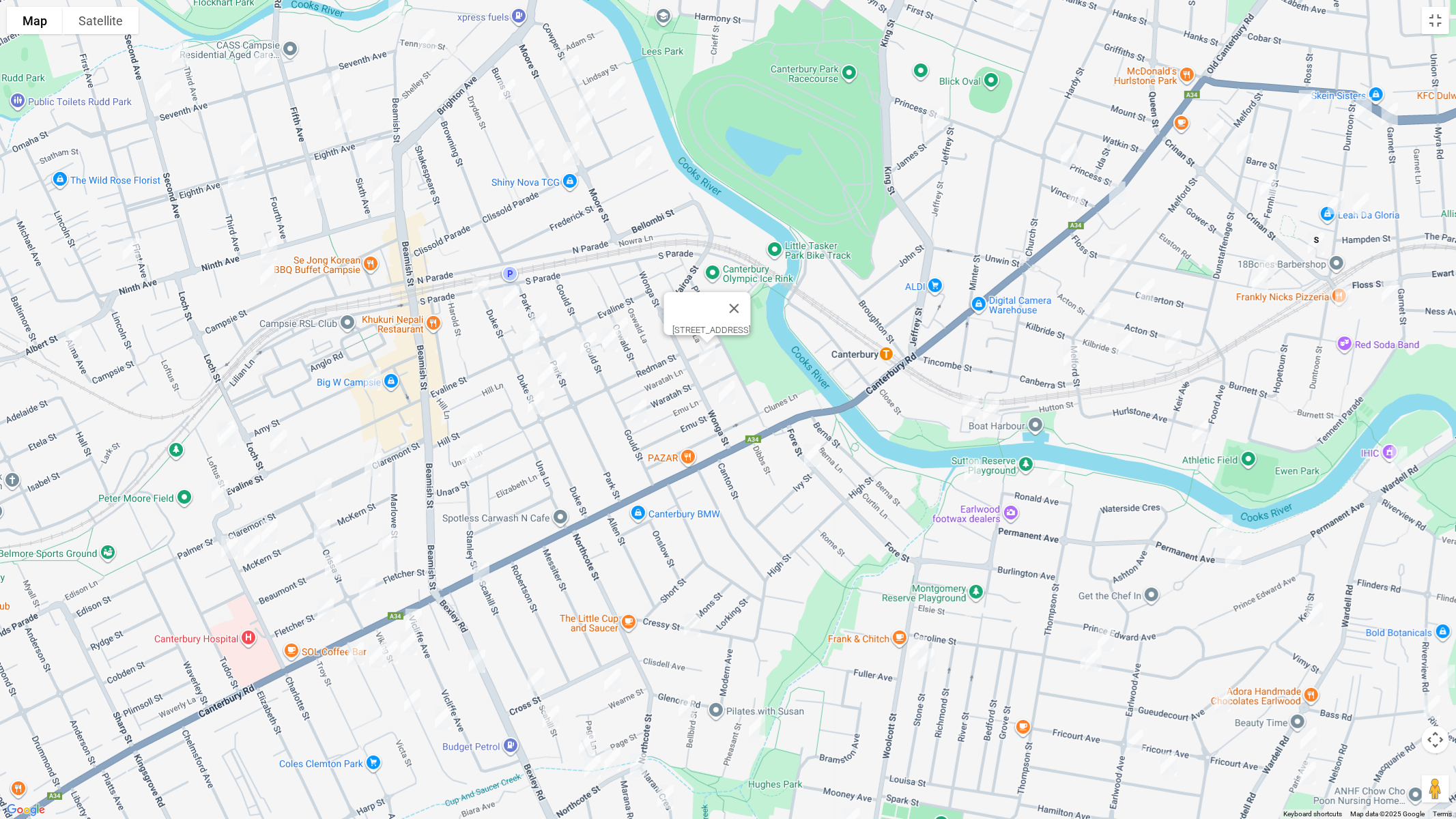
click at [728, 393] on img "62 Wonga Street, CANTERBURY NSW 2193" at bounding box center [726, 392] width 28 height 34
click at [637, 411] on img "36 Waratah Street, CANTERBURY NSW 2193" at bounding box center [638, 411] width 28 height 34
click at [487, 445] on img "27 Unara Street, CAMPSIE NSW 2194" at bounding box center [475, 455] width 28 height 34
click at [462, 464] on img "29 Unara Street, CAMPSIE NSW 2194" at bounding box center [470, 457] width 28 height 34
click at [368, 460] on img "10 Claremont Street, CAMPSIE NSW 2194" at bounding box center [373, 464] width 28 height 34
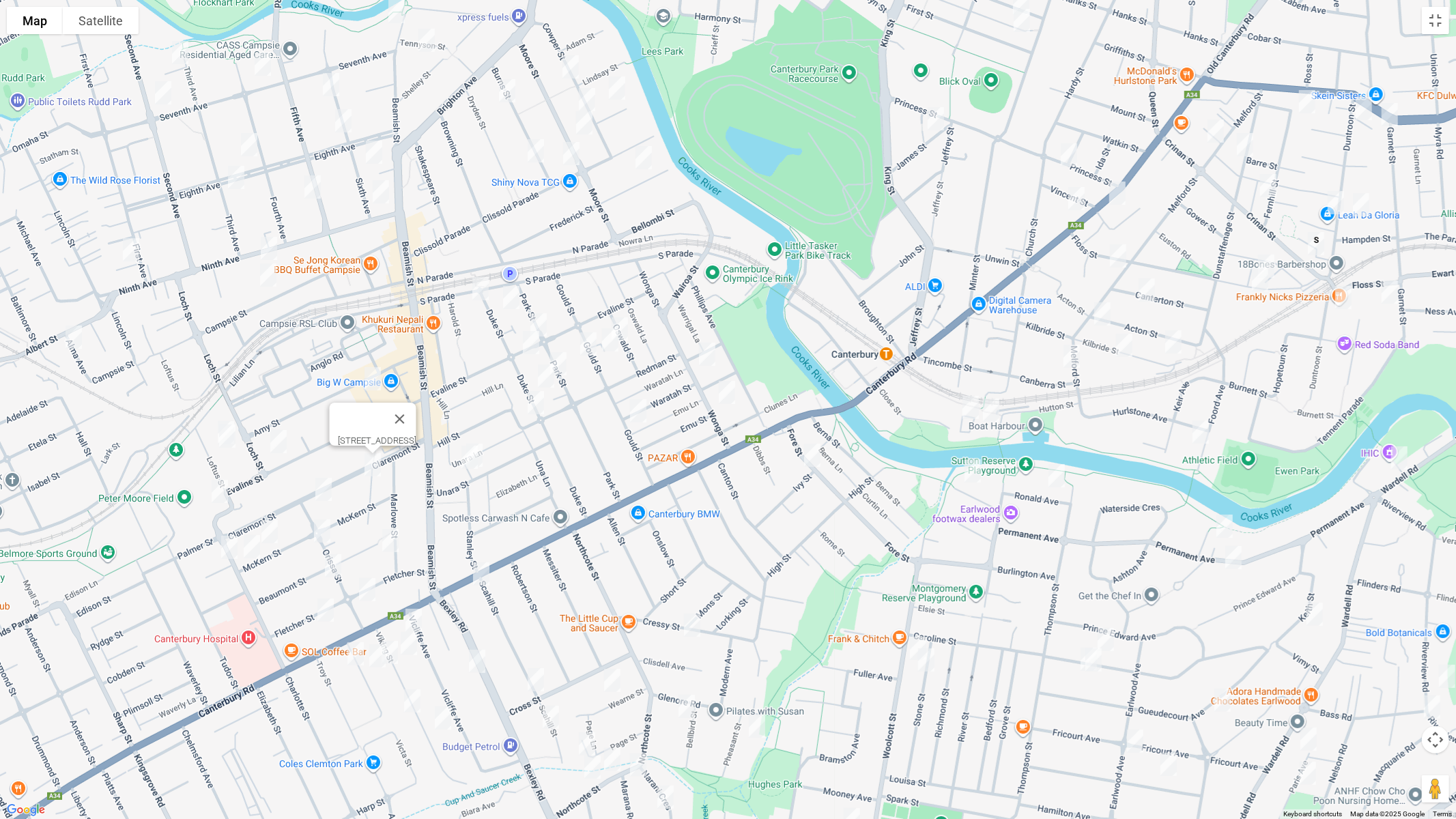
click at [226, 441] on img "34 Loftus Street, CAMPSIE NSW 2194" at bounding box center [227, 436] width 28 height 34
click at [288, 452] on img "115 Evaline Street, CAMPSIE NSW 2194" at bounding box center [278, 441] width 28 height 34
click at [218, 490] on img "1 Thorncraft Parade, CAMPSIE NSW 2194" at bounding box center [220, 491] width 28 height 34
click at [263, 439] on button "Close" at bounding box center [246, 445] width 32 height 32
click at [215, 418] on img "32 Loftus Street, CAMPSIE NSW 2194" at bounding box center [226, 433] width 28 height 34
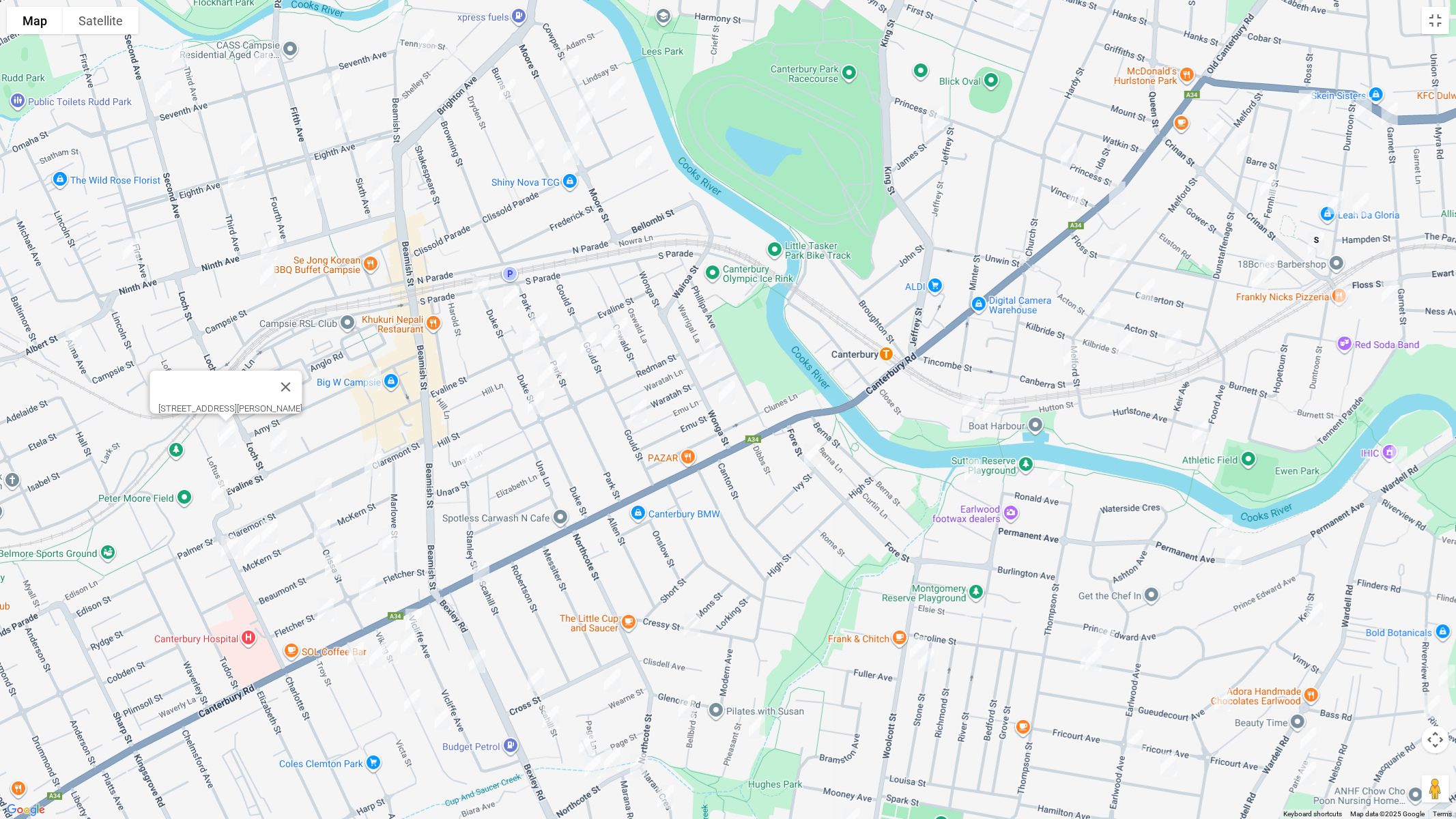
click at [321, 491] on img "34 Claremont Street, CAMPSIE NSW 2194" at bounding box center [323, 489] width 28 height 34
click at [269, 537] on img "49 McKern Street, CAMPSIE NSW 2194" at bounding box center [269, 532] width 28 height 34
click at [223, 547] on img "21 Thorncraft Parade, CAMPSIE NSW 2194" at bounding box center [229, 547] width 28 height 34
click at [253, 550] on img "61 McKern Street, CAMPSIE NSW 2194" at bounding box center [252, 547] width 28 height 34
click at [318, 542] on img "28 McKern Street, CAMPSIE NSW 2194" at bounding box center [322, 531] width 28 height 34
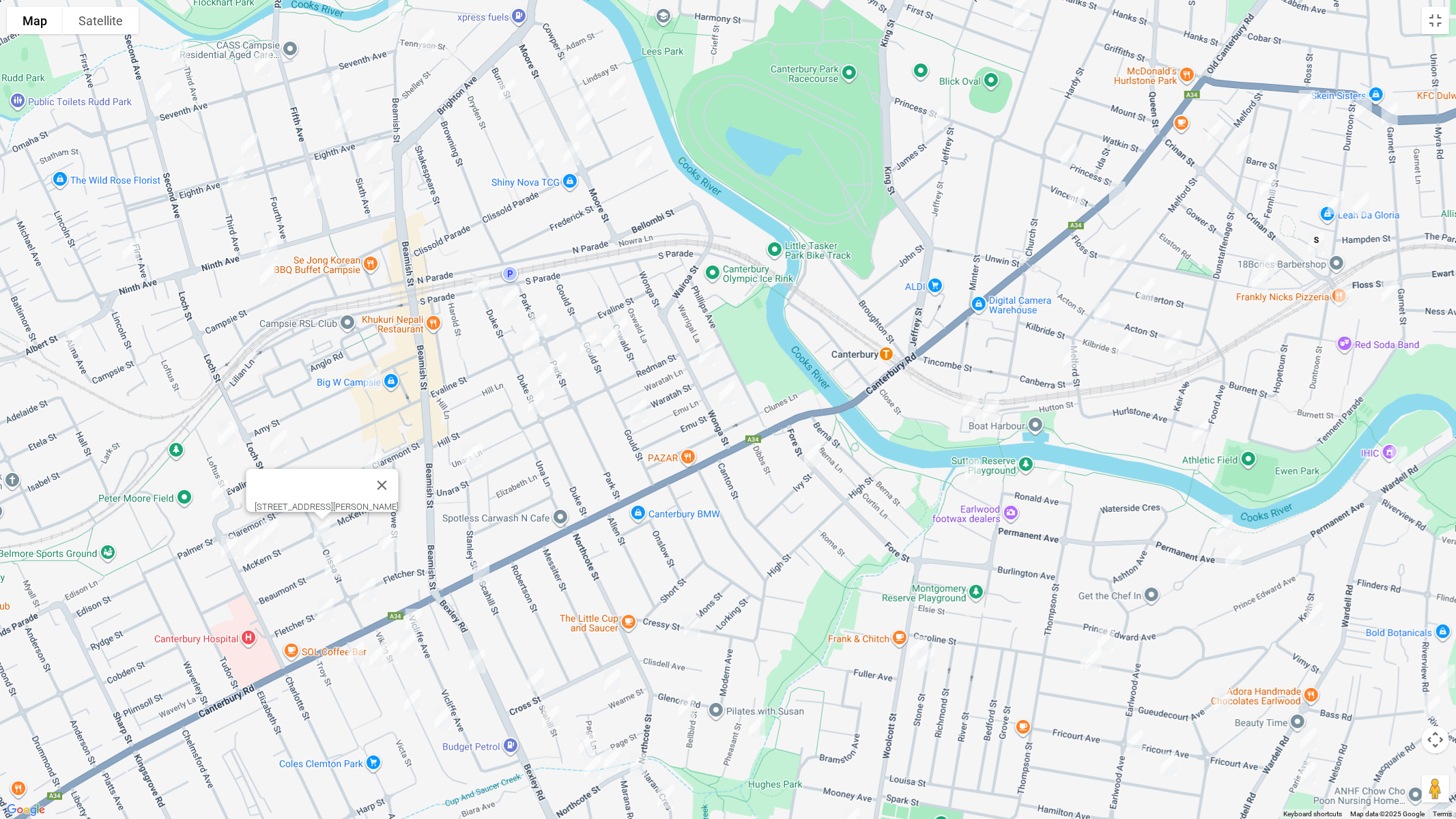
click at [378, 543] on img "37-39 Marlowe Street, CAMPSIE NSW 2194" at bounding box center [390, 540] width 28 height 34
click at [482, 573] on img "420 Canterbury Road, CAMPSIE NSW 2194" at bounding box center [481, 573] width 28 height 34
drag, startPoint x: 334, startPoint y: 569, endPoint x: 358, endPoint y: 582, distance: 27.3
click at [335, 569] on img "22 Beaumont Street, CAMPSIE NSW 2194" at bounding box center [333, 565] width 28 height 34
drag, startPoint x: 369, startPoint y: 586, endPoint x: 331, endPoint y: 603, distance: 41.6
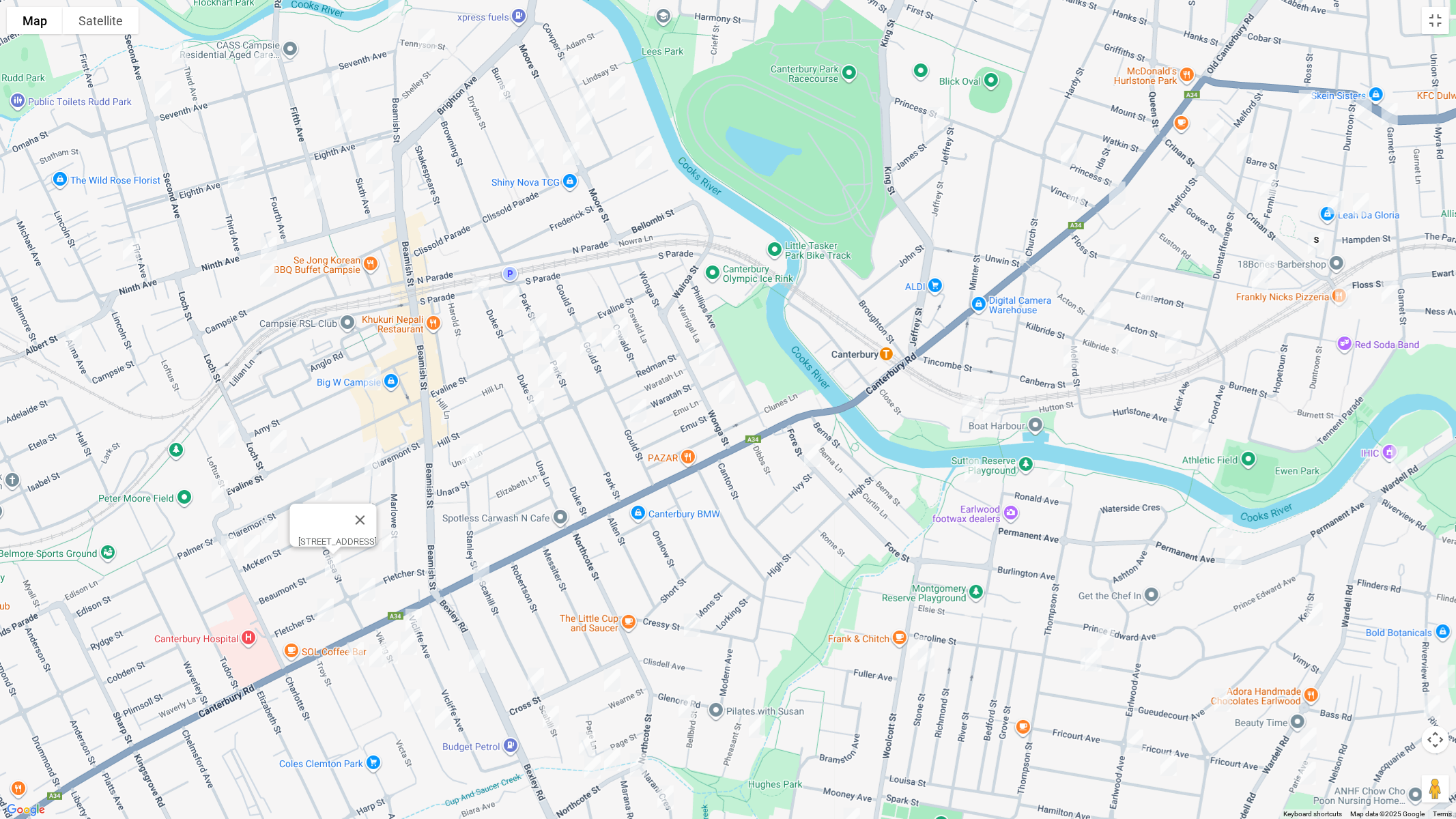
click at [368, 586] on img "28 Fletcher Street, CAMPSIE NSW 2194" at bounding box center [367, 589] width 28 height 34
click at [329, 606] on img "46 Fletcher Street, CAMPSIE NSW 2194" at bounding box center [325, 610] width 28 height 34
drag, startPoint x: 420, startPoint y: 616, endPoint x: 415, endPoint y: 627, distance: 12.1
click at [418, 618] on img "7 Vicliffe Avenue, CAMPSIE NSW 2194" at bounding box center [414, 620] width 28 height 34
click at [421, 612] on img "7 Vicliffe Avenue, CAMPSIE NSW 2194" at bounding box center [414, 620] width 28 height 34
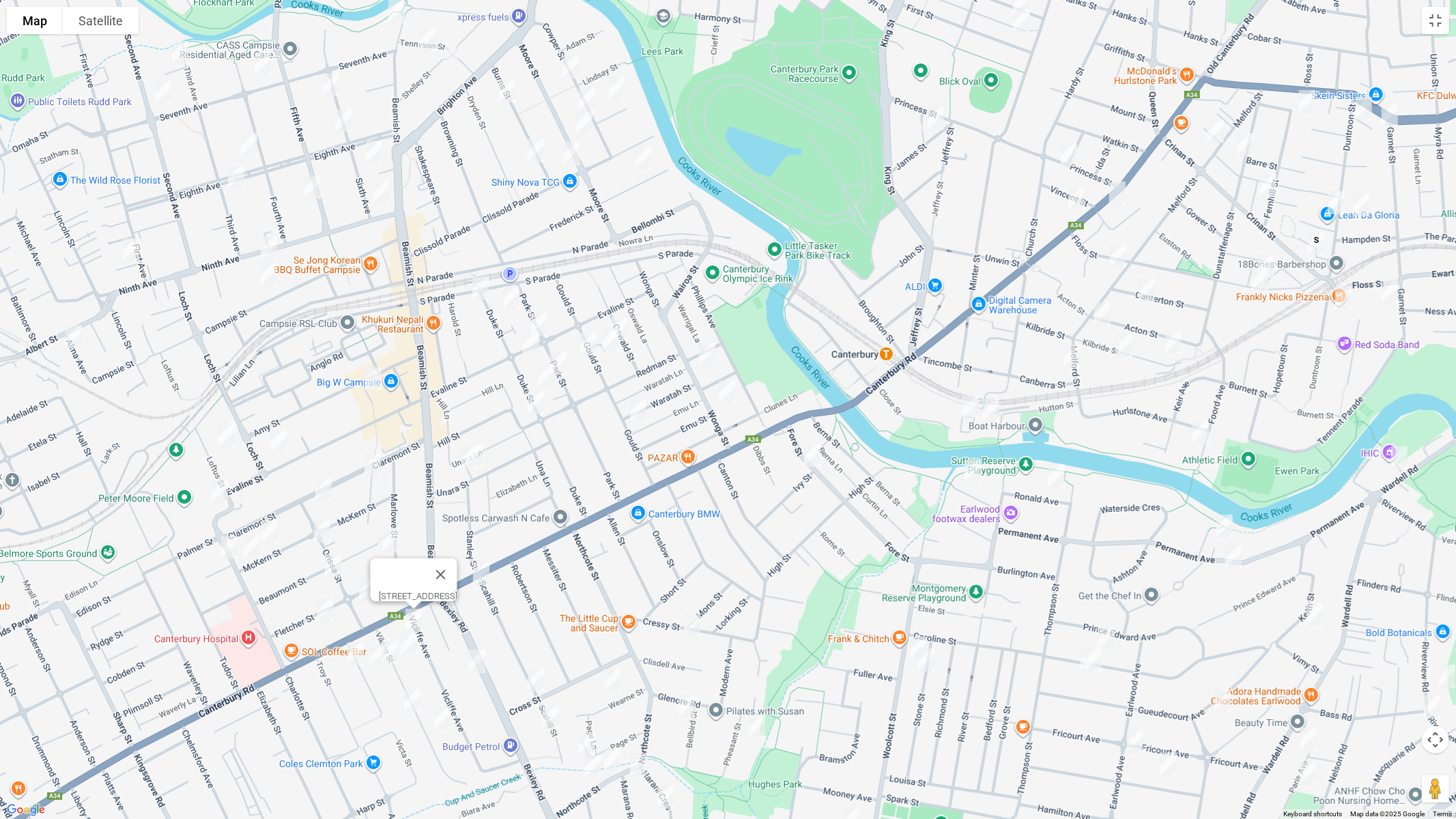
click at [413, 643] on img "14 Viking Street, CAMPSIE NSW 2194" at bounding box center [409, 644] width 28 height 34
click at [350, 653] on img "3 Wade Street, CAMPSIE NSW 2194" at bounding box center [355, 654] width 28 height 34
drag, startPoint x: 397, startPoint y: 658, endPoint x: 394, endPoint y: 668, distance: 10.4
click at [397, 658] on img "13 Viking Street, CAMPSIE NSW 2194" at bounding box center [389, 652] width 28 height 34
click at [378, 666] on img "10 Wade Street, CAMPSIE NSW 2194" at bounding box center [377, 656] width 28 height 34
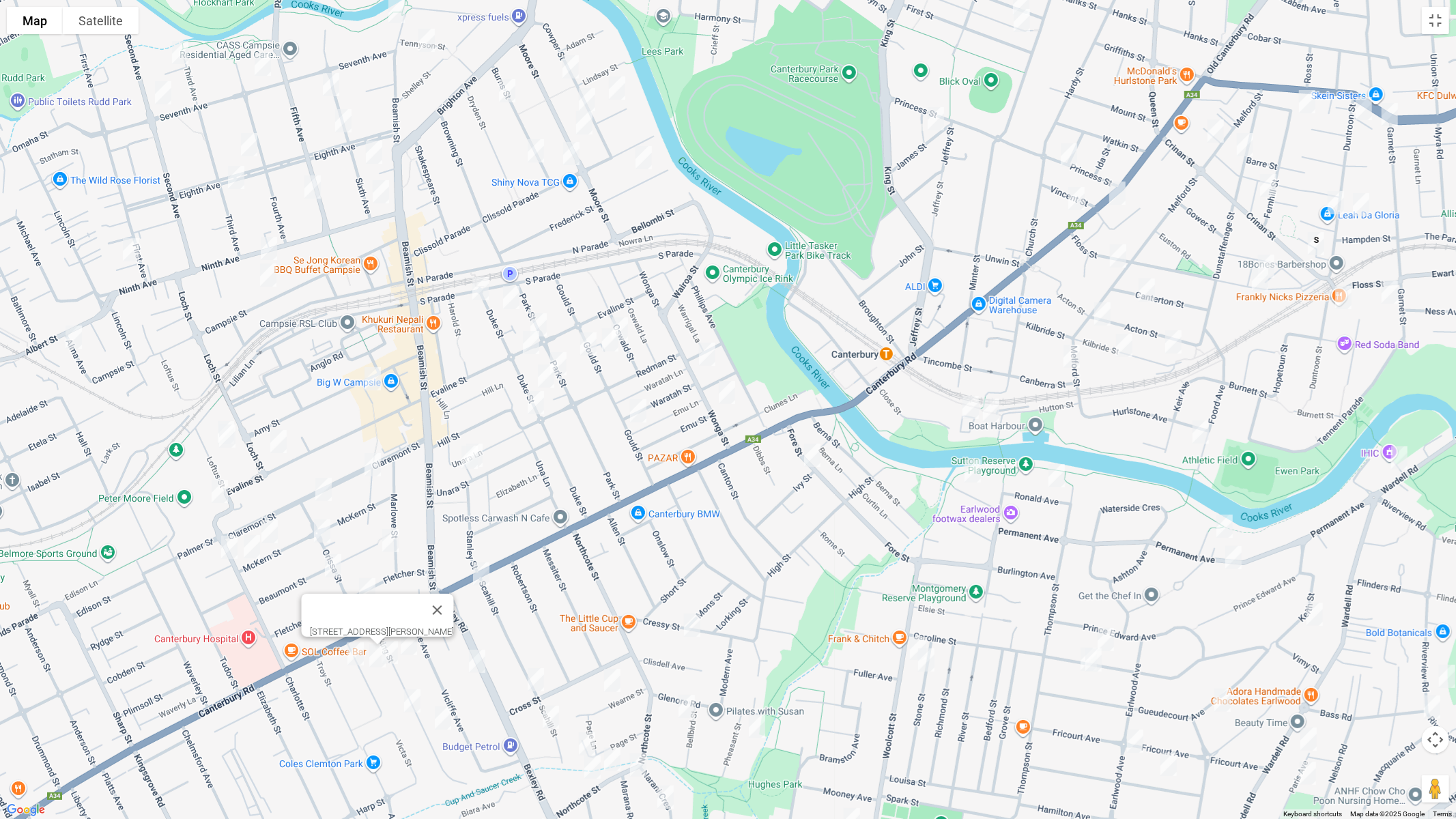
click at [474, 663] on img "29 Bexley Road, CAMPSIE NSW 2194" at bounding box center [477, 661] width 28 height 34
click at [413, 690] on img "43 Viking Street, CAMPSIE NSW 2194" at bounding box center [412, 701] width 28 height 34
click at [446, 690] on img "60 Viking Street, CAMPSIE NSW 2194" at bounding box center [443, 718] width 28 height 34
click at [691, 627] on img "25 Cressy Street, CANTERBURY NSW 2193" at bounding box center [692, 625] width 28 height 34
click at [812, 459] on img "13 Fore Street, CANTERBURY NSW 2193" at bounding box center [812, 455] width 28 height 34
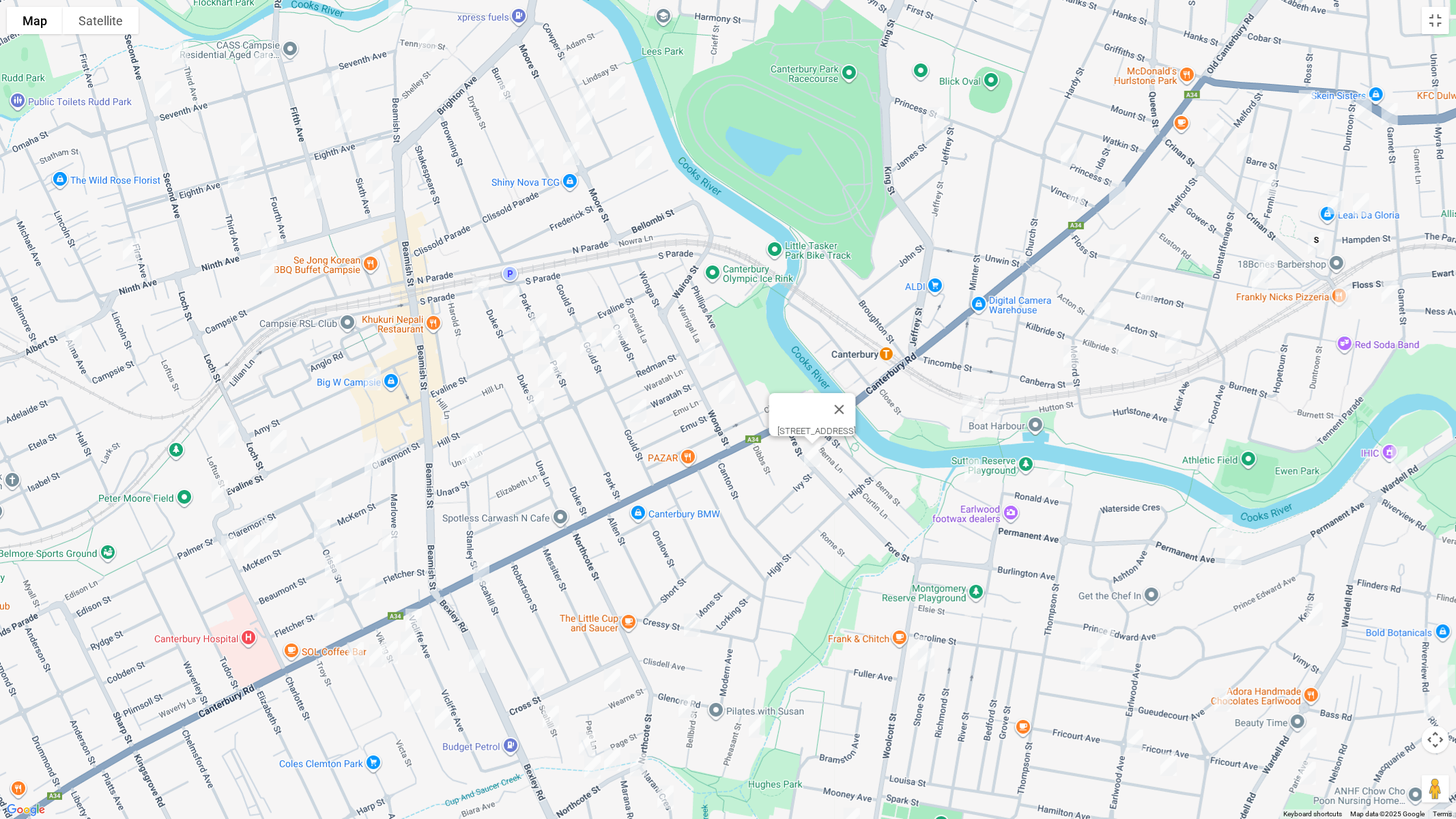
click at [908, 643] on img "64 Woolcott Street, EARLWOOD NSW 2206" at bounding box center [918, 648] width 28 height 34
click at [929, 667] on img "23 Stone Street, EARLWOOD NSW 2206" at bounding box center [926, 659] width 28 height 34
drag, startPoint x: 849, startPoint y: 690, endPoint x: 783, endPoint y: 527, distance: 175.9
click at [771, 487] on div "[STREET_ADDRESS]" at bounding box center [728, 409] width 1456 height 819
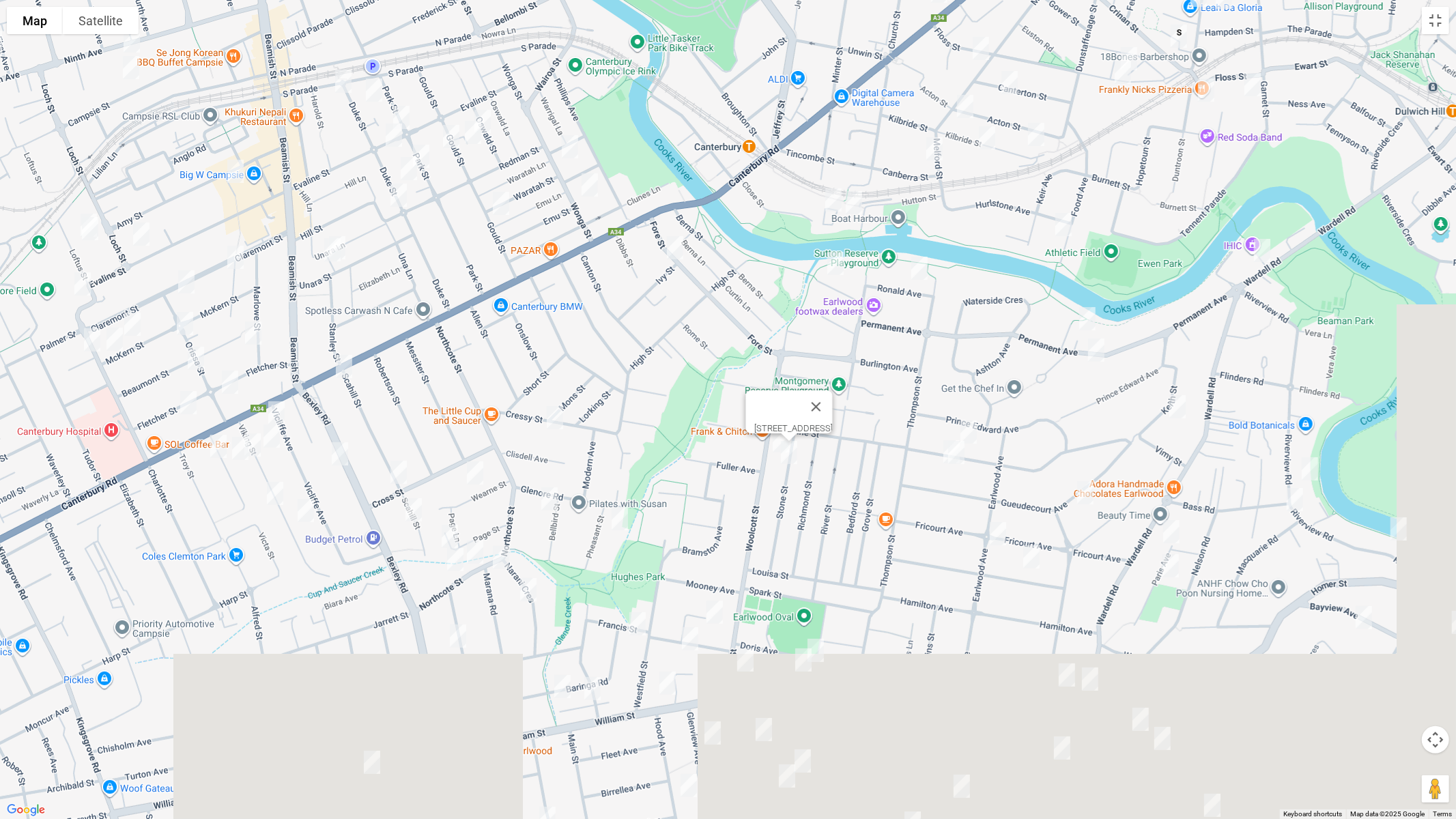
drag, startPoint x: 751, startPoint y: 493, endPoint x: 641, endPoint y: 320, distance: 205.0
click at [641, 320] on div "[STREET_ADDRESS]" at bounding box center [728, 409] width 1456 height 819
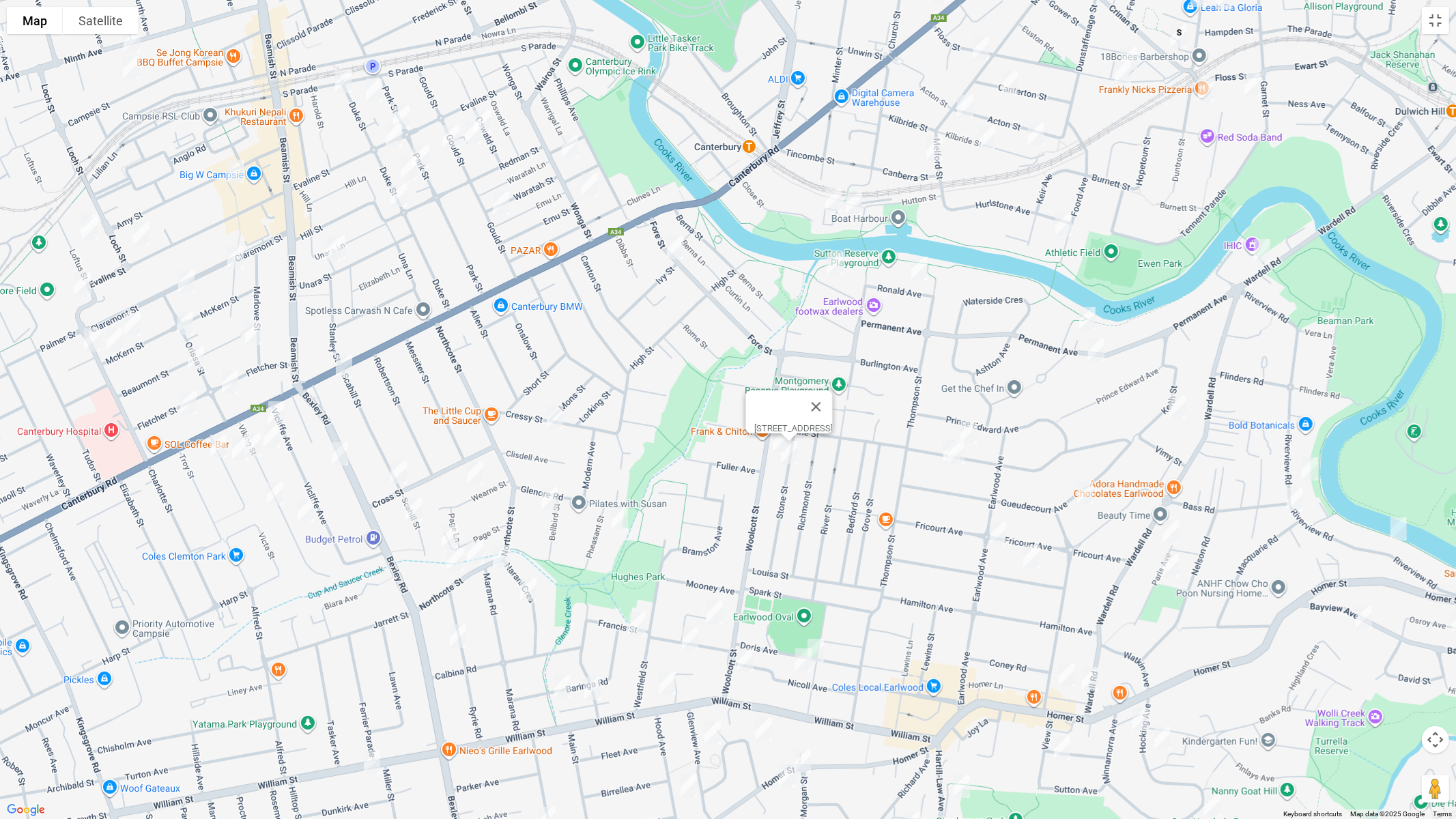
click at [554, 499] on img "9 Bellbird Street, CANTERBURY NSW 2193" at bounding box center [550, 498] width 28 height 34
click at [476, 488] on img "15 Wearne Street, CANTERBURY NSW 2193" at bounding box center [475, 473] width 28 height 34
click at [406, 480] on img "3 Cross Street, CAMPSIE NSW 2194" at bounding box center [399, 472] width 28 height 34
click at [410, 521] on img "57 Scahill Street, CAMPSIE NSW 2194" at bounding box center [414, 509] width 28 height 34
click at [442, 535] on img "14 Page Street, CANTERBURY NSW 2193" at bounding box center [449, 536] width 28 height 34
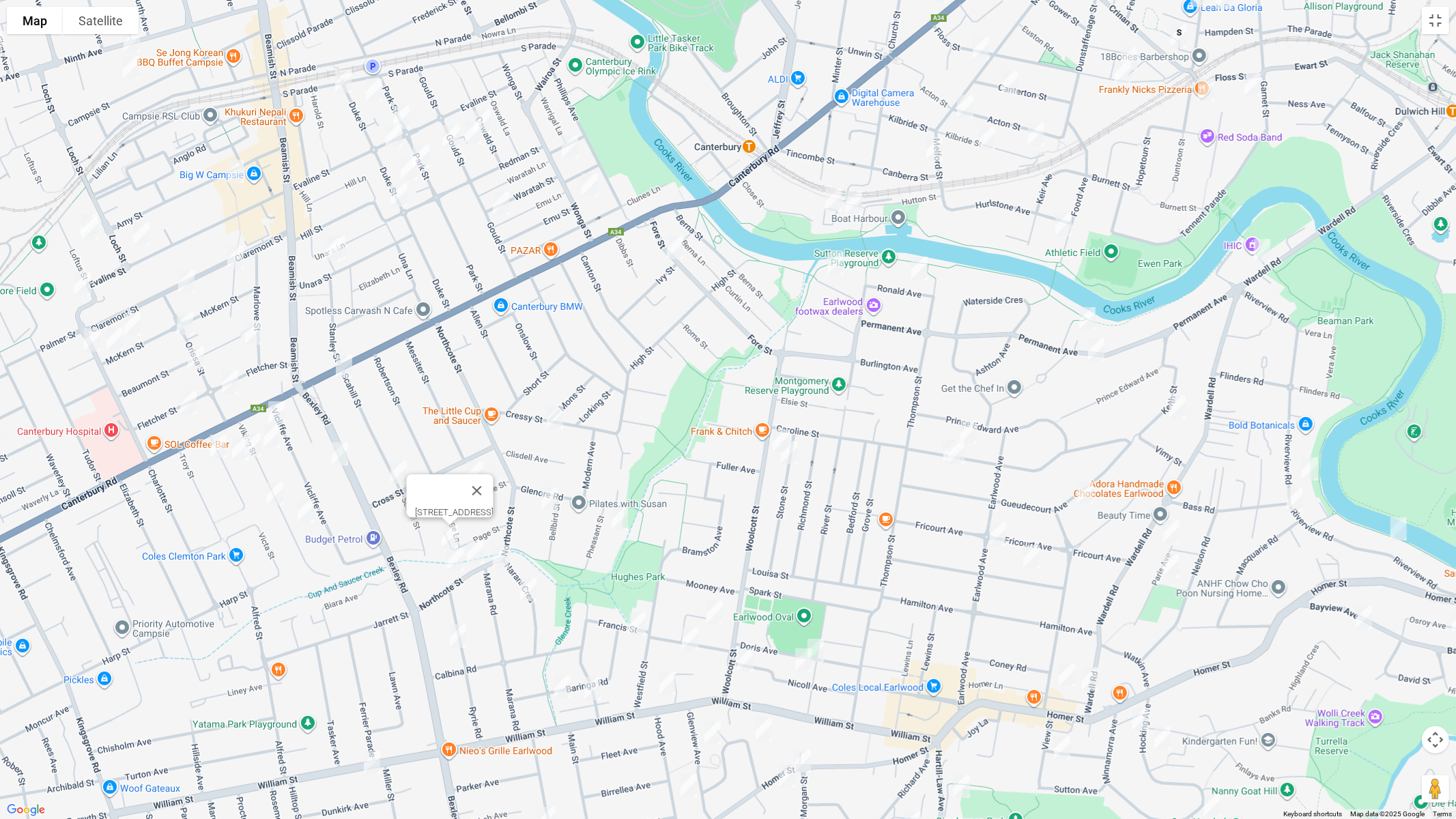
click at [452, 562] on img "107 Northcote Street, EARLWOOD NSW 2206" at bounding box center [455, 559] width 28 height 34
click at [472, 559] on img "97A Northcote Street, EARLWOOD NSW 2206" at bounding box center [475, 552] width 28 height 34
click at [499, 562] on img "106 Northcote Street, EARLWOOD NSW 2206" at bounding box center [501, 558] width 28 height 34
click at [527, 589] on img "11 Narani Crescent, EARLWOOD NSW 2206" at bounding box center [528, 589] width 28 height 34
click at [458, 633] on img "19 Ryrie Road, EARLWOOD NSW 2206" at bounding box center [458, 636] width 28 height 34
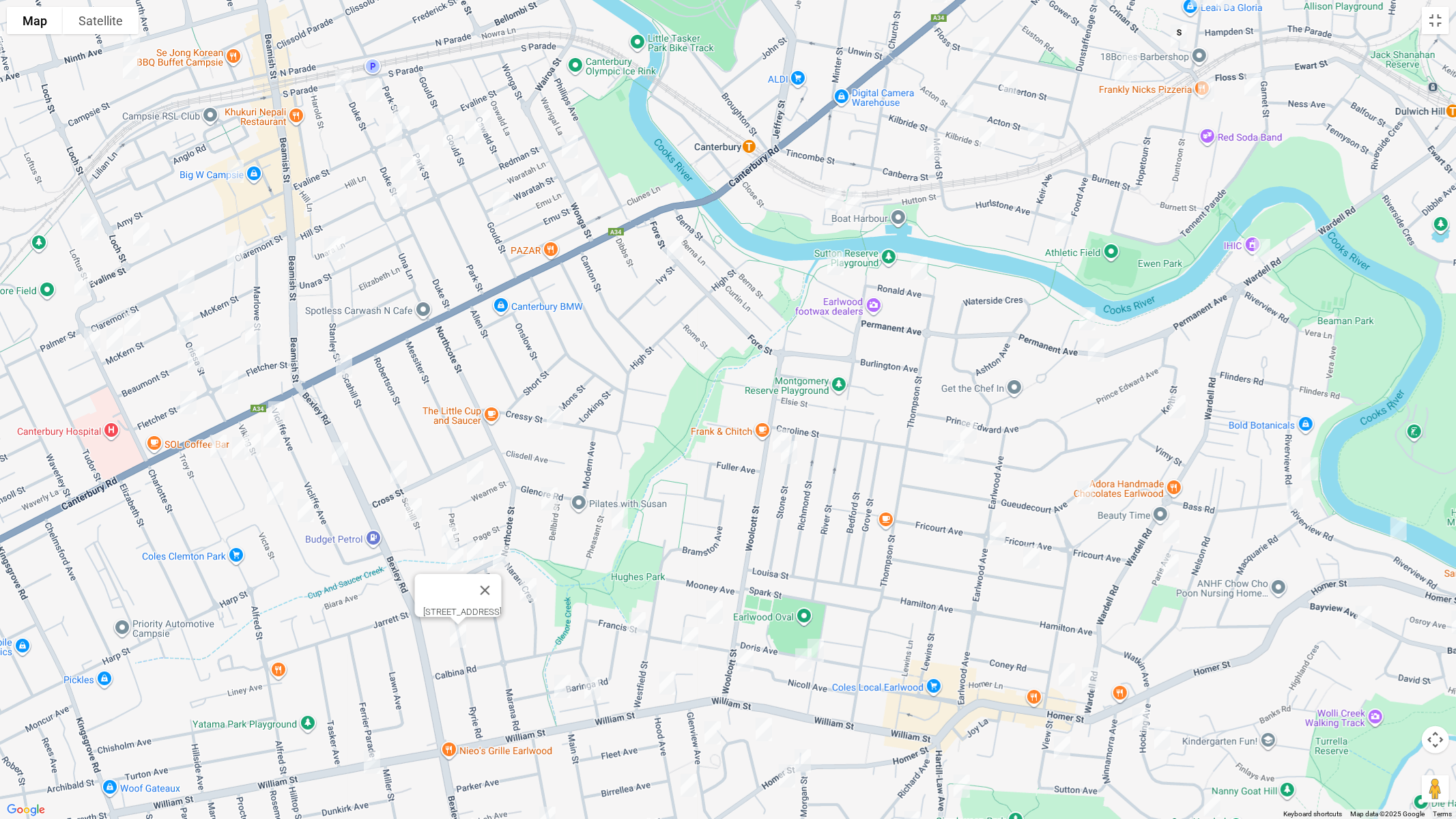
click at [373, 690] on img "244 William Street, KINGSGROVE NSW 2208" at bounding box center [372, 762] width 28 height 34
click at [622, 520] on img "14 Pheasant Street, CANTERBURY NSW 2193" at bounding box center [620, 518] width 28 height 34
click at [714, 612] on img "14 MacLeay Place, EARLWOOD NSW 2206" at bounding box center [715, 611] width 28 height 34
click at [736, 652] on img "46 Pembroke Avenue, EARLWOOD NSW 2206" at bounding box center [745, 659] width 28 height 34
click at [820, 652] on img "8 Doris Avenue, EARLWOOD NSW 2206" at bounding box center [816, 649] width 28 height 34
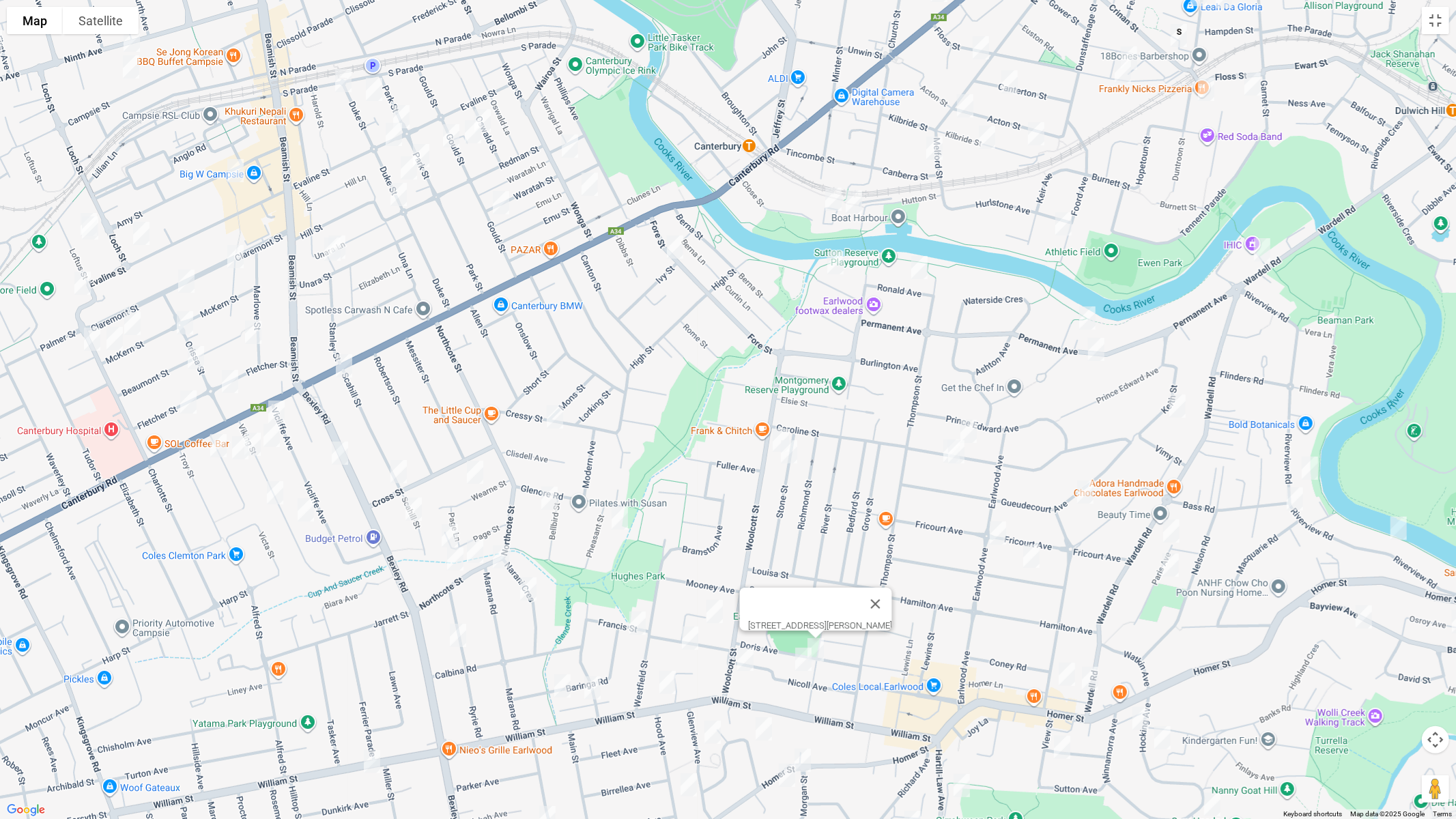
drag, startPoint x: 801, startPoint y: 667, endPoint x: 741, endPoint y: 663, distance: 60.1
click at [799, 667] on img "19 Nicoll Avenue, EARLWOOD NSW 2206" at bounding box center [803, 659] width 28 height 34
click at [686, 642] on img "22 Francis Street, EARLWOOD NSW 2206" at bounding box center [690, 638] width 28 height 34
click at [643, 635] on img "40 Francis Street, EARLWOOD NSW 2206" at bounding box center [637, 623] width 28 height 34
click at [593, 690] on img "2 Warburton Parade, EARLWOOD NSW 2206" at bounding box center [592, 688] width 28 height 34
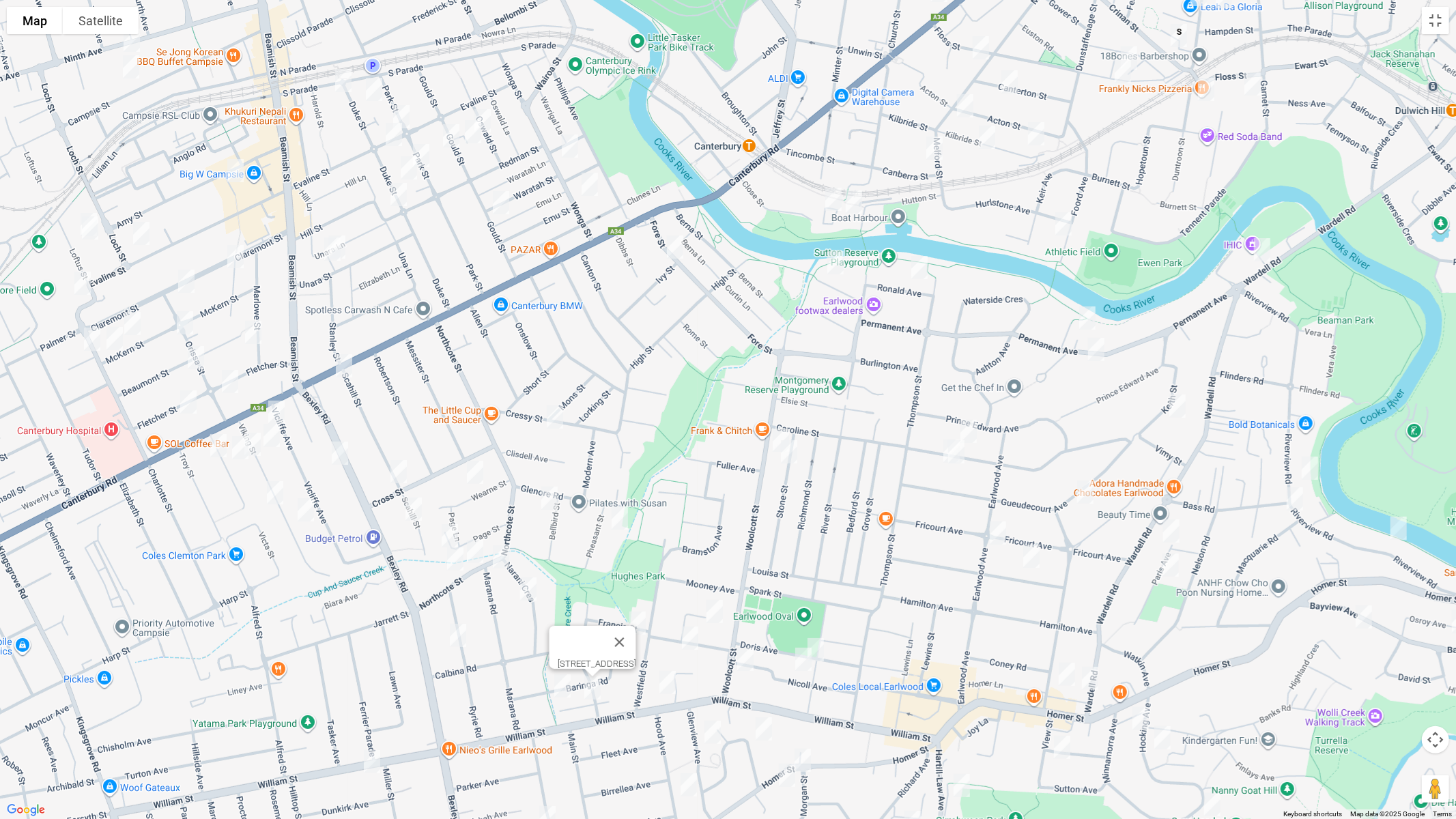
click at [561, 690] on img "8 Baringa Road, EARLWOOD NSW 2206" at bounding box center [562, 686] width 28 height 34
click at [670, 690] on img "143 William Street, EARLWOOD NSW 2206" at bounding box center [667, 682] width 28 height 34
click at [797, 668] on img "19 Nicoll Avenue, EARLWOOD NSW 2206" at bounding box center [803, 659] width 28 height 34
click at [765, 690] on img "11 Schofield Avenue, EARLWOOD NSW 2206" at bounding box center [764, 729] width 28 height 34
click at [709, 690] on img "14 Glenview Avenue, EARLWOOD NSW 2206" at bounding box center [712, 732] width 28 height 34
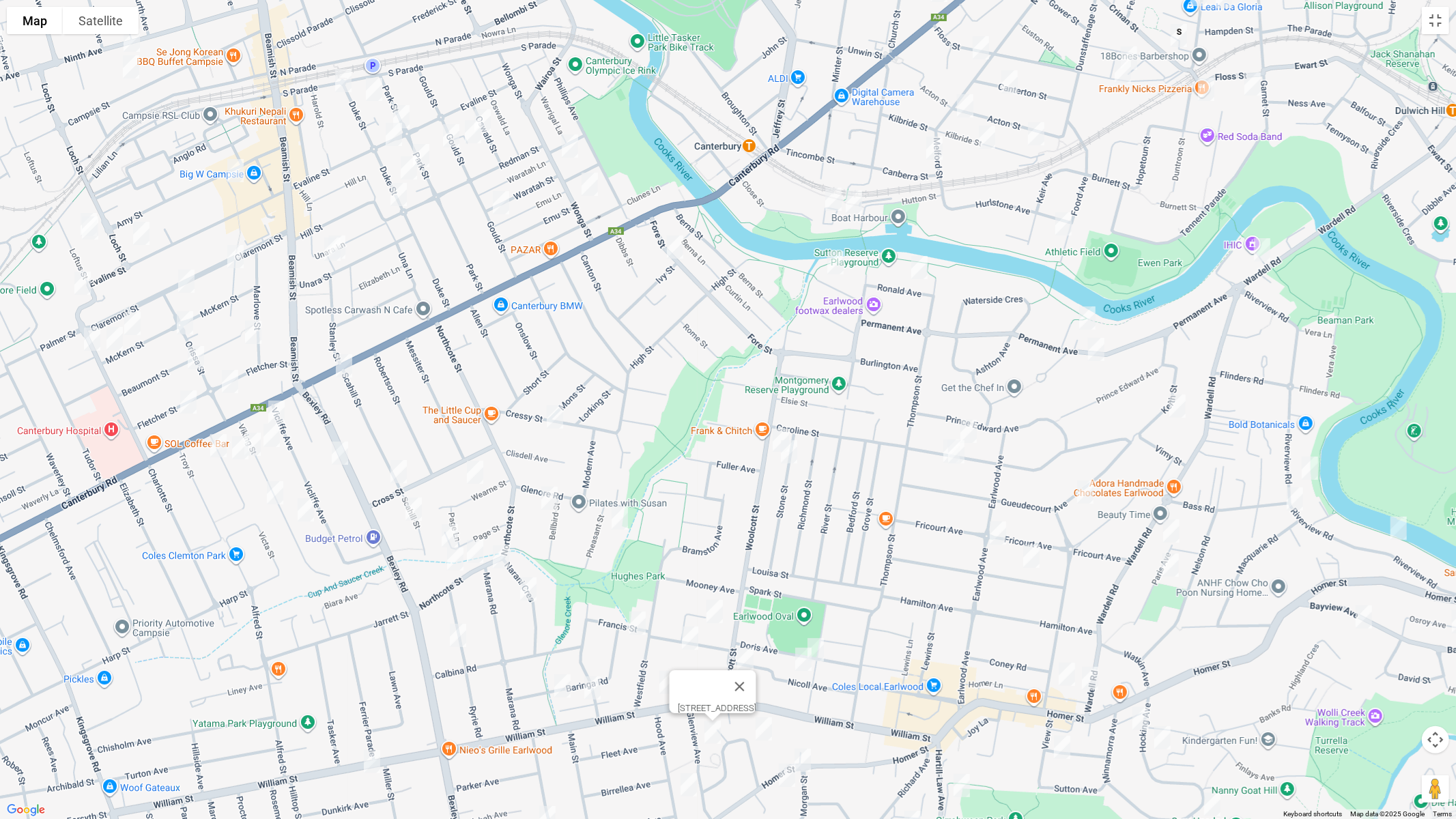
click at [810, 690] on img "428 Homer Street, EARLWOOD NSW 2206" at bounding box center [802, 760] width 28 height 34
click at [780, 690] on img "442 Homer Street, EARLWOOD NSW 2206" at bounding box center [787, 776] width 28 height 34
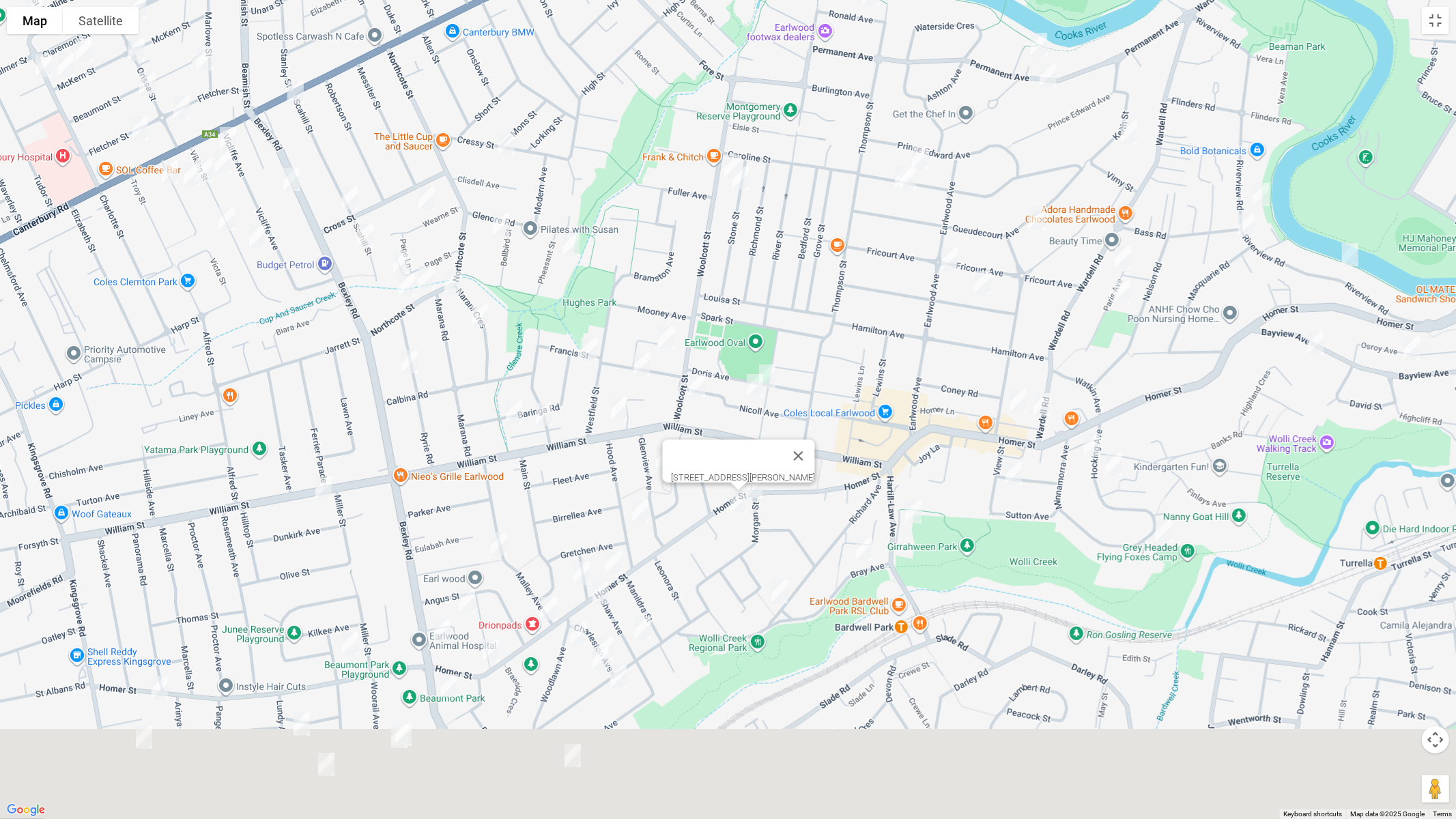
drag, startPoint x: 730, startPoint y: 787, endPoint x: 679, endPoint y: 518, distance: 273.8
click at [679, 518] on div "[STREET_ADDRESS][PERSON_NAME]" at bounding box center [728, 409] width 1456 height 819
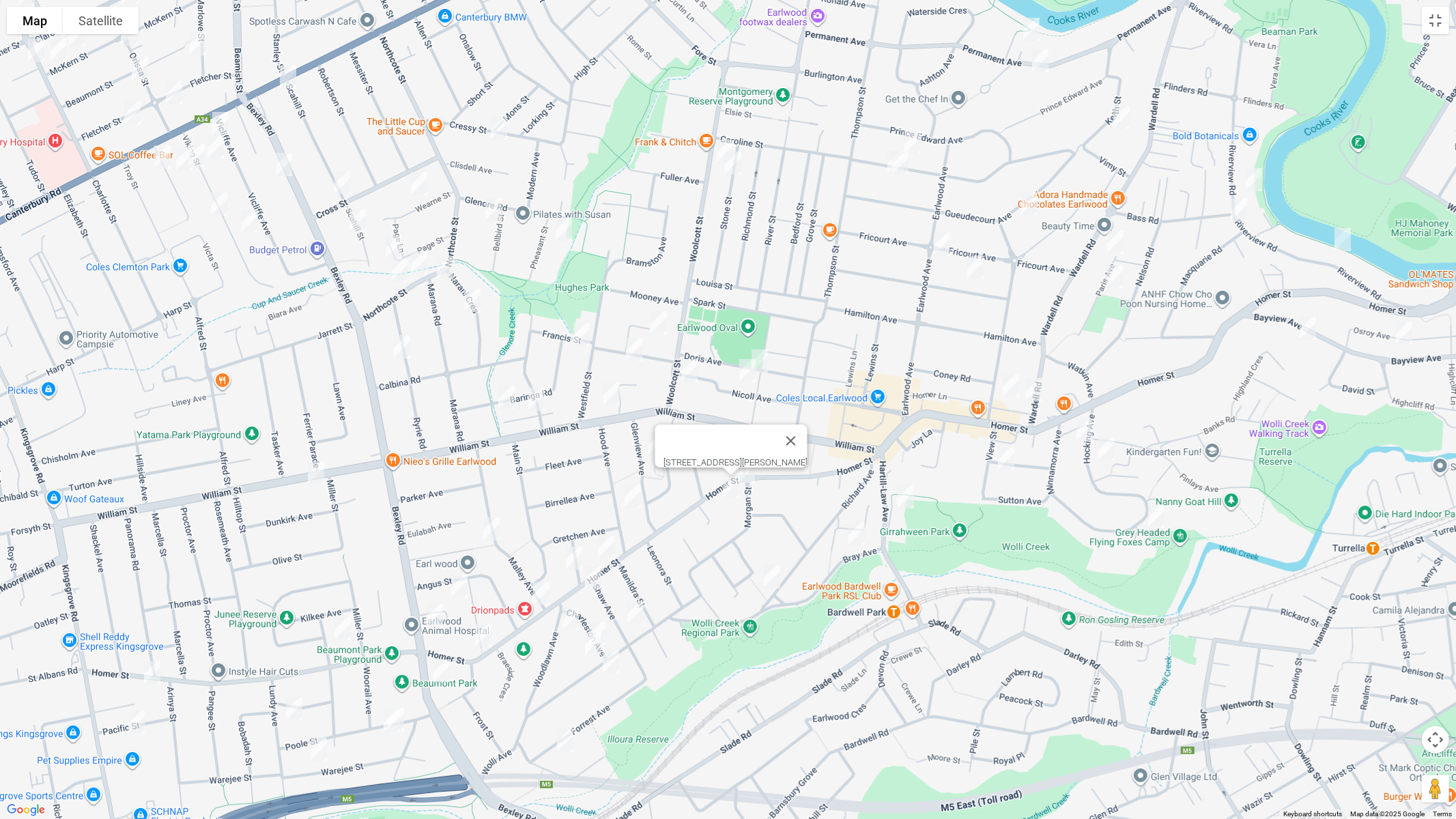
click at [629, 501] on img "36 Hood Avenue, EARLWOOD NSW 2206" at bounding box center [632, 496] width 28 height 34
drag, startPoint x: 497, startPoint y: 531, endPoint x: 535, endPoint y: 543, distance: 39.8
click at [497, 530] on img "34 Malley Avenue, EARLWOOD NSW 2206" at bounding box center [491, 528] width 28 height 34
click at [570, 550] on img "15 Summit Street, EARLWOOD NSW 2206" at bounding box center [574, 558] width 28 height 34
click at [604, 550] on img "503 Homer Street, EARLWOOD NSW 2206" at bounding box center [606, 547] width 28 height 34
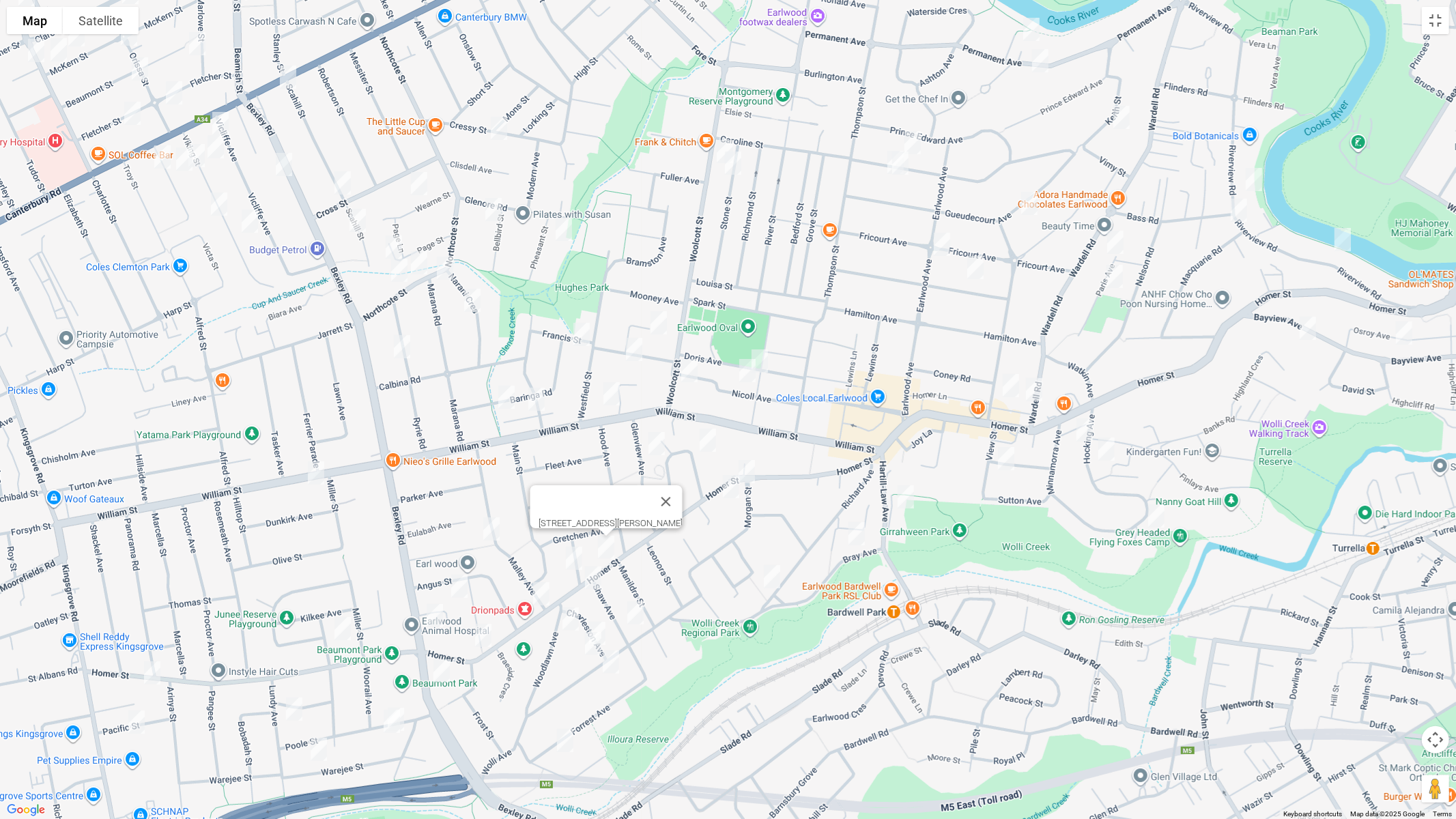
click at [592, 574] on img "490 Homer Street, EARLWOOD NSW 2206" at bounding box center [593, 578] width 28 height 34
click at [644, 615] on img "24 Shaw Avenue, EARLWOOD NSW 2206" at bounding box center [636, 613] width 28 height 34
click at [607, 618] on img "15 Charleston Avenue, EARLWOOD NSW 2206" at bounding box center [597, 633] width 28 height 34
click at [584, 643] on img "3/11 Wolli Avenue, EARLWOOD NSW 2206" at bounding box center [593, 644] width 28 height 34
click at [617, 664] on img "34 Wolli Avenue, EARLWOOD NSW 2206" at bounding box center [610, 662] width 28 height 34
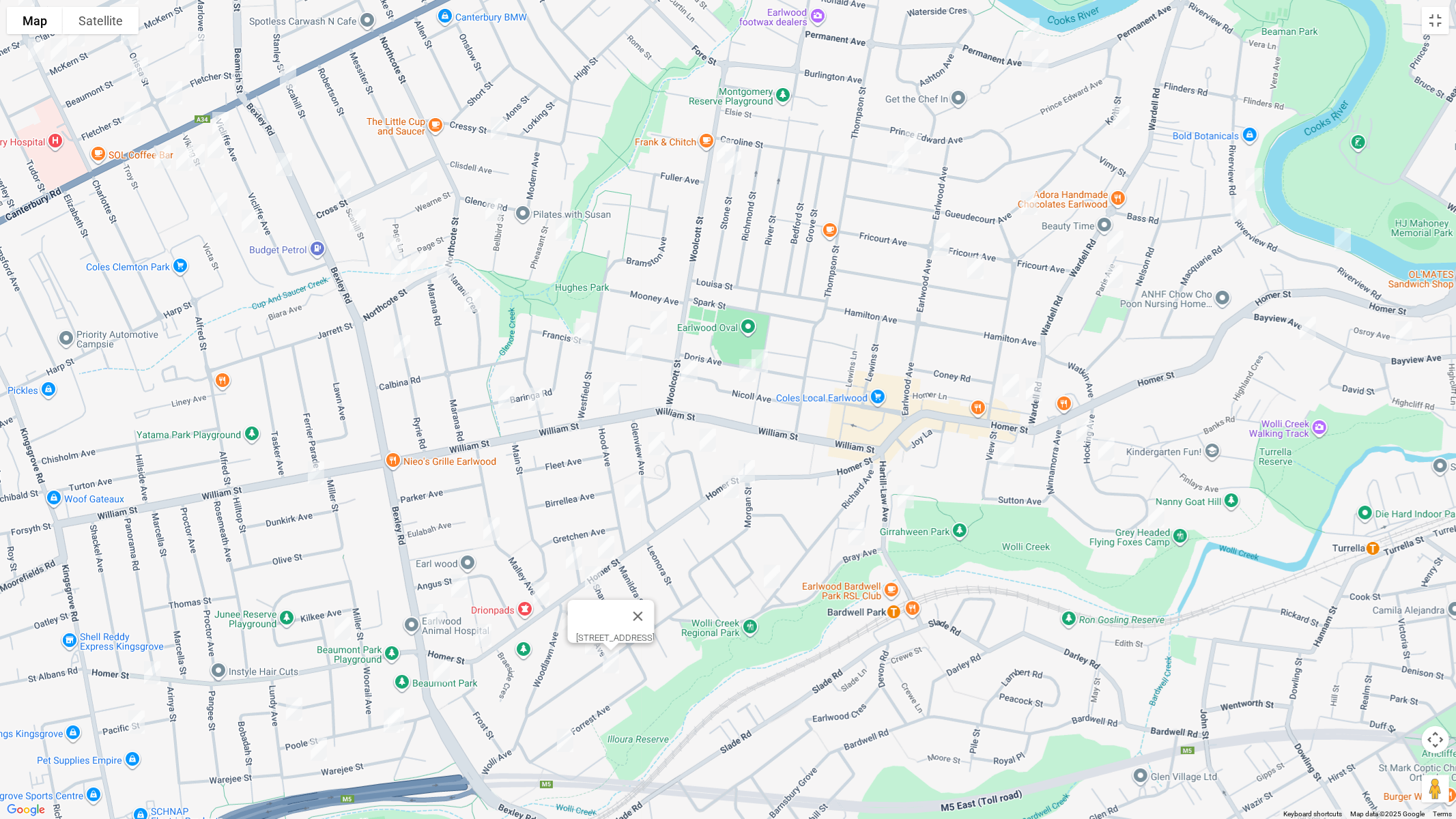
click at [564, 690] on img "42 Forrest Avenue, EARLWOOD NSW 2206" at bounding box center [565, 740] width 28 height 34
click at [546, 589] on img "531 Homer Street, EARLWOOD NSW 2206" at bounding box center [541, 594] width 28 height 34
click at [566, 612] on img "12 Woodlawn Avenue, EARLWOOD NSW 2206" at bounding box center [570, 619] width 28 height 34
click at [456, 586] on img "7 Wyatt Avenue, EARLWOOD NSW 2206" at bounding box center [460, 586] width 28 height 34
click at [479, 630] on img "559 Homer Street, EARLWOOD NSW 2206" at bounding box center [483, 635] width 28 height 34
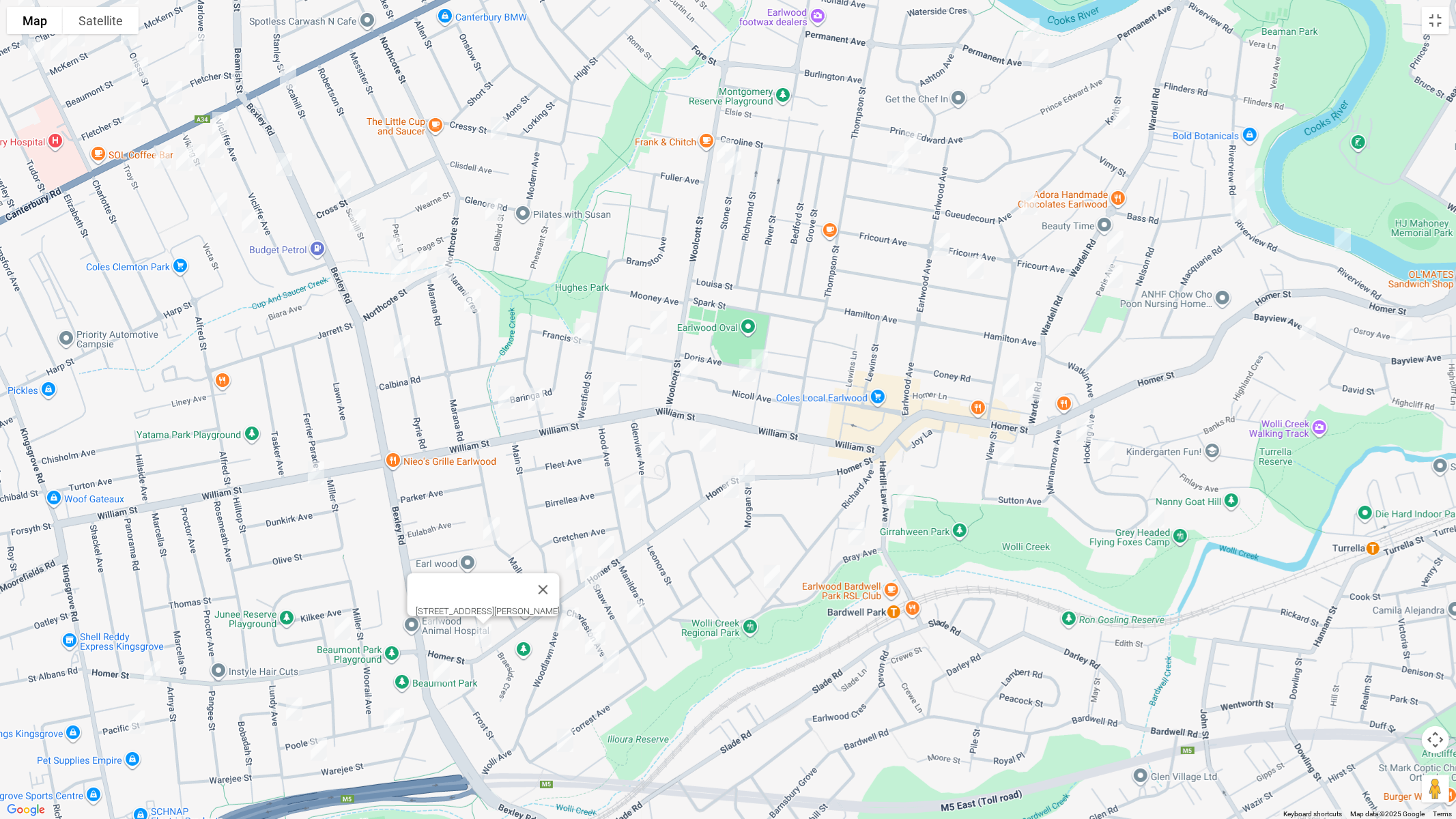
click at [432, 620] on img "204 Bexley Road, EARLWOOD NSW 2206" at bounding box center [434, 615] width 28 height 34
click at [441, 666] on img "224 Bexley Road, EARLWOOD NSW 2206" at bounding box center [441, 671] width 28 height 34
click at [341, 627] on img "3 Killara Avenue, KINGSGROVE NSW 2208" at bounding box center [343, 629] width 28 height 34
click at [291, 690] on img "8 Lundy Avenue, KINGSGROVE NSW 2208" at bounding box center [294, 709] width 28 height 34
click at [407, 690] on img "44 Poole Street, KINGSGROVE NSW 2208" at bounding box center [396, 719] width 28 height 34
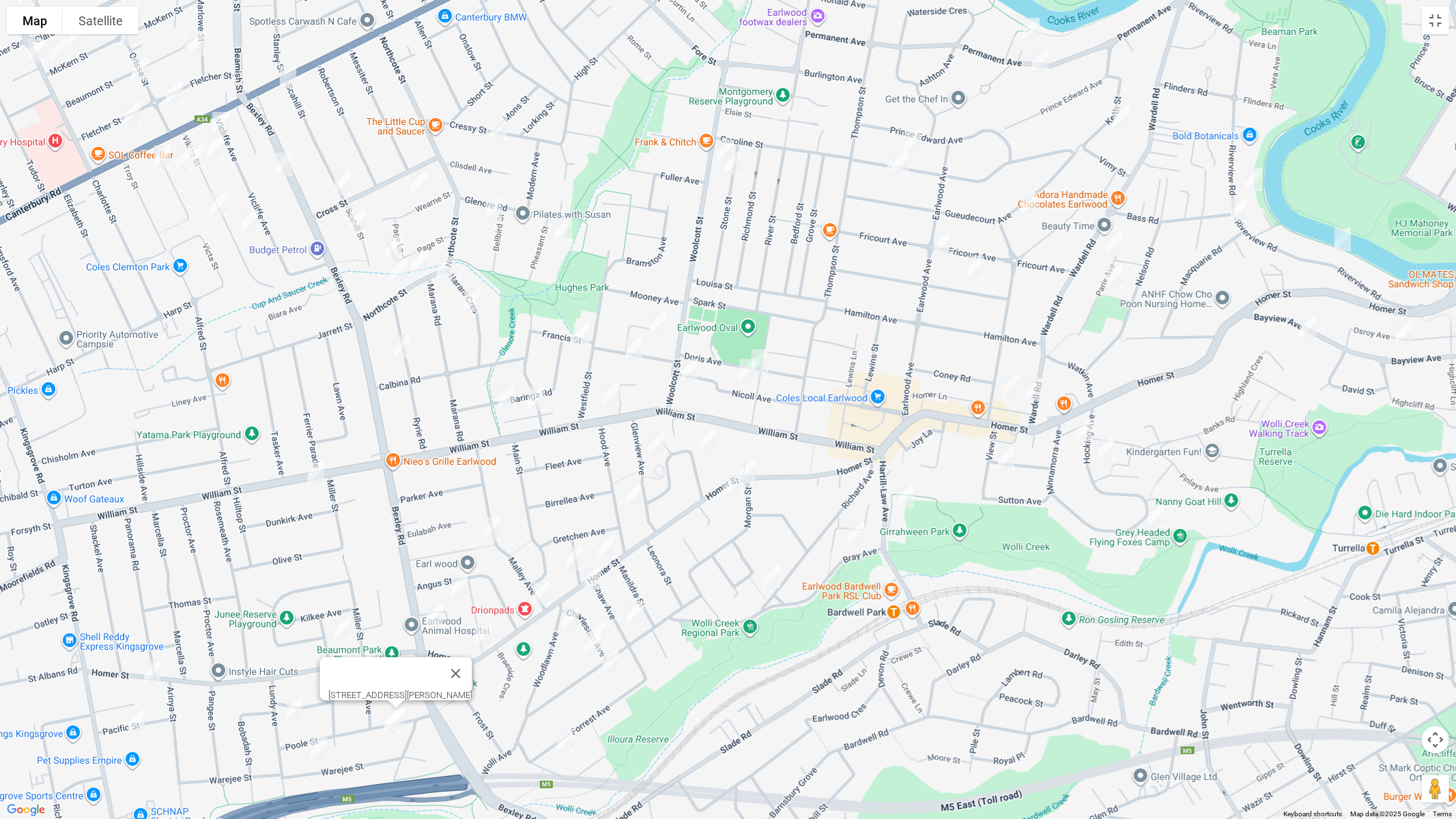
click at [389, 690] on img "42 Poole Street, KINGSGROVE NSW 2208" at bounding box center [392, 721] width 28 height 34
click at [311, 690] on img "33 Warejee Street, KINGSGROVE NSW 2208" at bounding box center [318, 749] width 28 height 34
click at [150, 672] on img "1/620 Homer Street, KINGSGROVE NSW 2208" at bounding box center [152, 673] width 28 height 34
click at [138, 690] on img "8 Pacific Street, KINGSGROVE NSW 2208" at bounding box center [137, 722] width 28 height 34
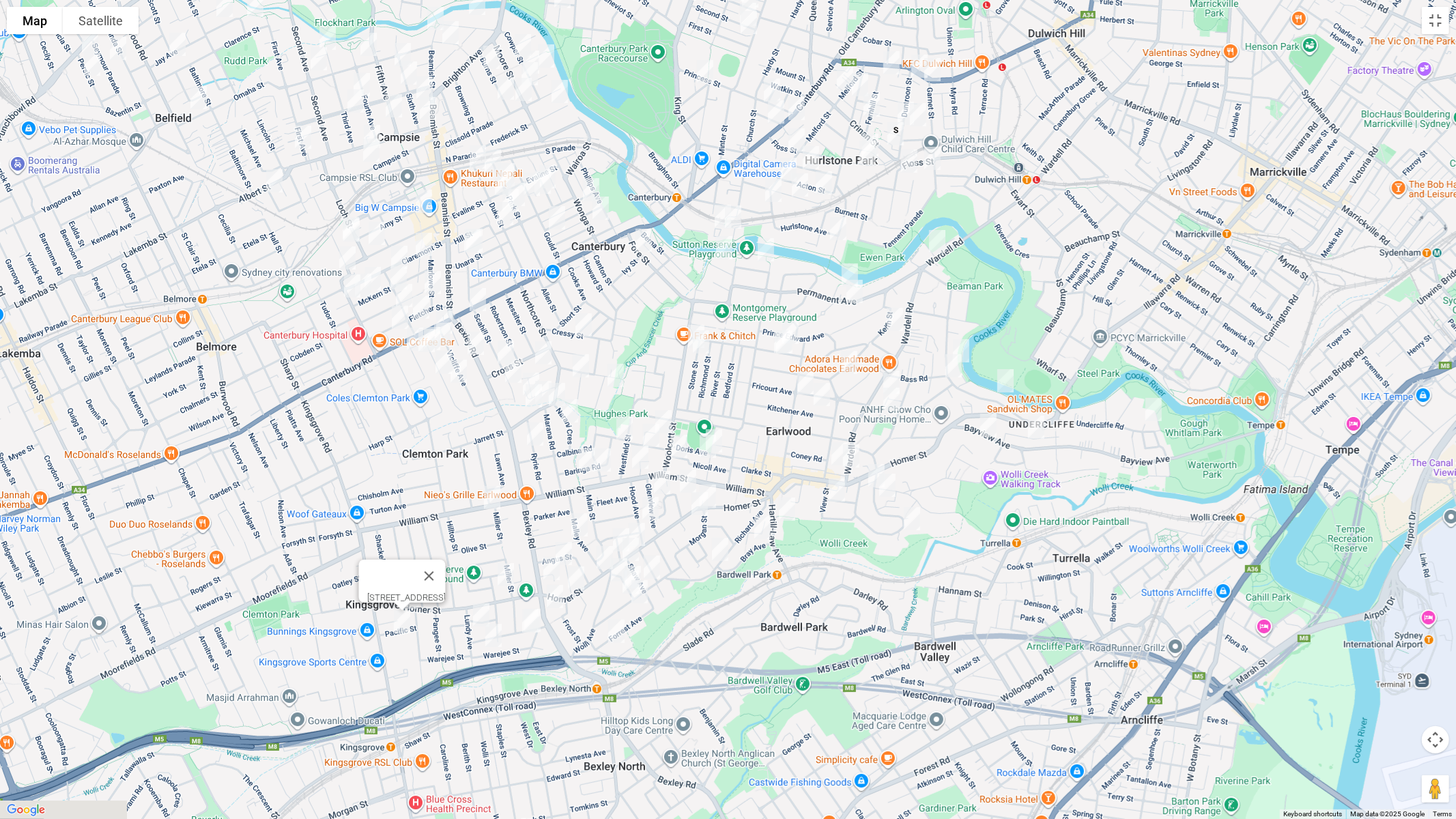
drag, startPoint x: 276, startPoint y: 490, endPoint x: 496, endPoint y: 507, distance: 220.7
click at [506, 487] on img "244 William Street, KINGSGROVE NSW 2208" at bounding box center [492, 498] width 28 height 34
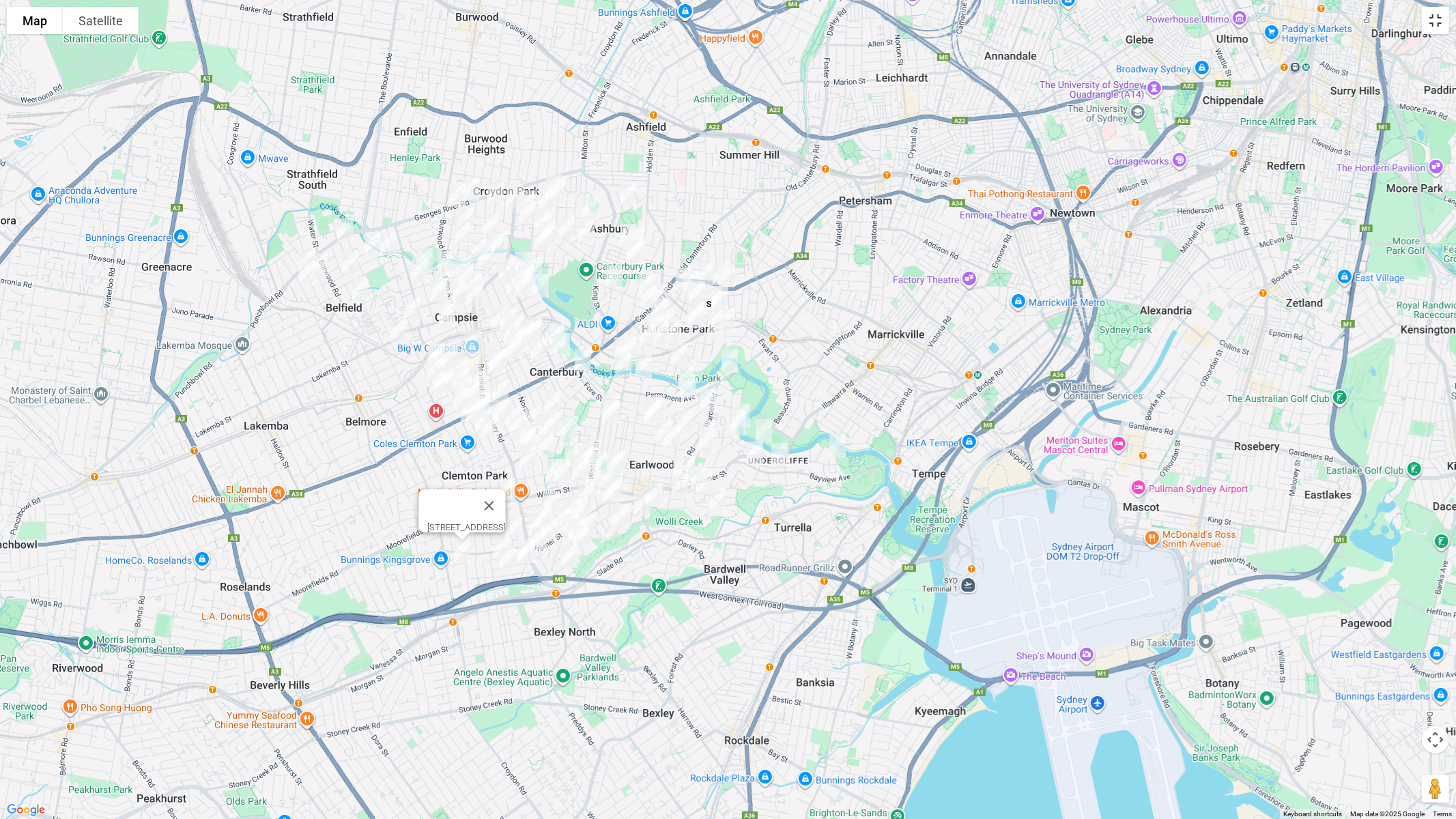
click at [1441, 28] on button "Toggle fullscreen view" at bounding box center [1435, 21] width 28 height 28
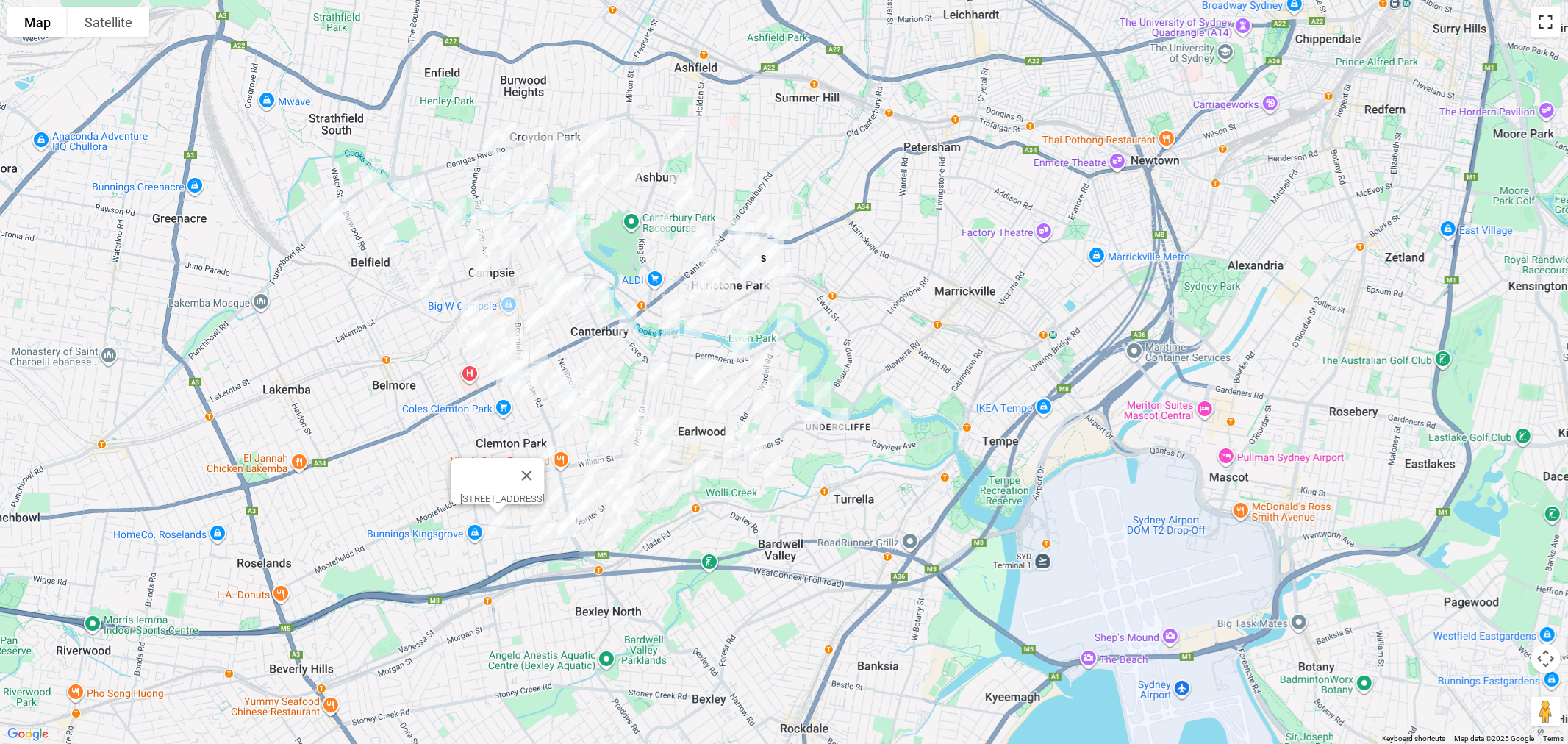
scroll to position [10398, 0]
